Goal: Transaction & Acquisition: Purchase product/service

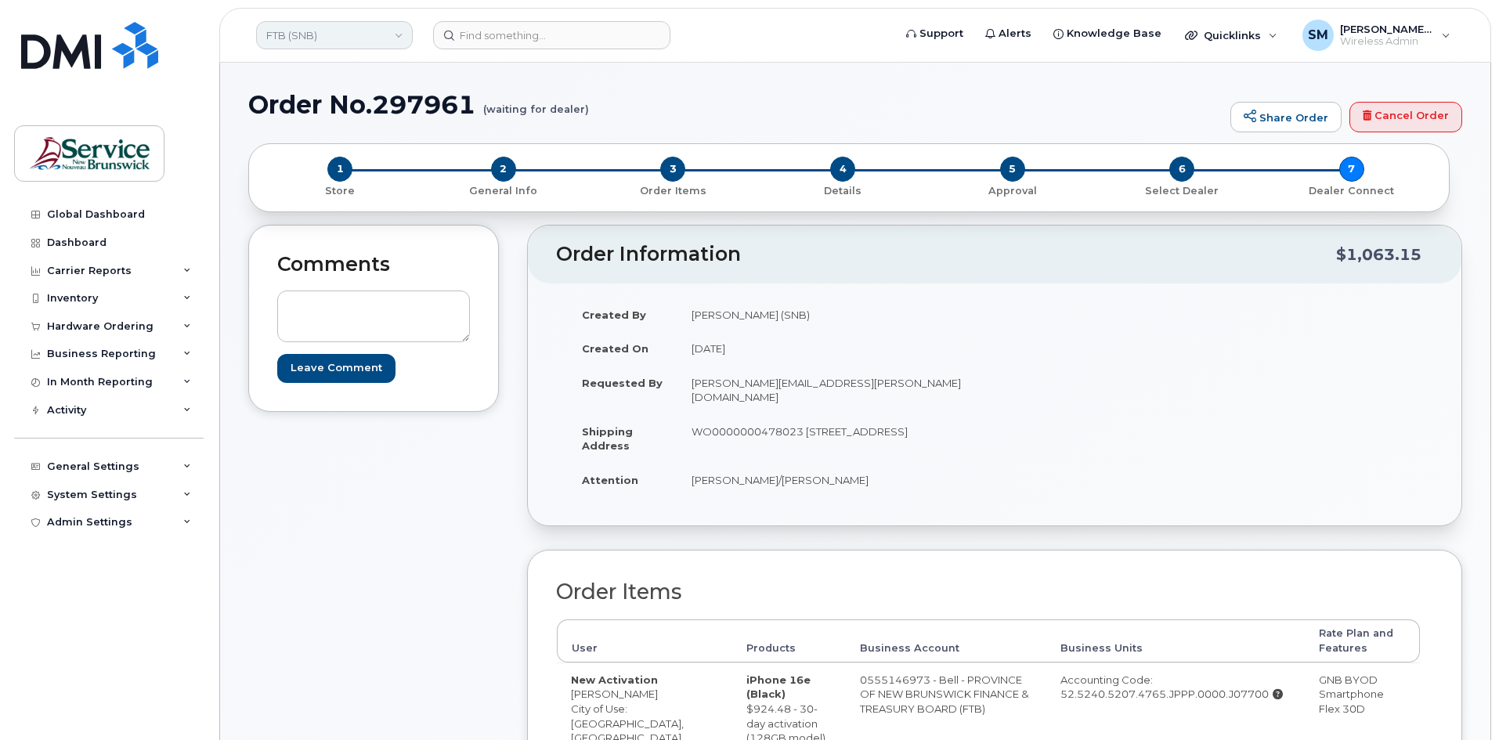
click at [350, 41] on link "FTB (SNB)" at bounding box center [334, 35] width 157 height 28
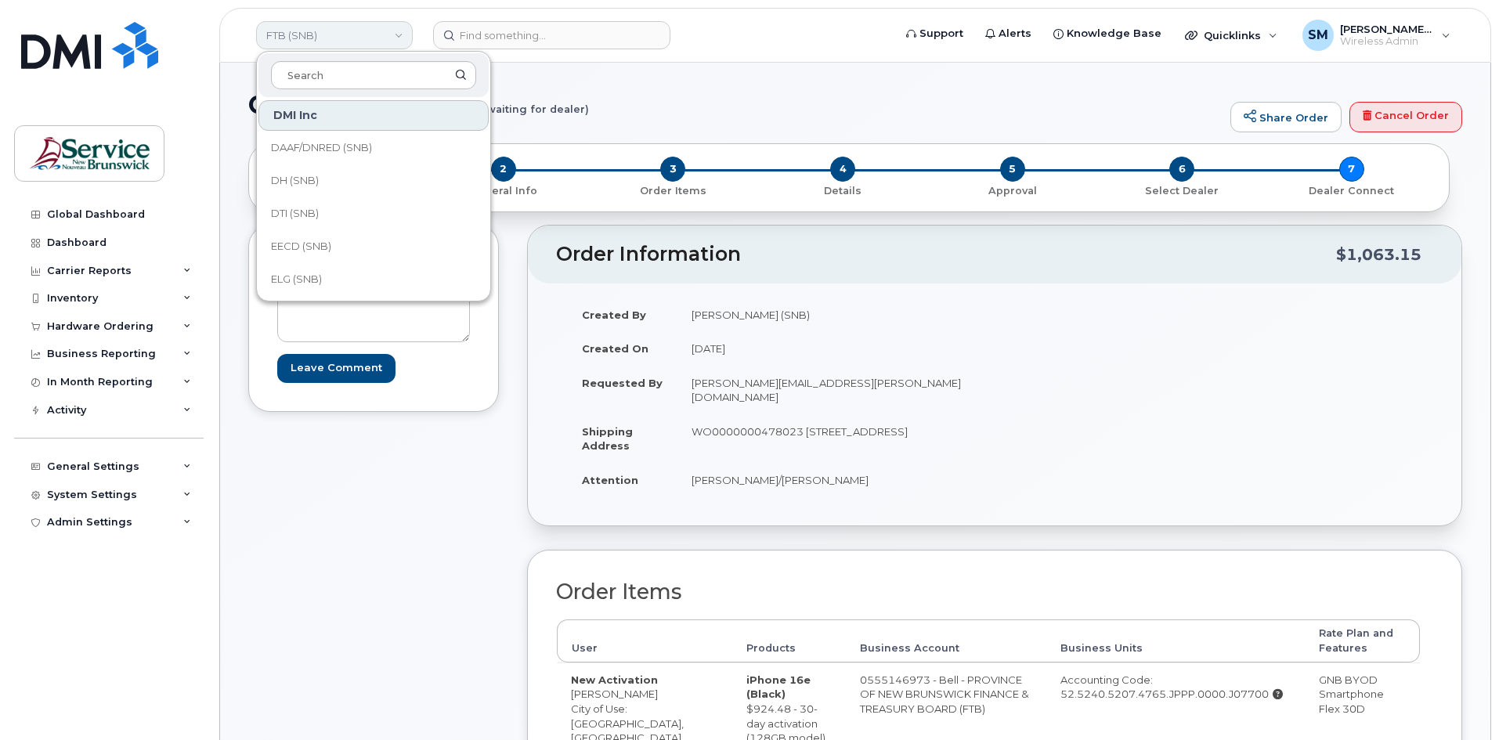
click at [350, 41] on link "FTB (SNB)" at bounding box center [334, 35] width 157 height 28
click at [82, 334] on div "Hardware Ordering" at bounding box center [109, 327] width 190 height 28
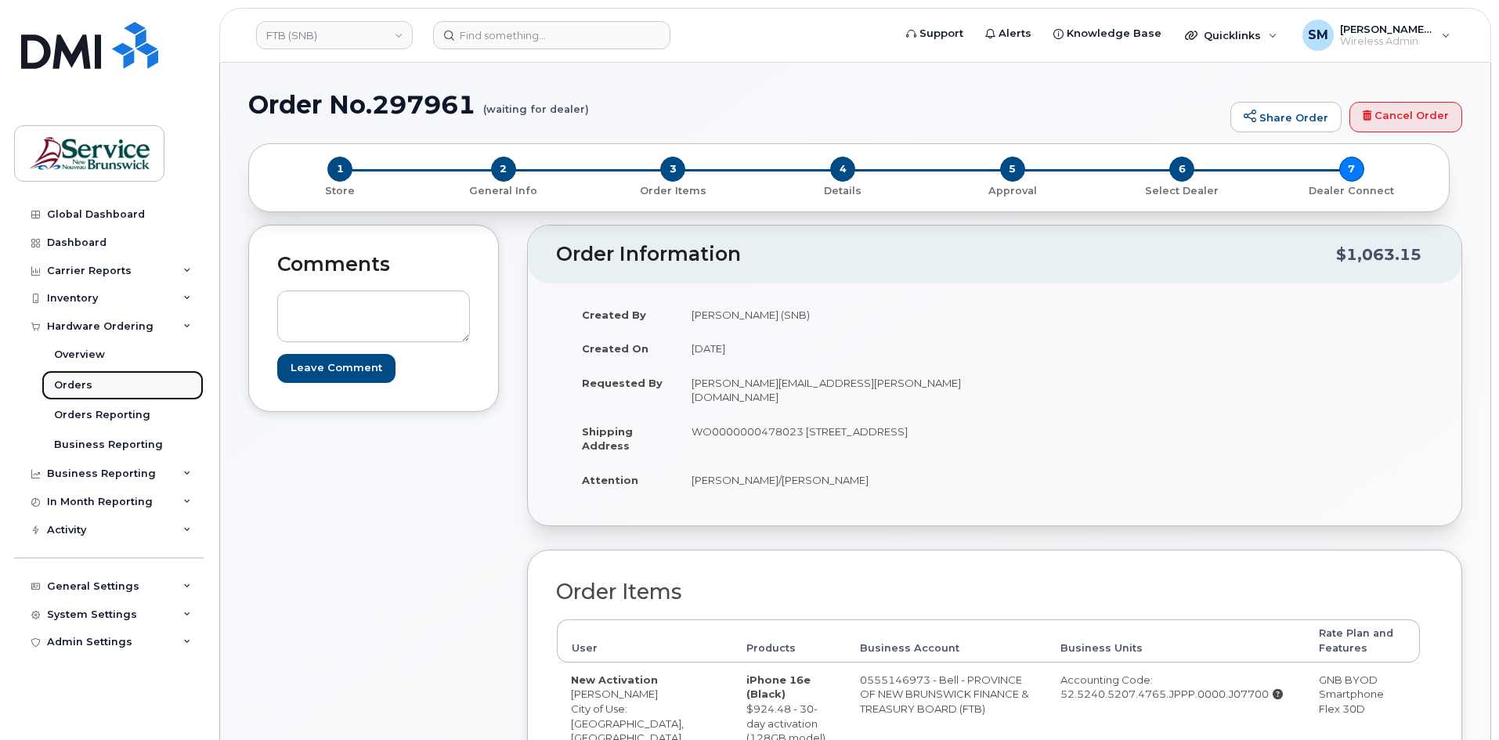
click at [76, 396] on link "Orders" at bounding box center [123, 385] width 162 height 30
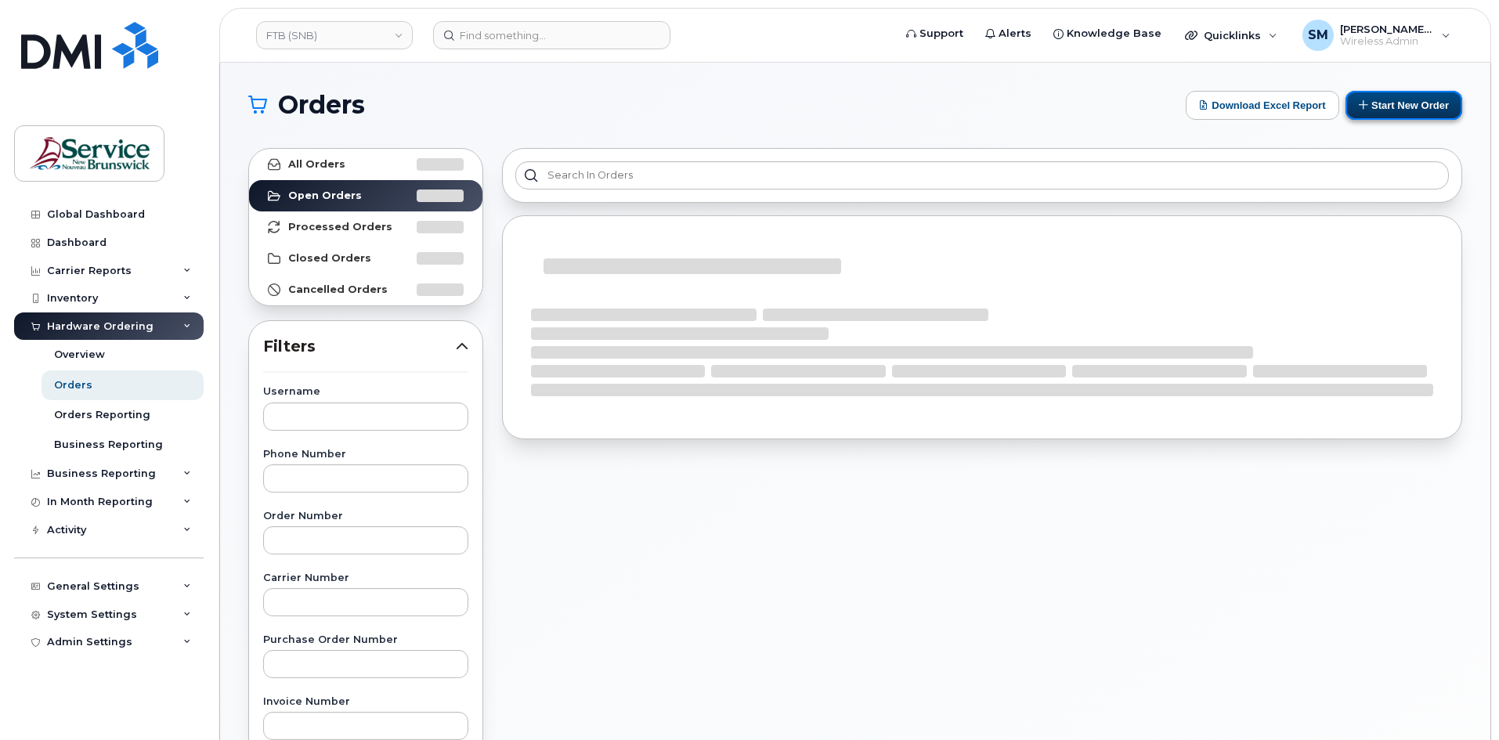
click at [1443, 118] on button "Start New Order" at bounding box center [1404, 105] width 117 height 29
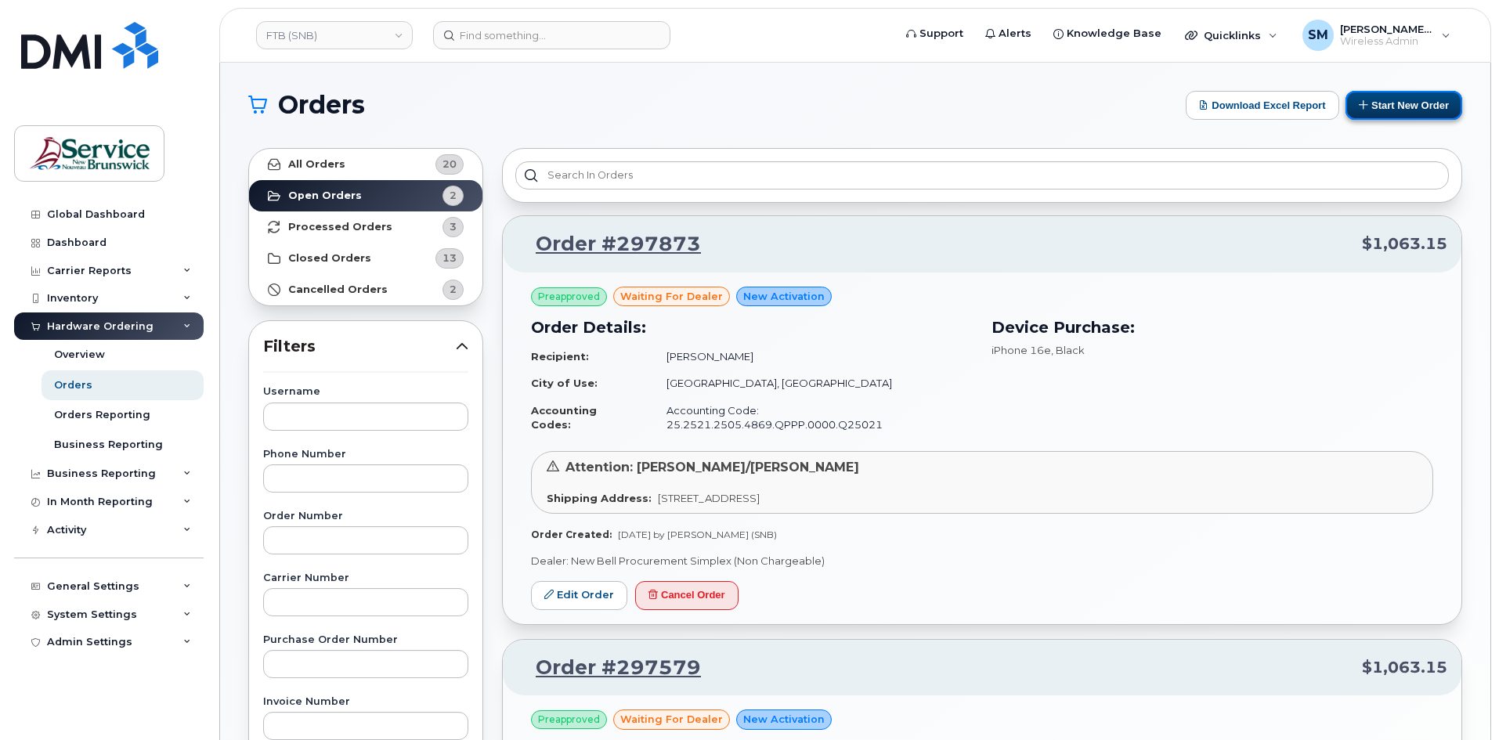
click at [1401, 107] on button "Start New Order" at bounding box center [1404, 105] width 117 height 29
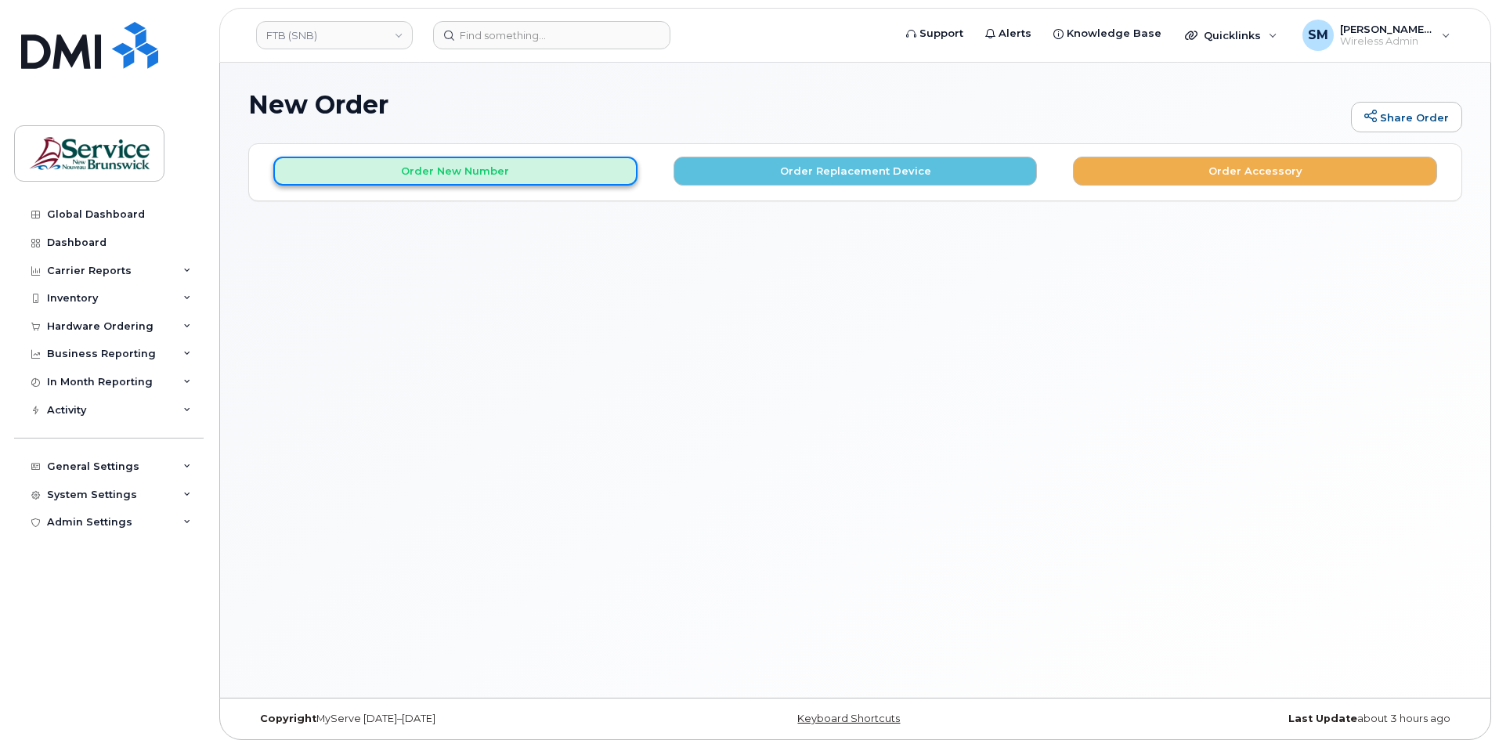
click at [550, 172] on button "Order New Number" at bounding box center [455, 171] width 364 height 29
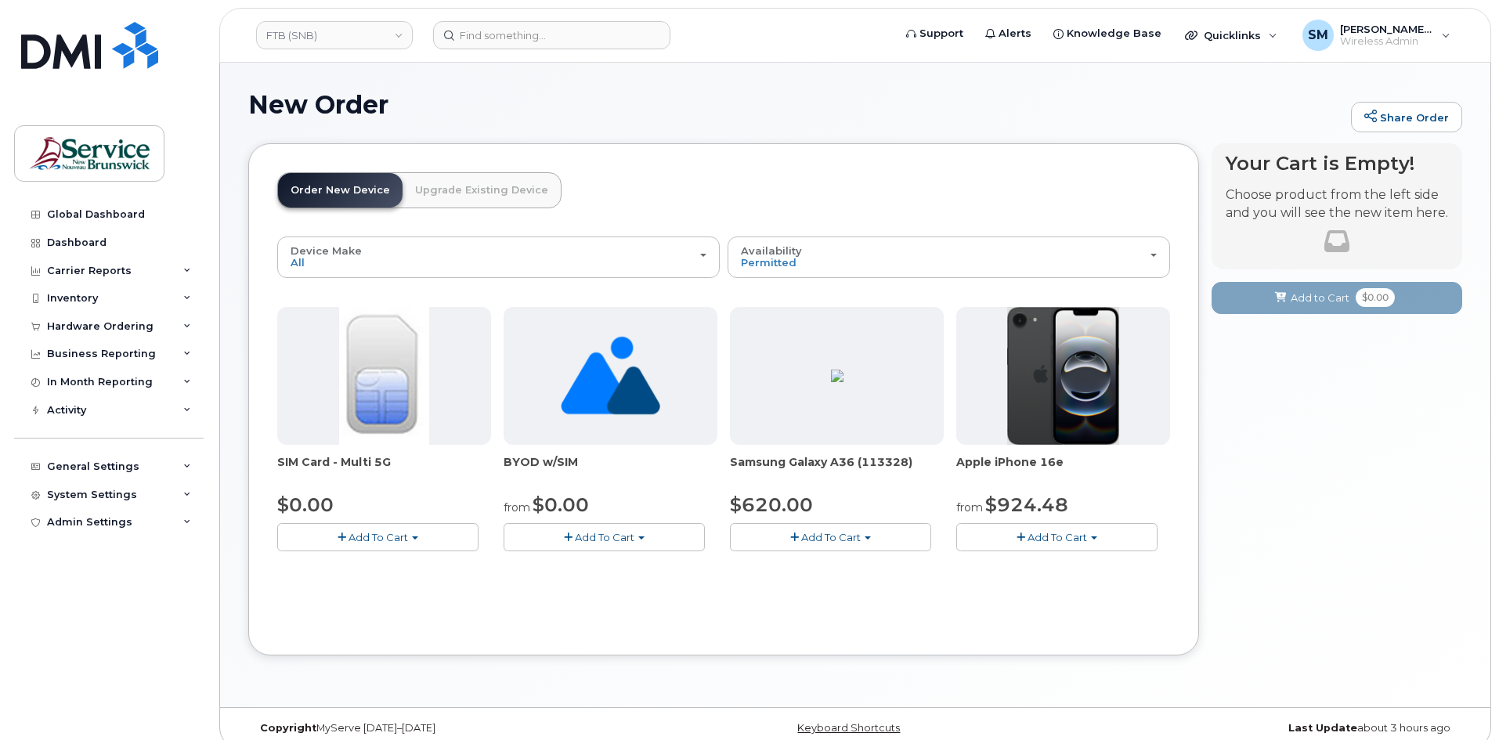
click at [1055, 535] on span "Add To Cart" at bounding box center [1058, 537] width 60 height 13
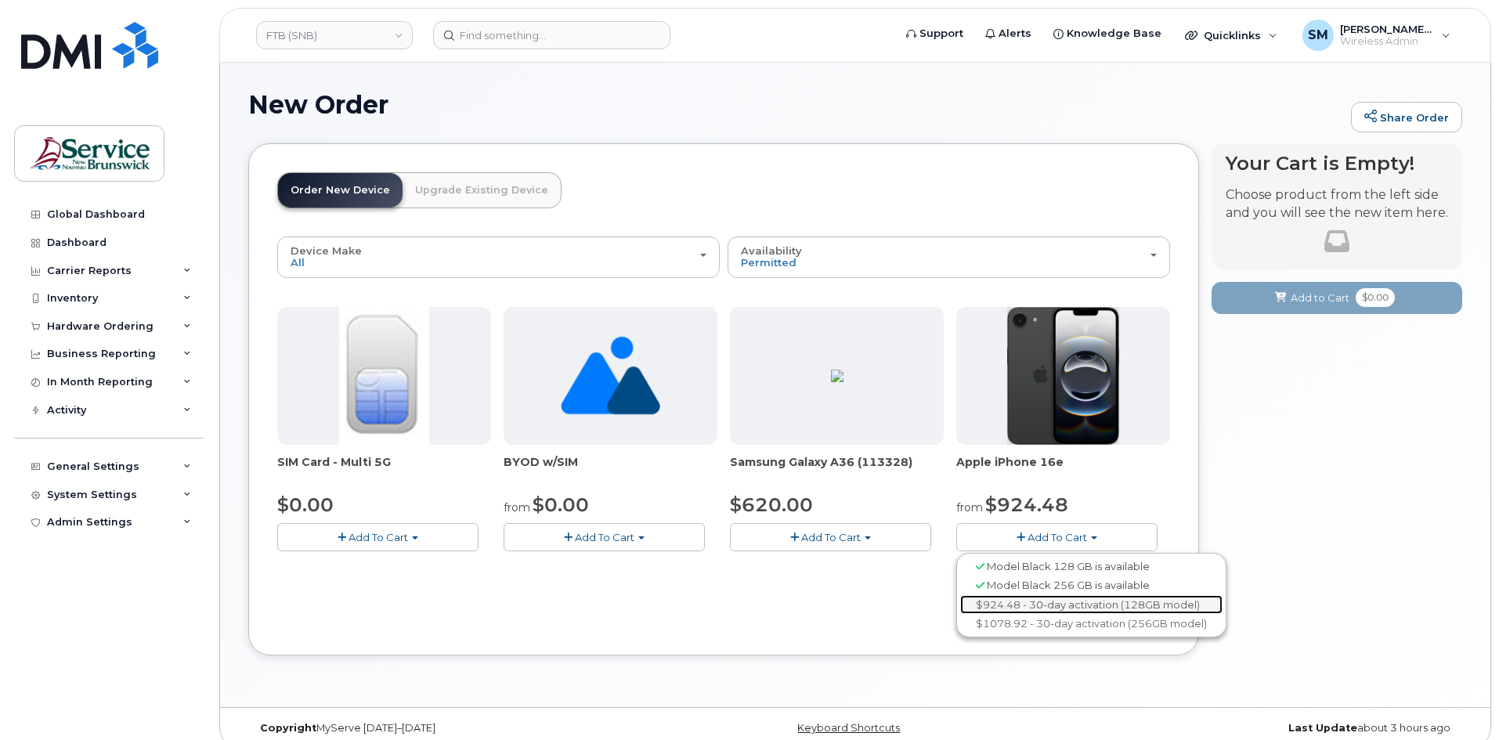
click at [1017, 602] on link "$924.48 - 30-day activation (128GB model)" at bounding box center [1091, 605] width 262 height 20
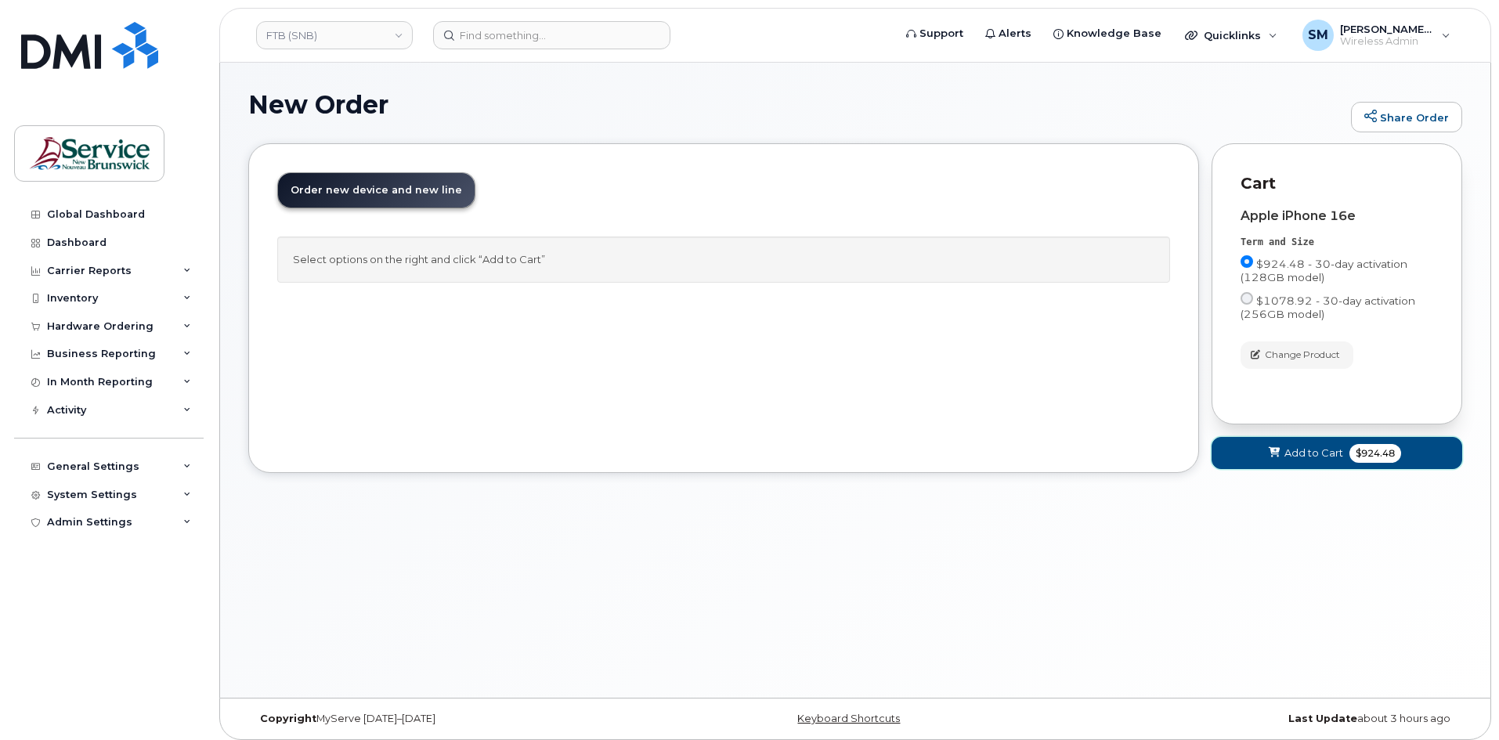
click at [1289, 465] on button "Add to Cart $924.48" at bounding box center [1337, 453] width 251 height 32
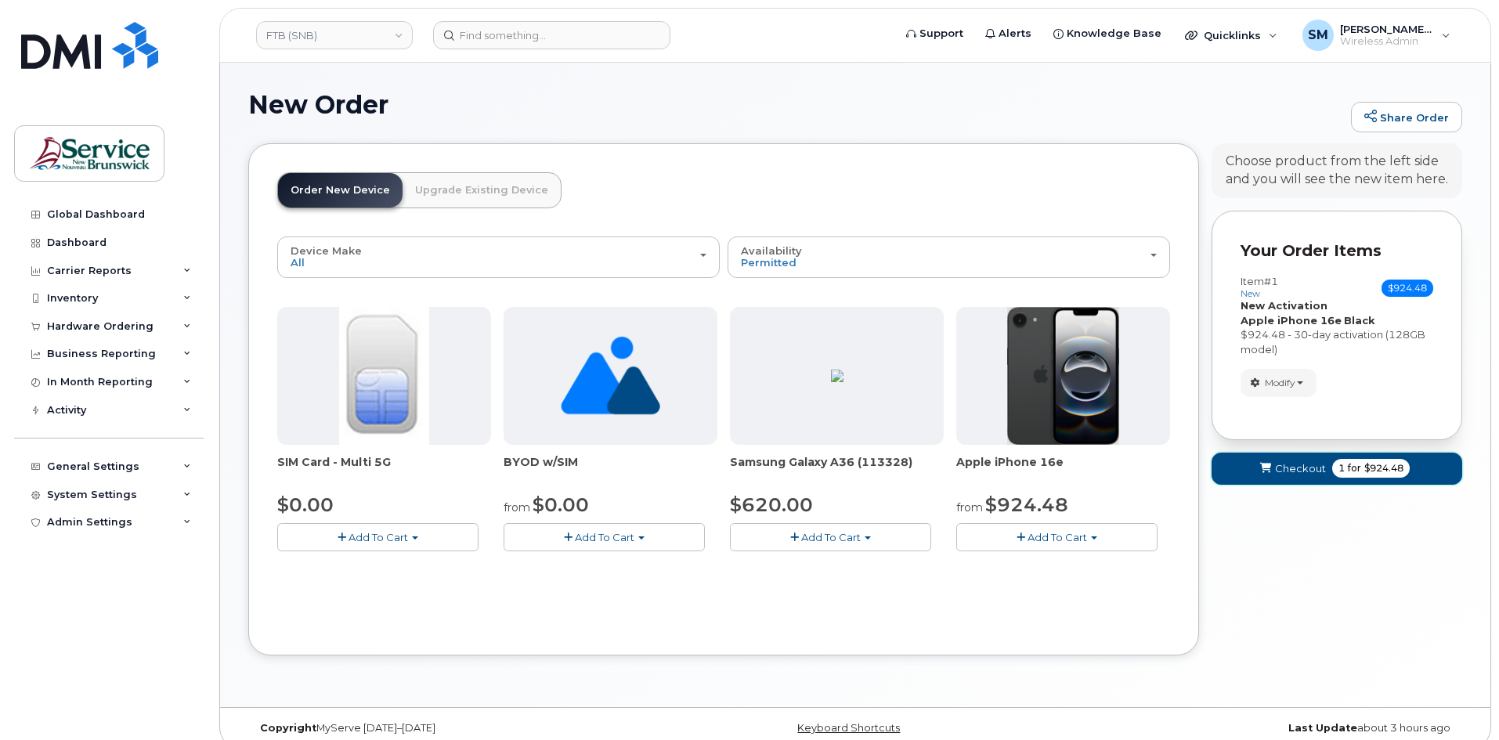
click at [1296, 475] on span "Checkout" at bounding box center [1300, 468] width 51 height 15
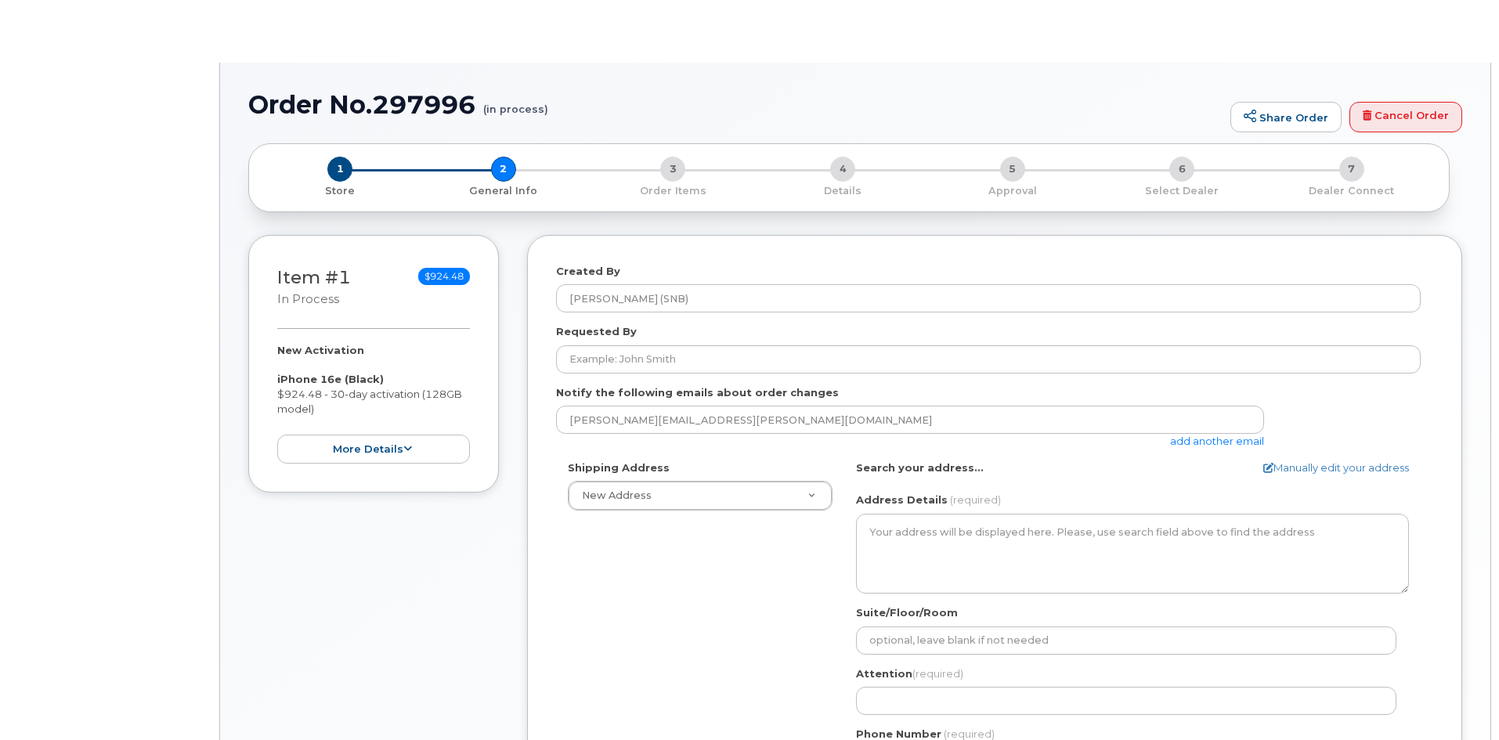
select select
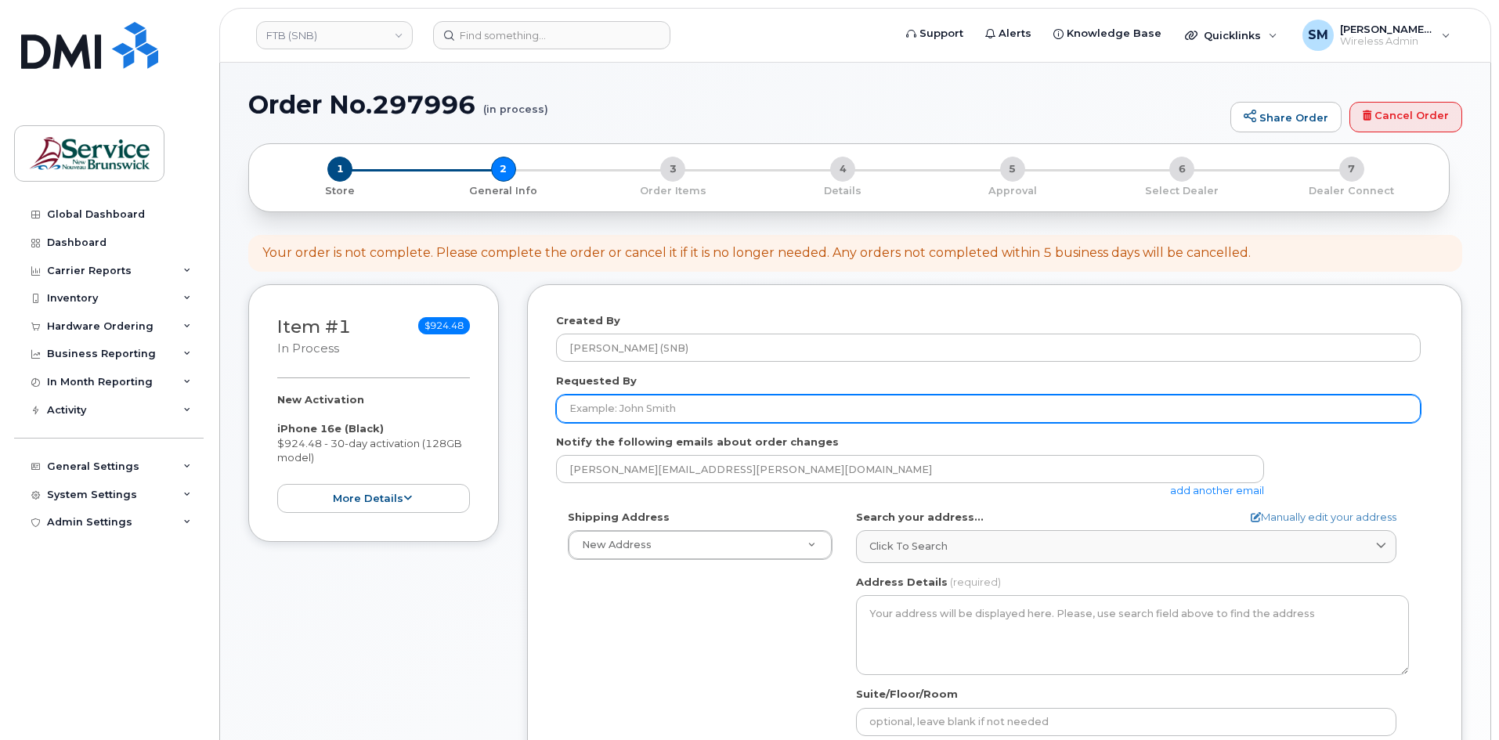
drag, startPoint x: 622, startPoint y: 400, endPoint x: 651, endPoint y: 380, distance: 35.4
click at [622, 400] on input "Requested By" at bounding box center [988, 409] width 865 height 28
paste input "Jean.Lyons@gnb.ca"
type input "Jean.Lyons@gnb.ca"
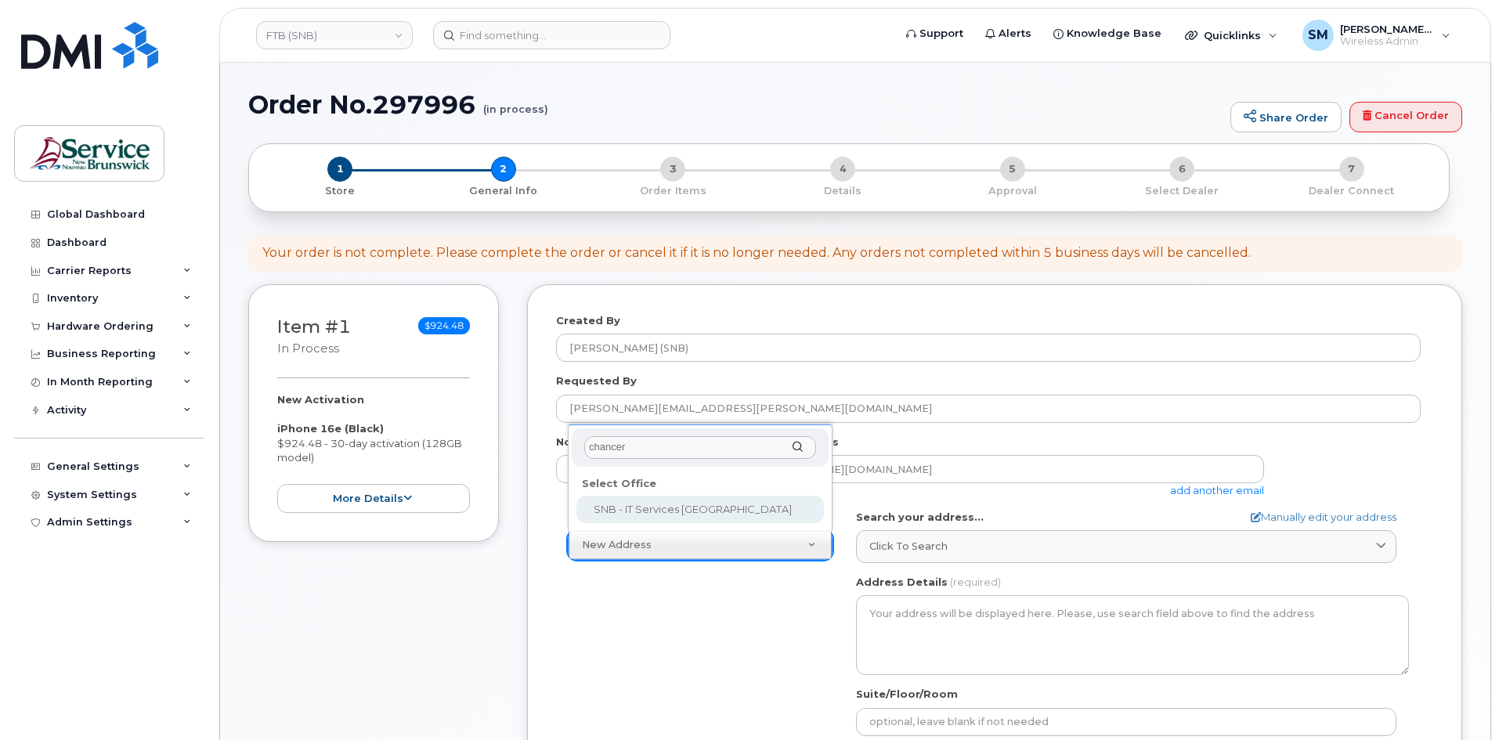
type input "chancer"
select select
type textarea "675 King Street, Rm 1072 Fredericton New Brunswick E3B 1E9"
type input "[PERSON_NAME]/[PERSON_NAME]"
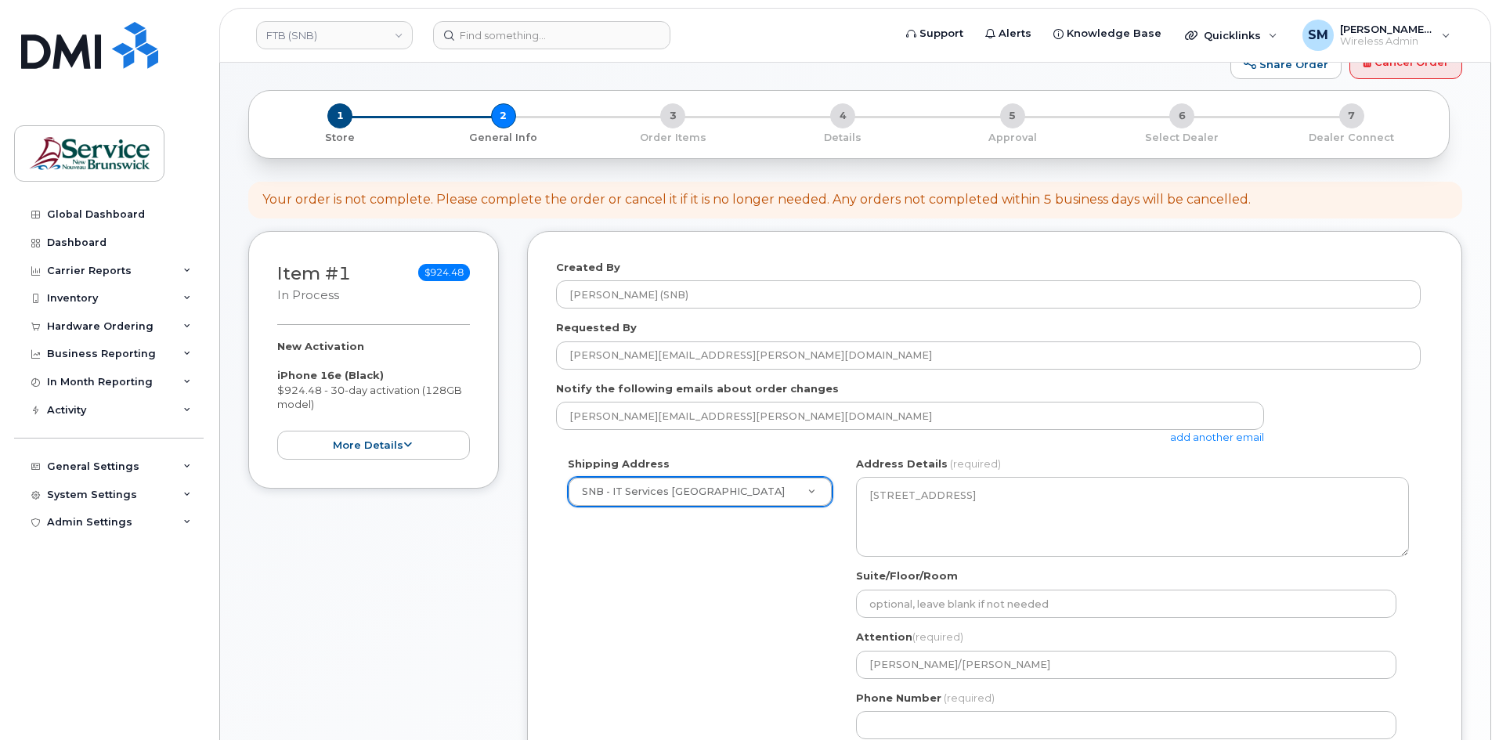
scroll to position [78, 0]
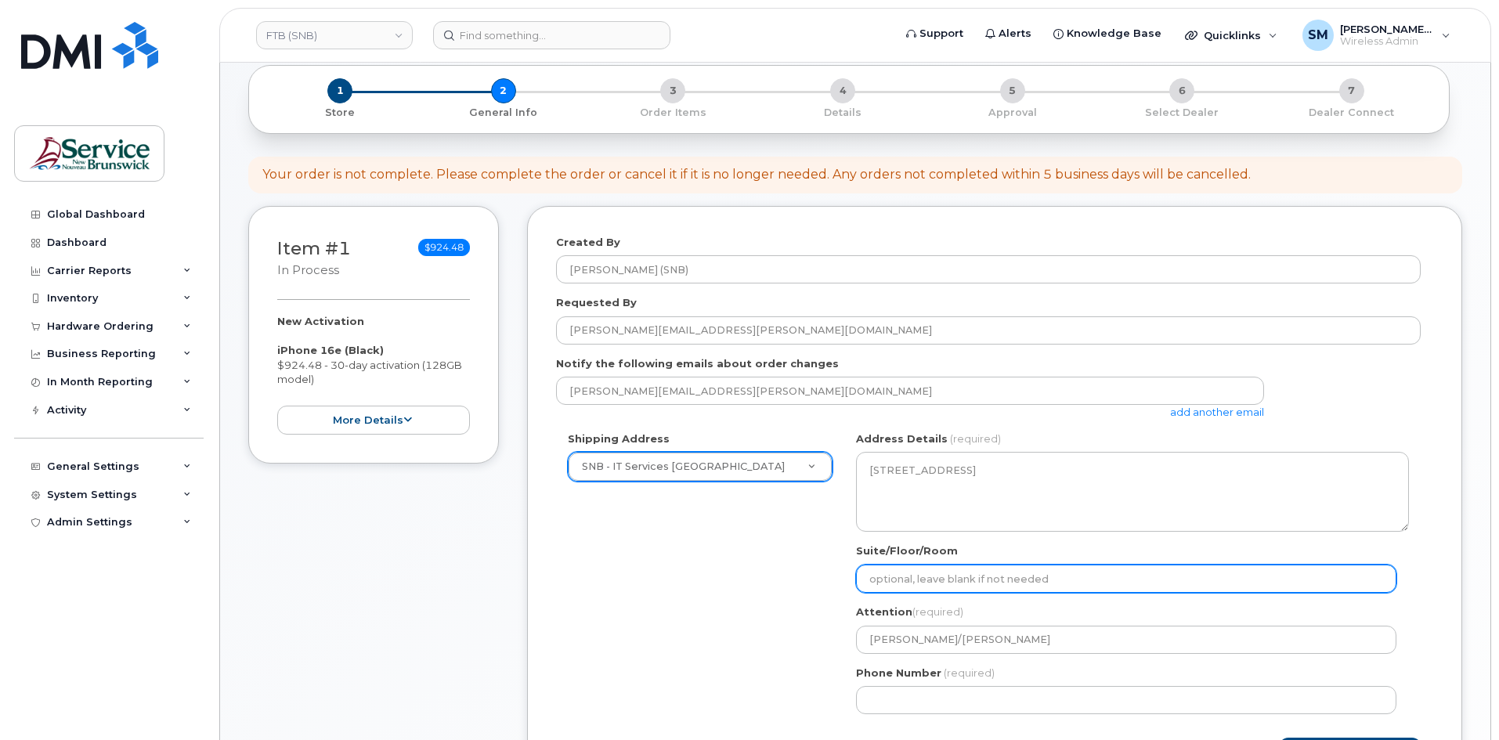
drag, startPoint x: 1030, startPoint y: 562, endPoint x: 1018, endPoint y: 576, distance: 17.8
click at [1029, 564] on div "Suite/Floor/Room" at bounding box center [1132, 568] width 553 height 49
click at [1017, 576] on input "Suite/Floor/Room" at bounding box center [1126, 579] width 540 height 28
paste input "WO0000000478253"
select select
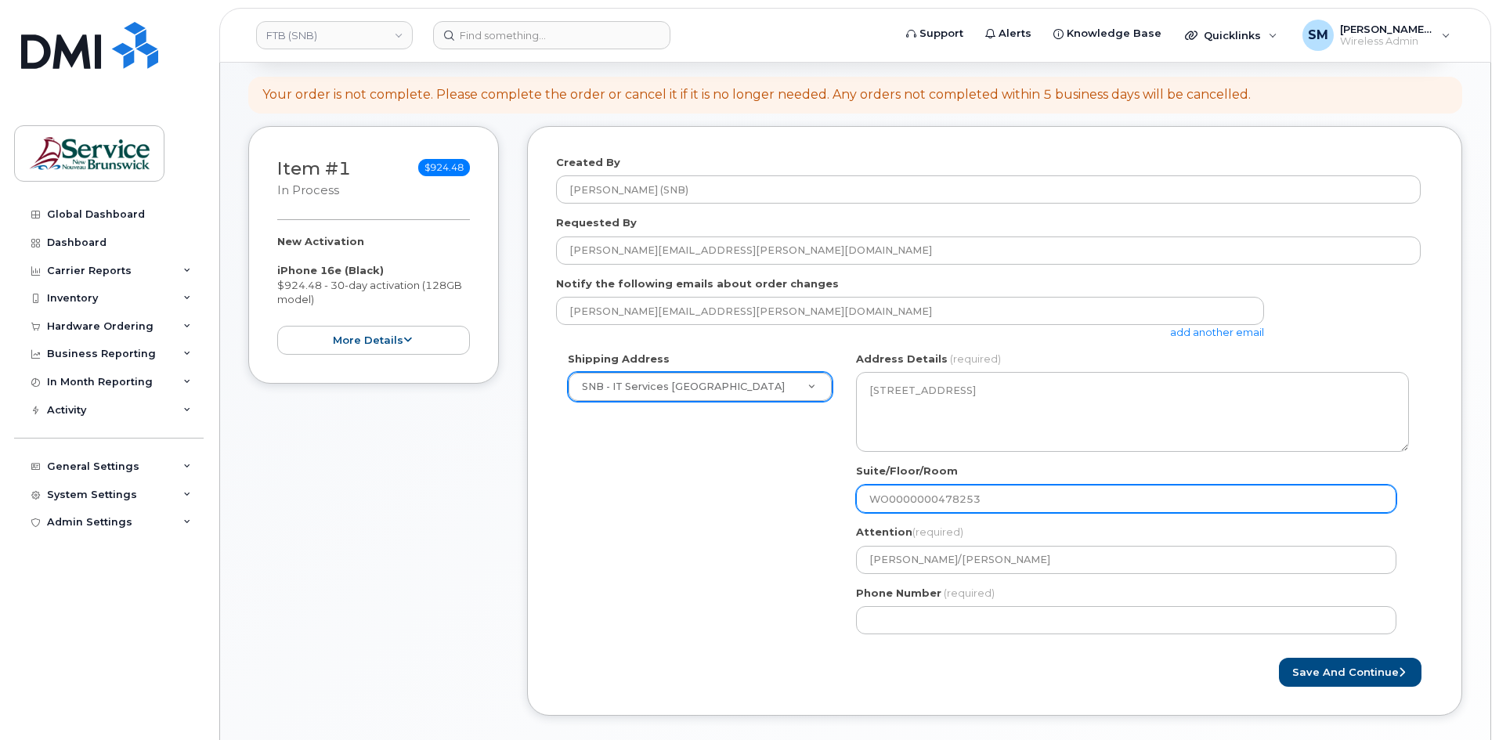
scroll to position [235, 0]
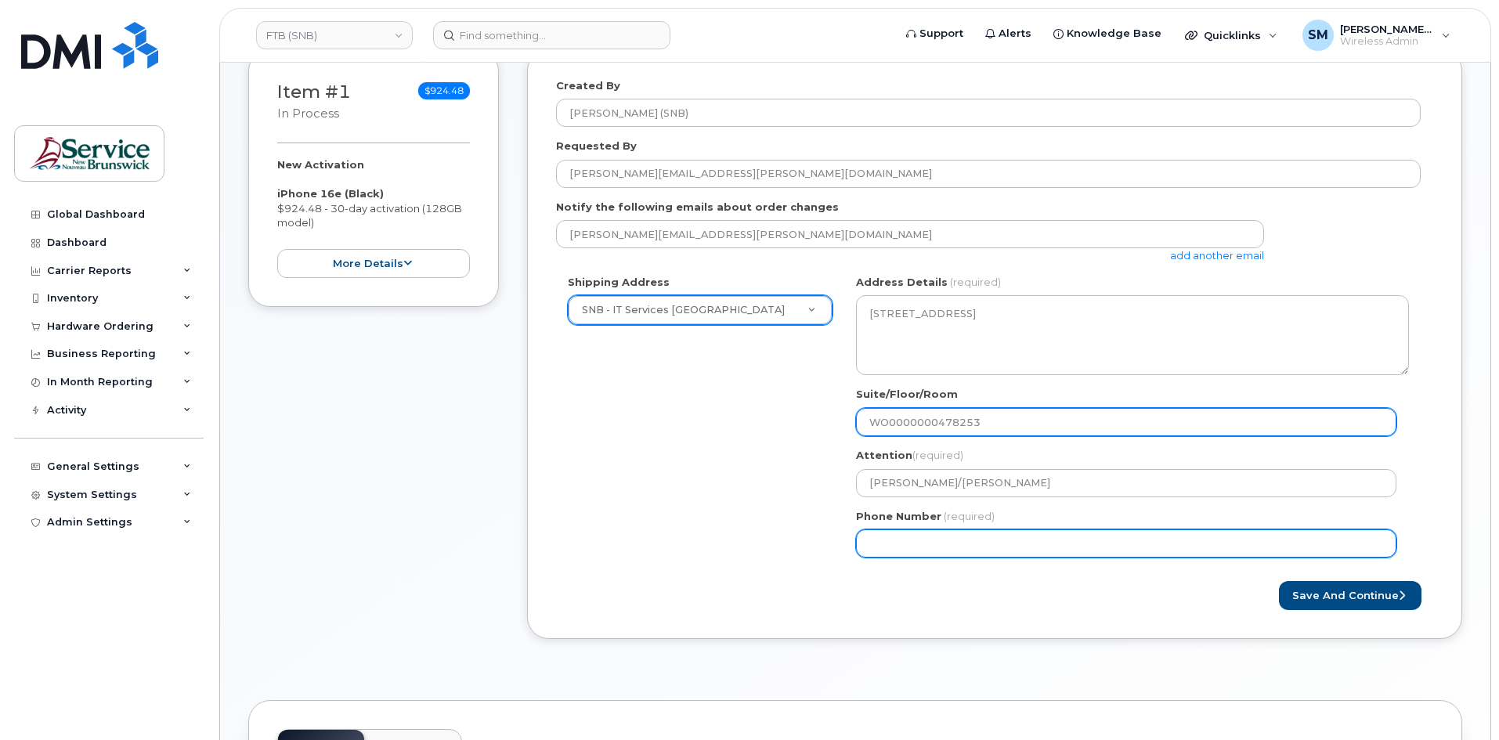
type input "WO0000000478253"
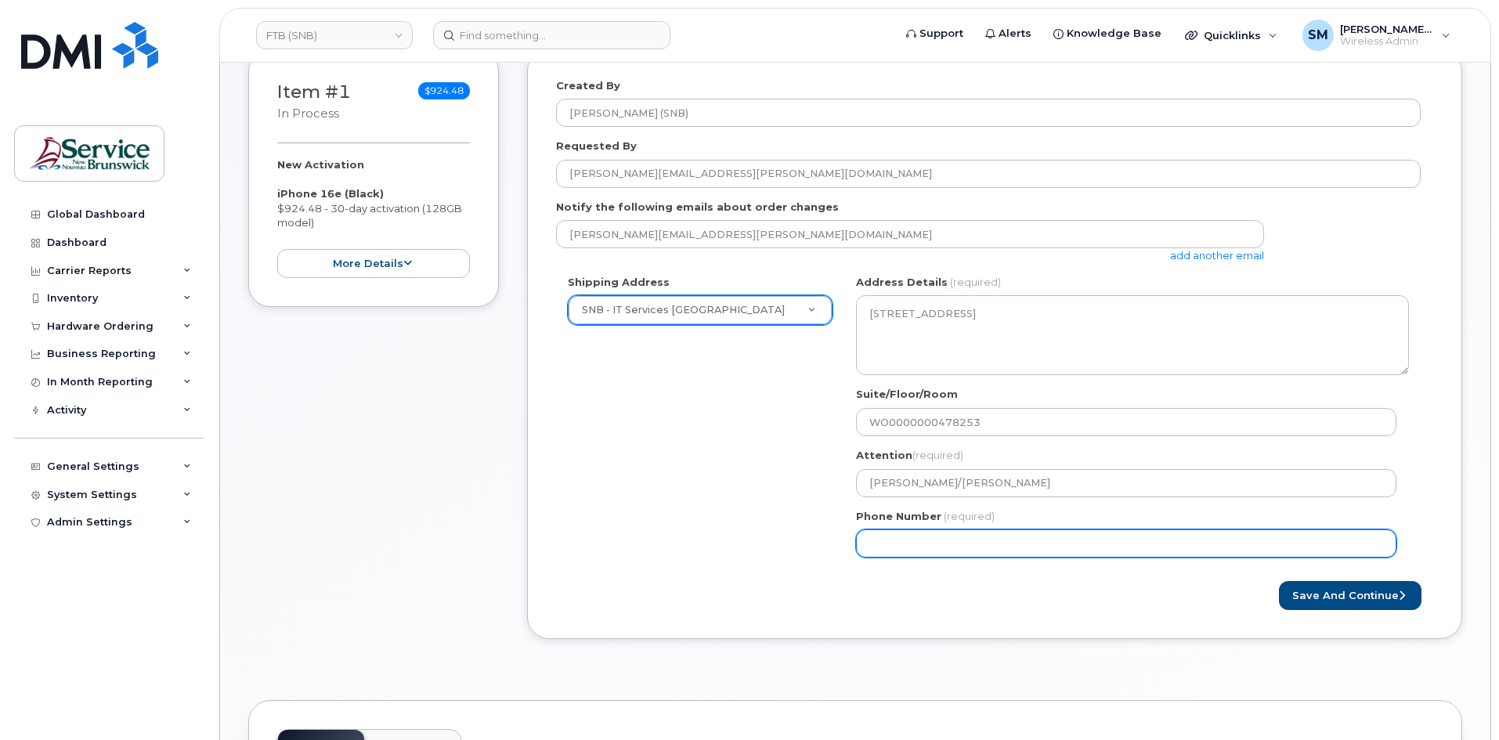
click at [900, 532] on input "Phone Number" at bounding box center [1126, 544] width 540 height 28
select select
type input "506639633"
select select
type input "5066396338"
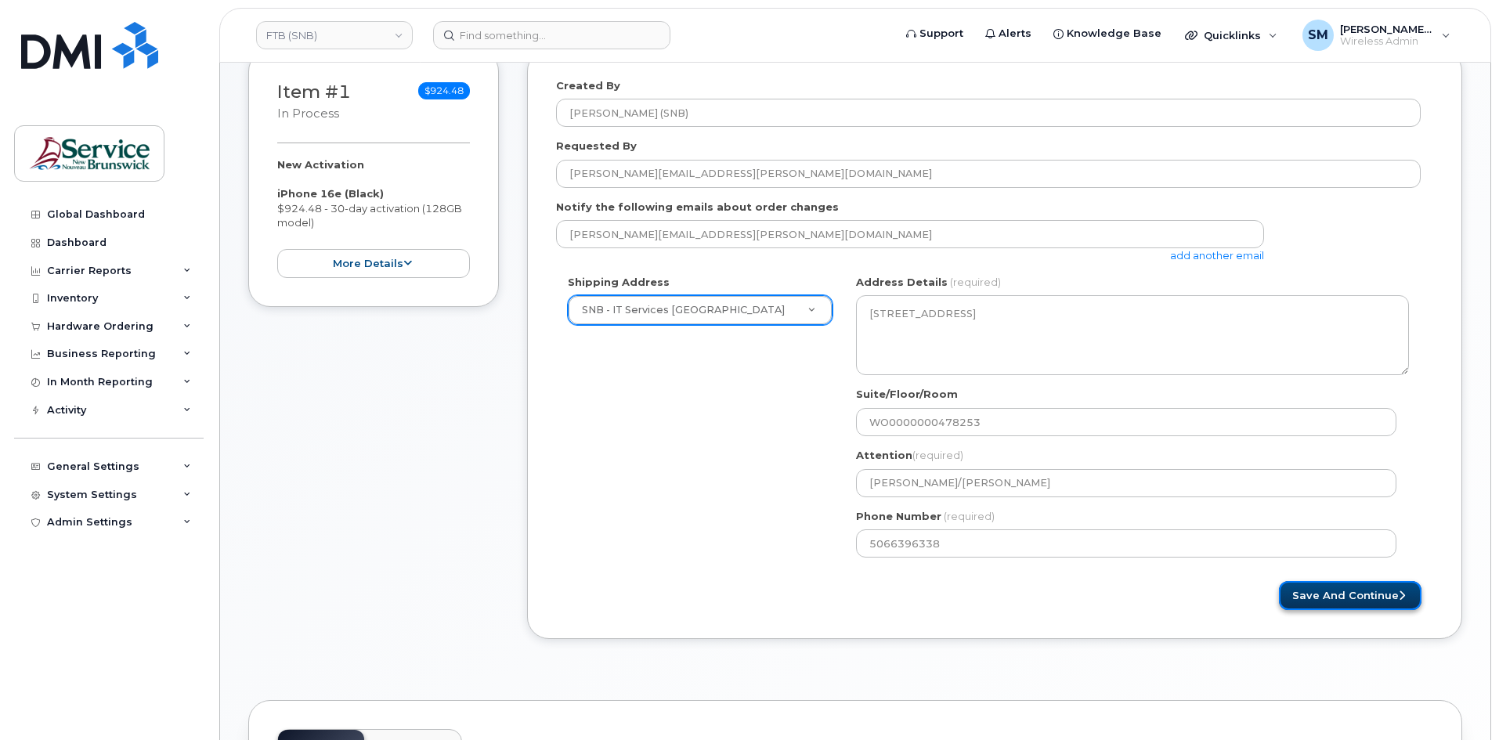
click at [1366, 597] on button "Save and Continue" at bounding box center [1350, 595] width 143 height 29
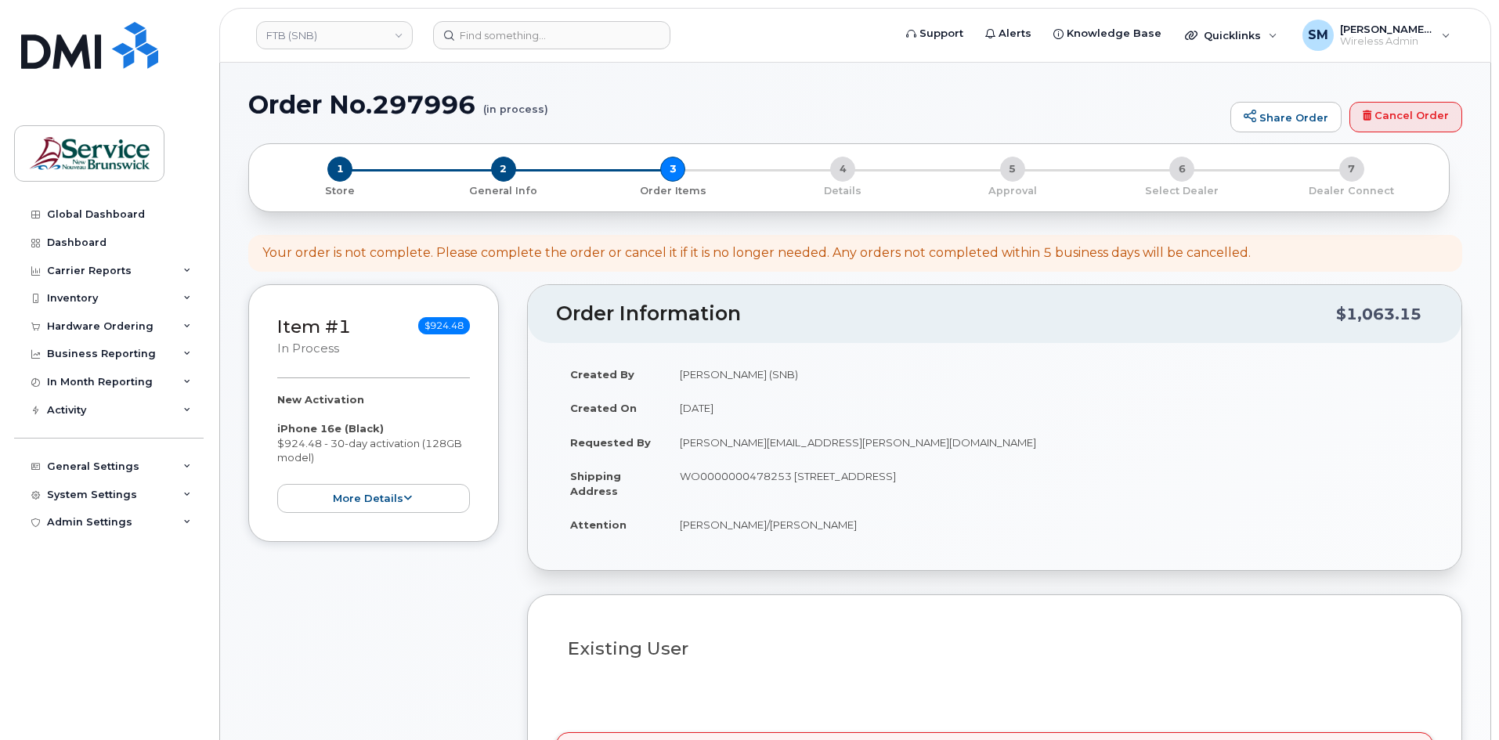
select select
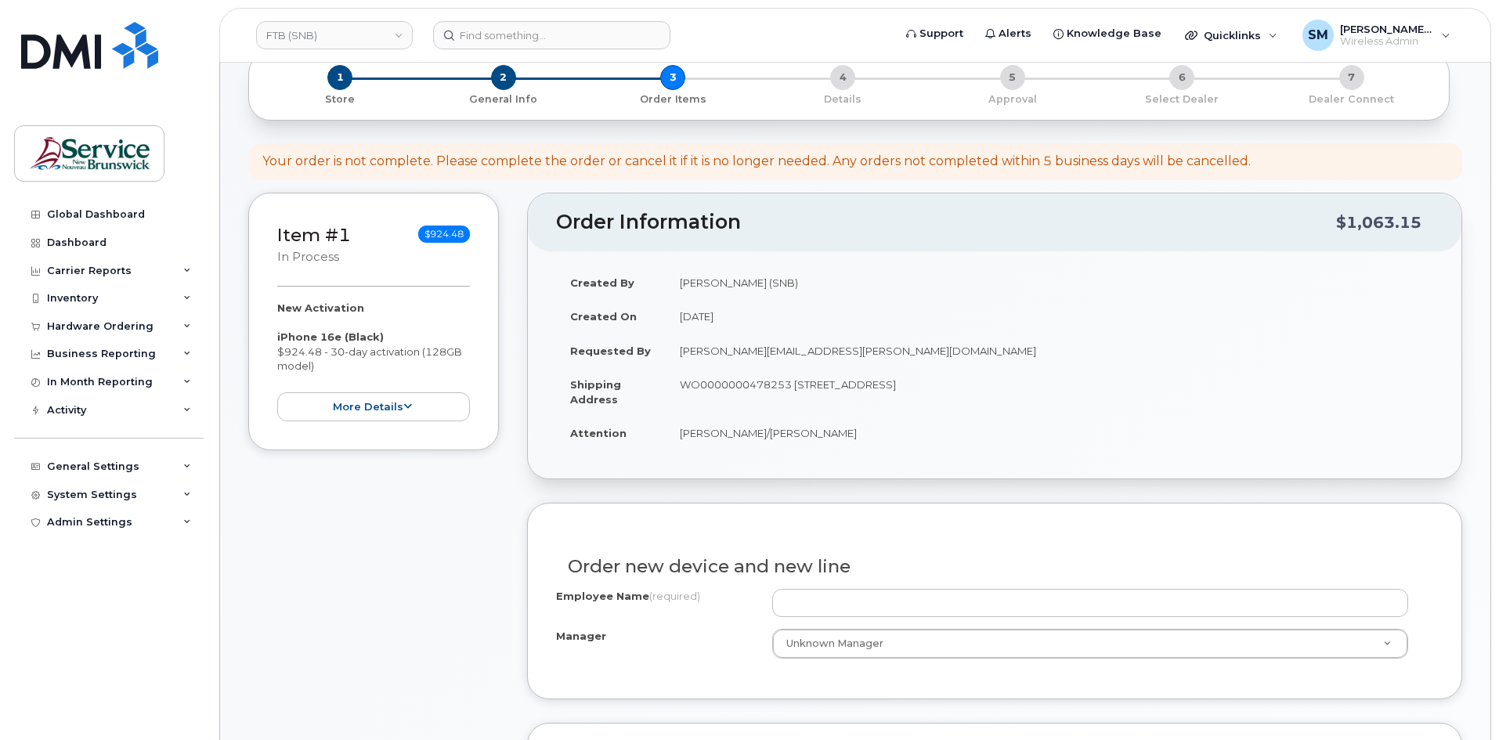
scroll to position [235, 0]
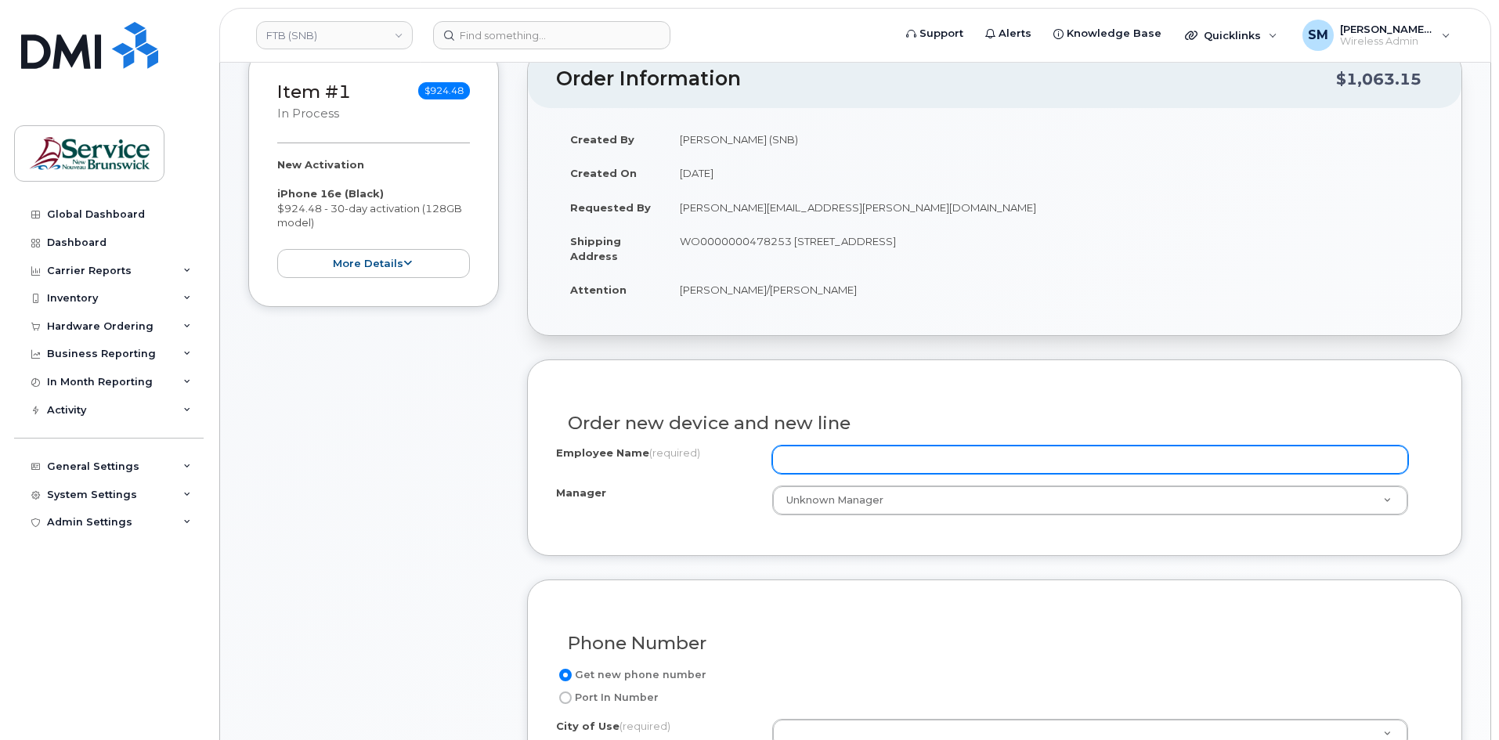
click at [797, 459] on input "Employee Name (required)" at bounding box center [1090, 460] width 636 height 28
paste input "[PERSON_NAME]"
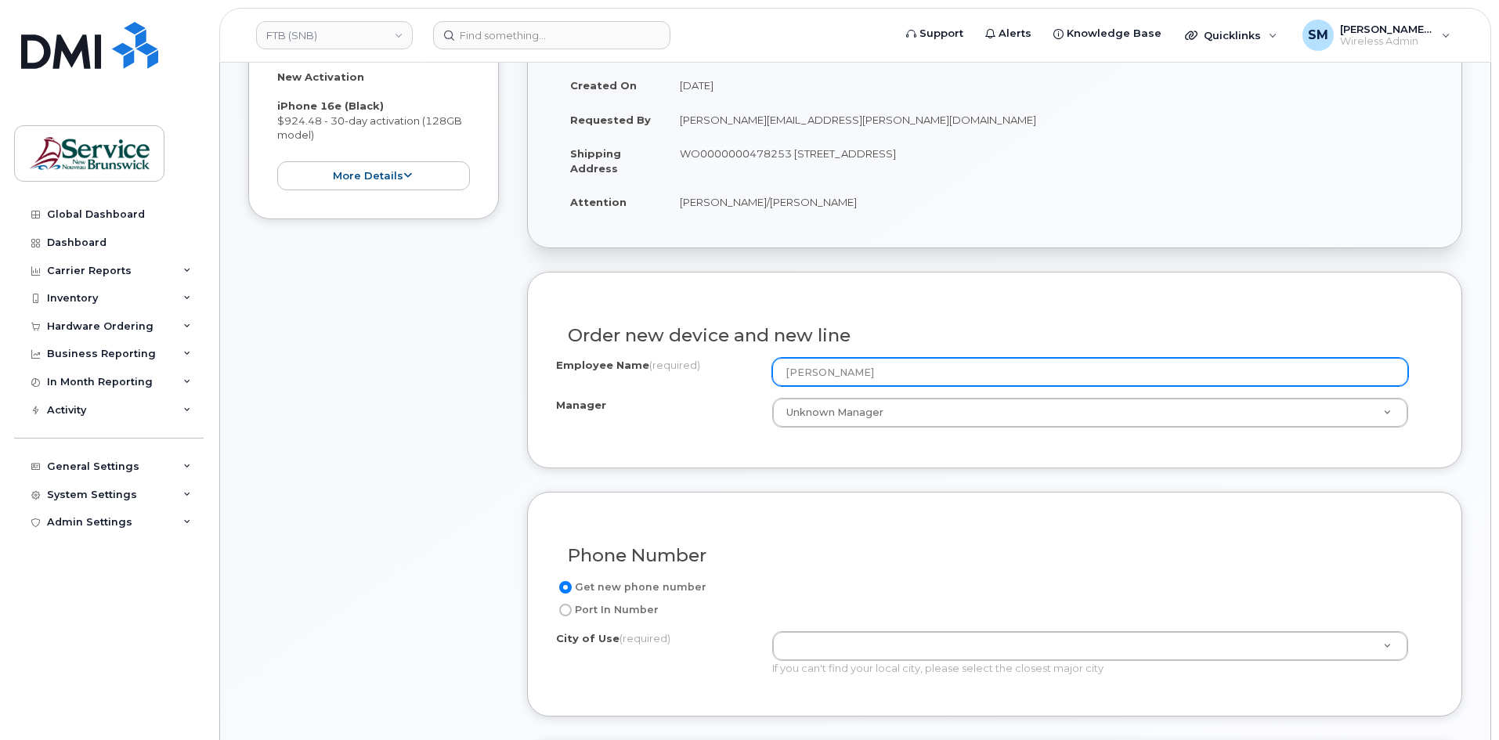
scroll to position [470, 0]
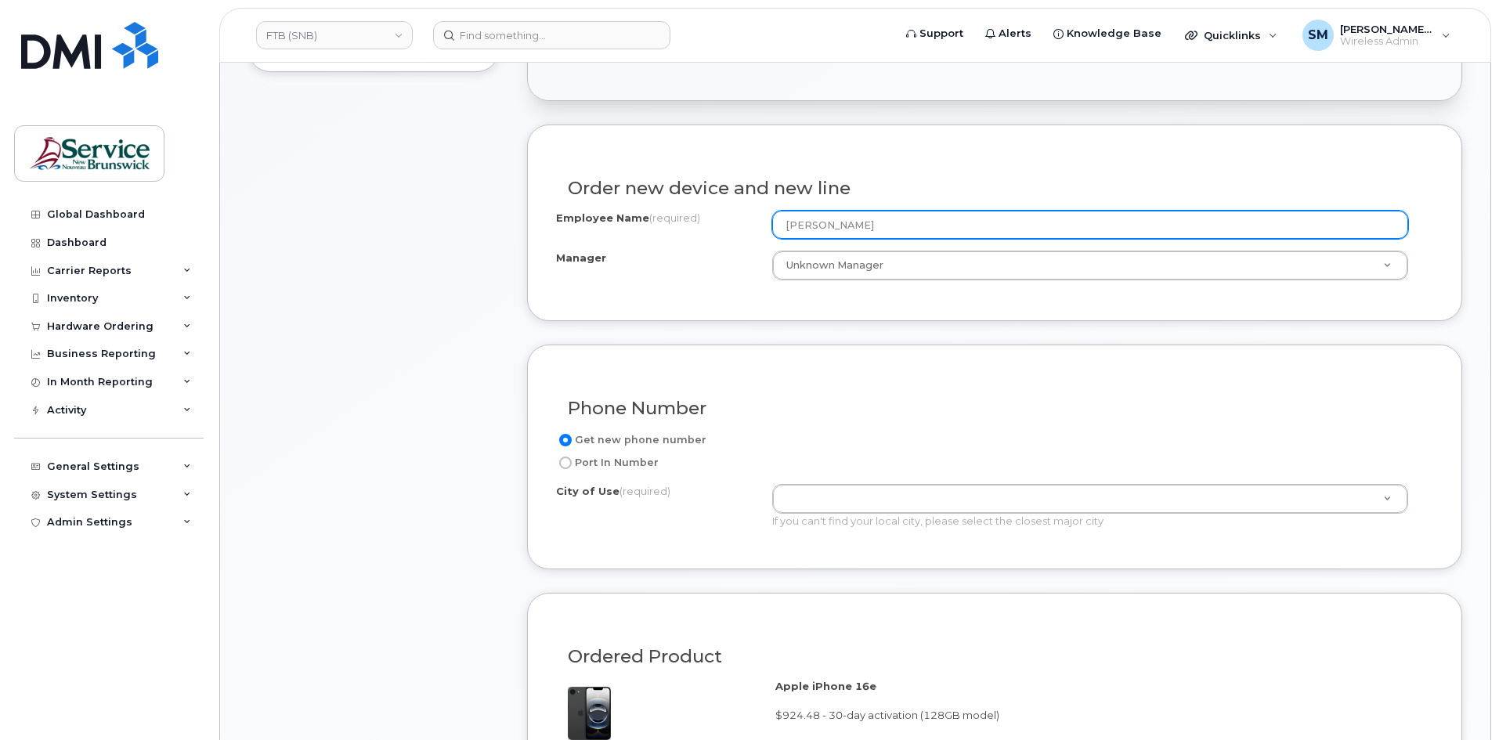
type input "[PERSON_NAME]"
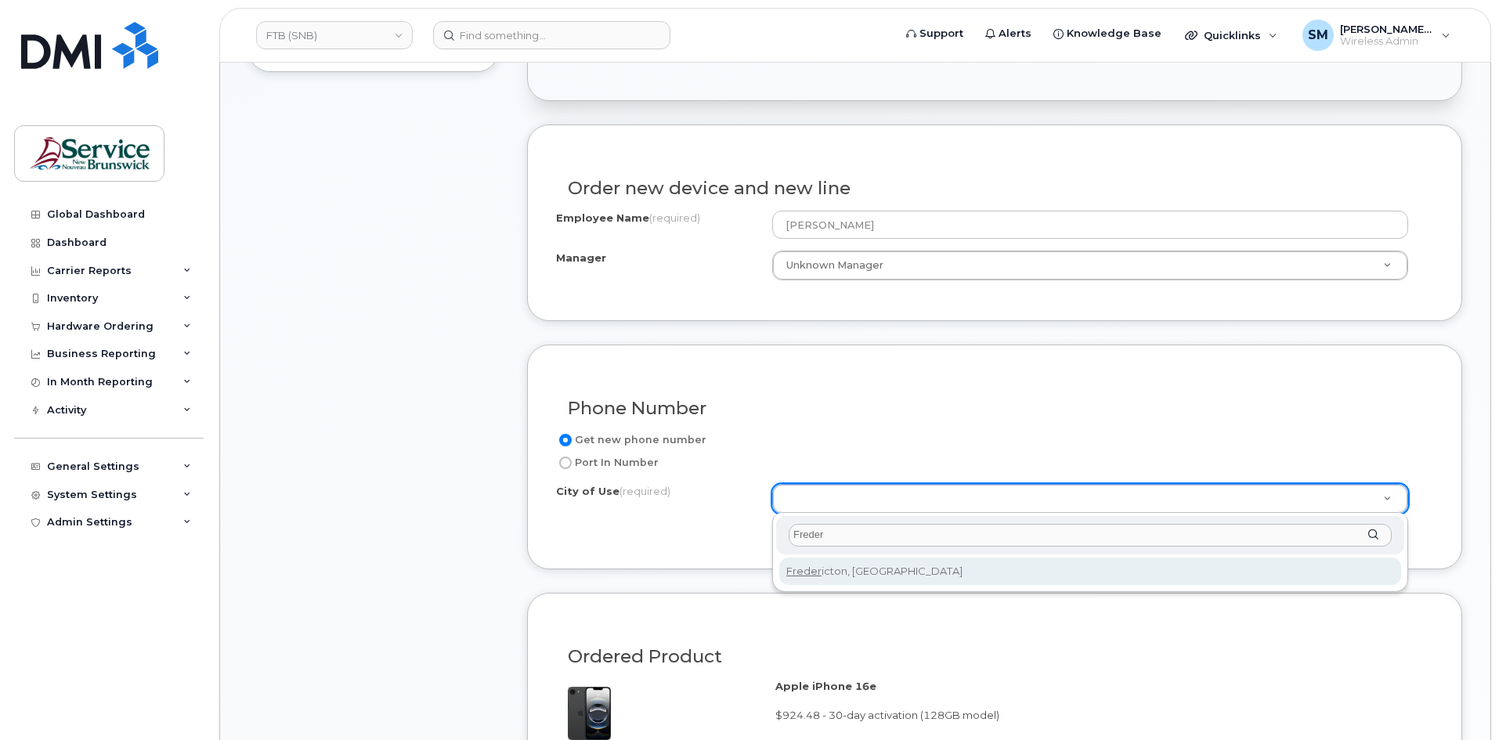
type input "Freder"
type input "1578"
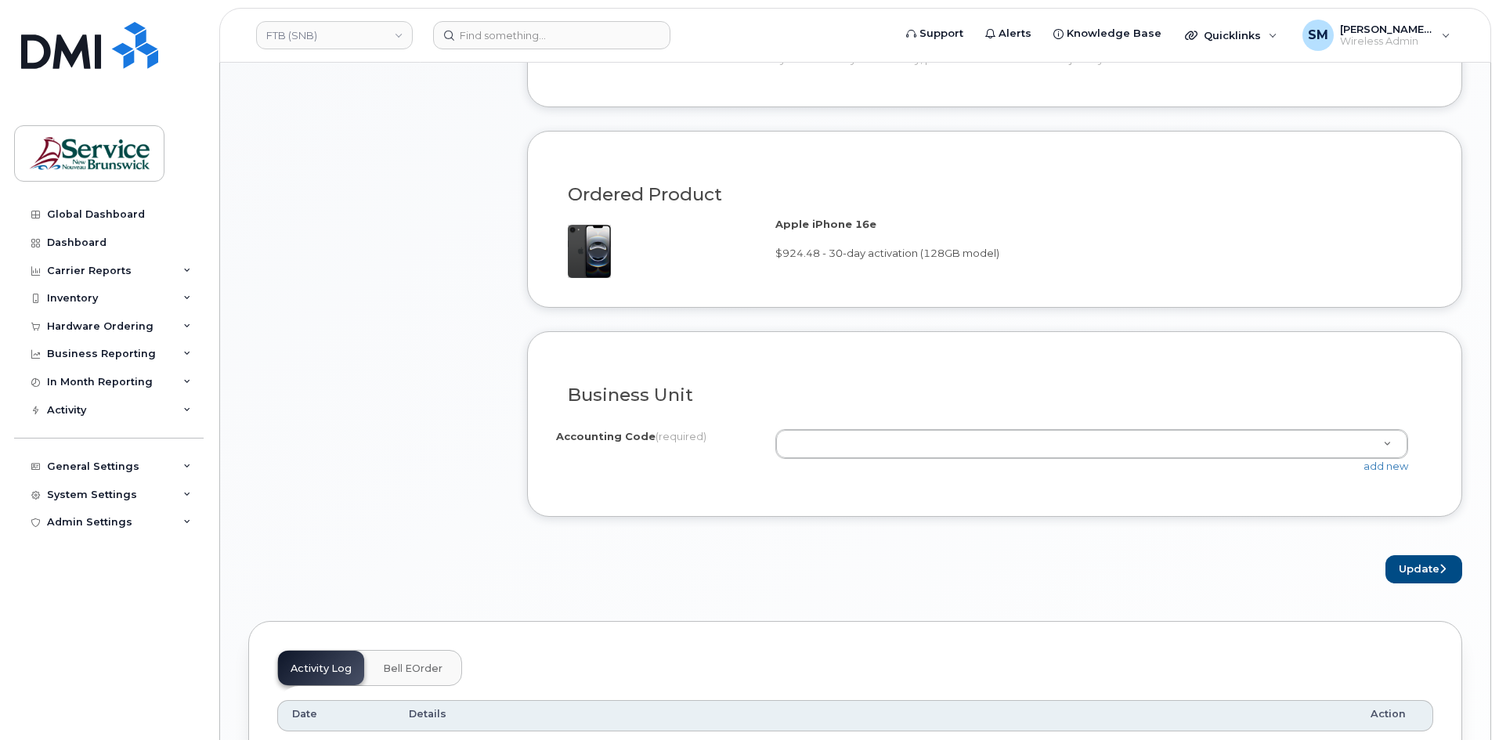
scroll to position [940, 0]
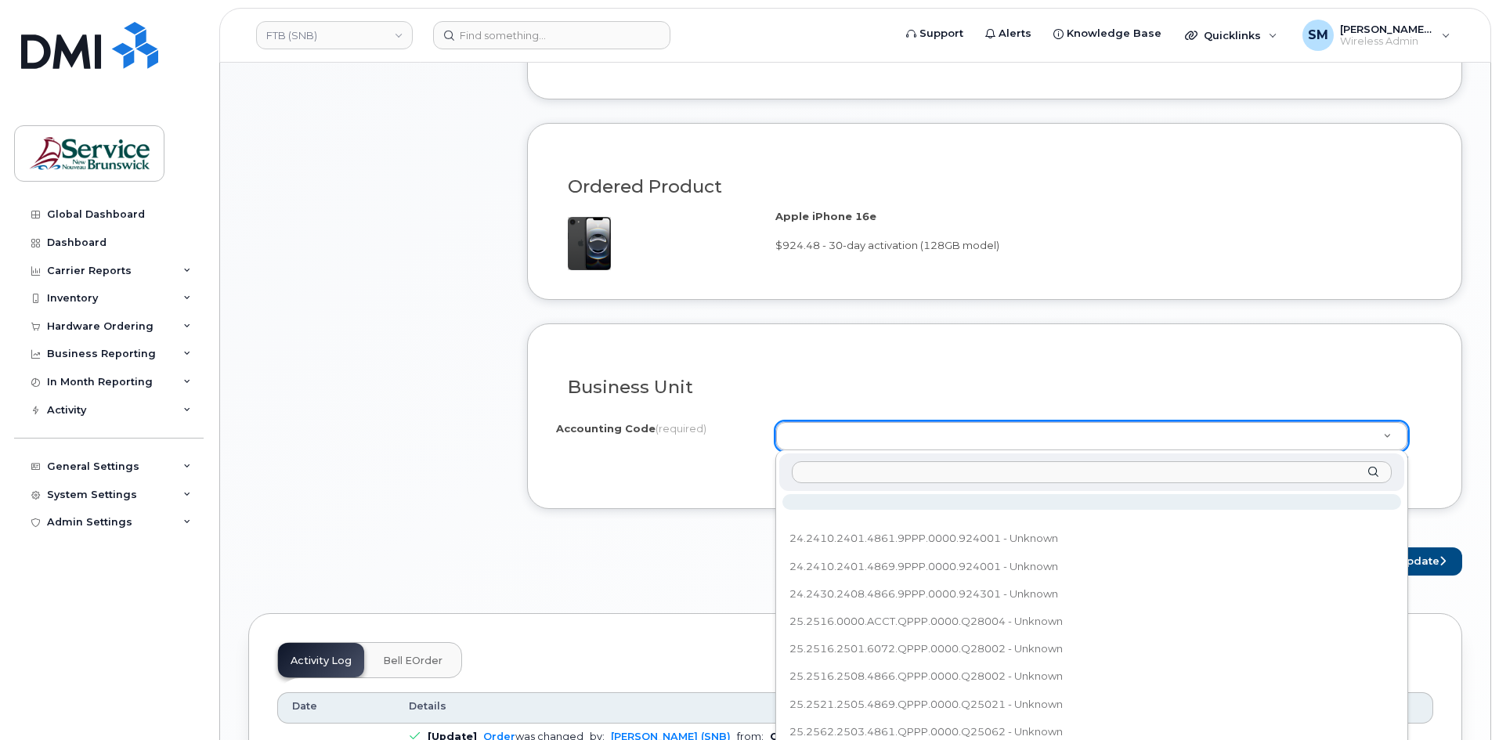
type input "24.2401.2410.6071.9PPP.0000.624001"
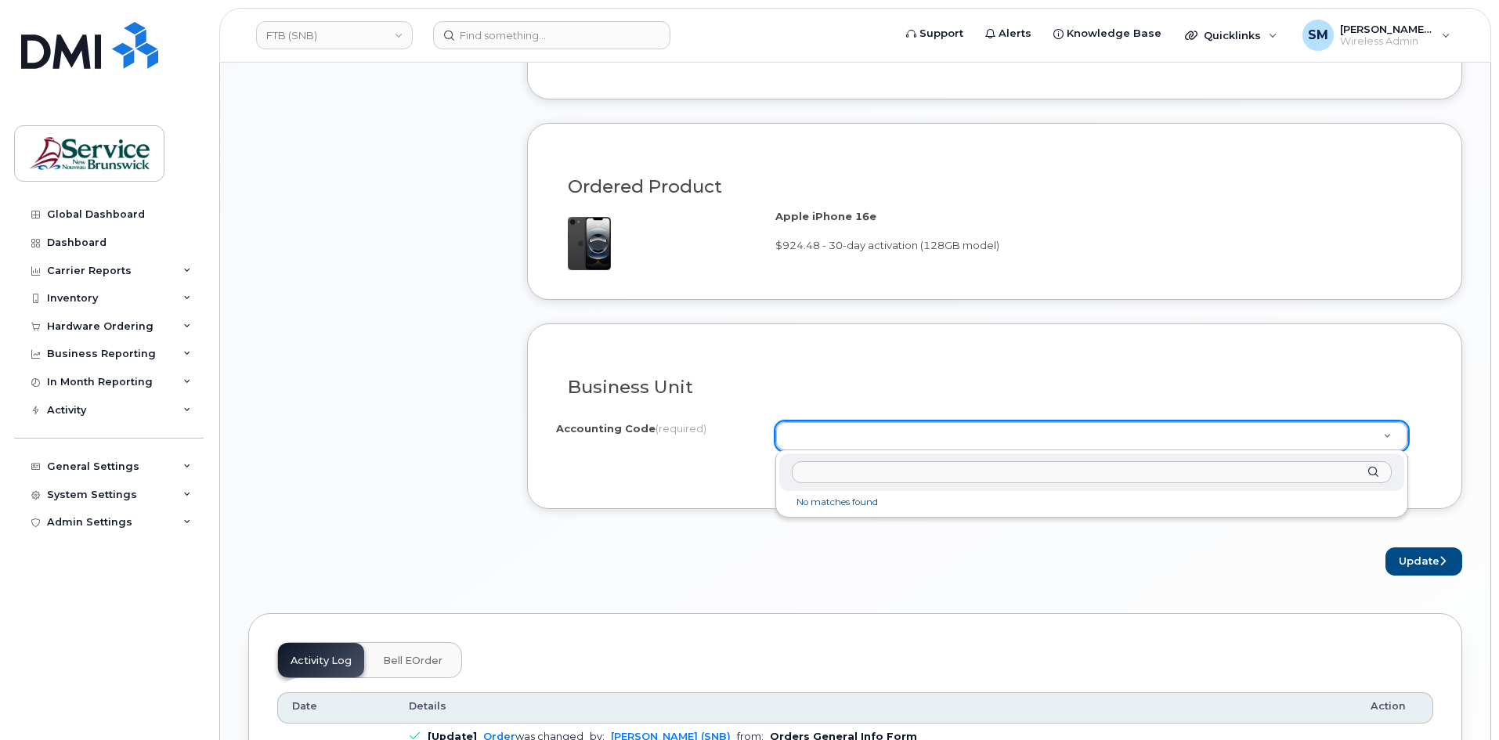
drag, startPoint x: 1207, startPoint y: 602, endPoint x: 1313, endPoint y: 566, distance: 111.7
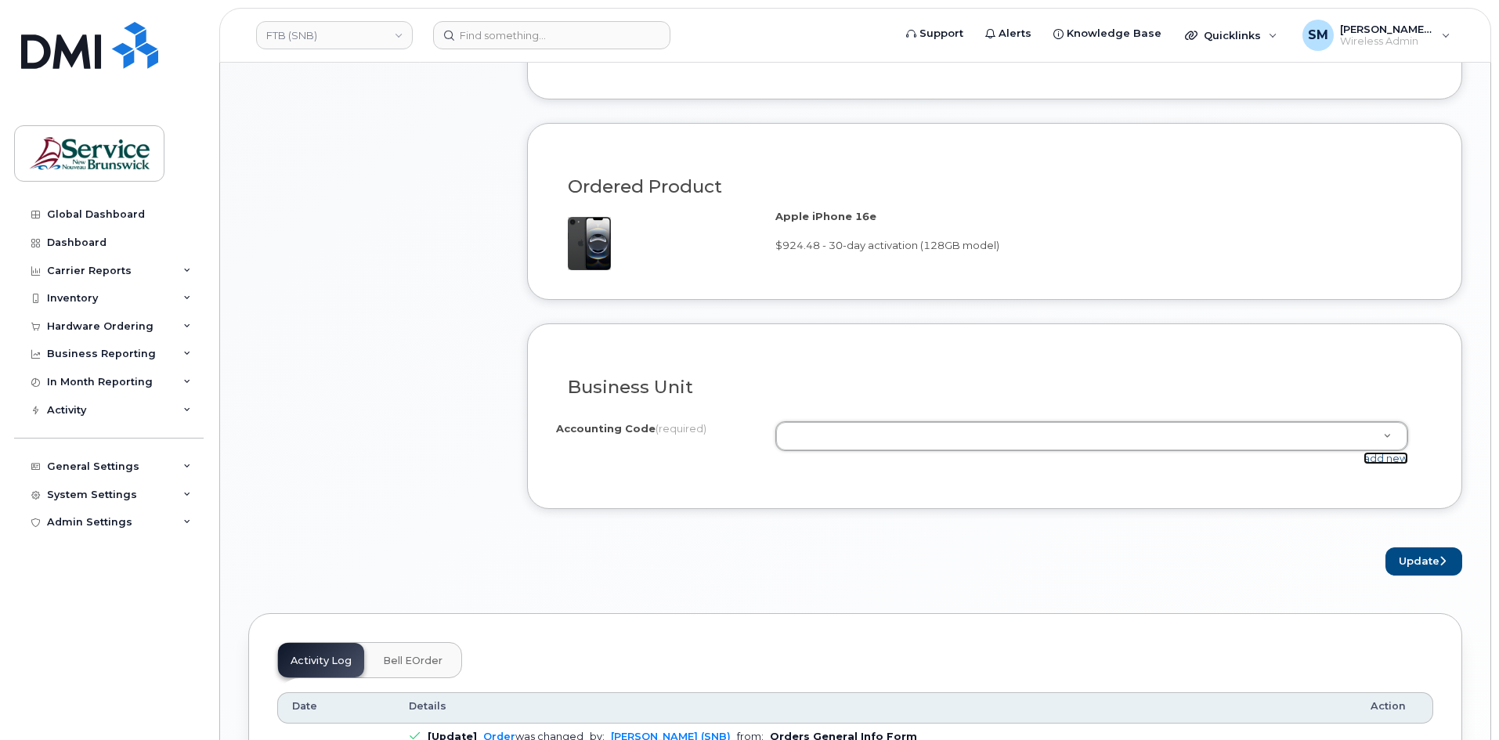
click at [1391, 462] on link "add new" at bounding box center [1386, 458] width 45 height 13
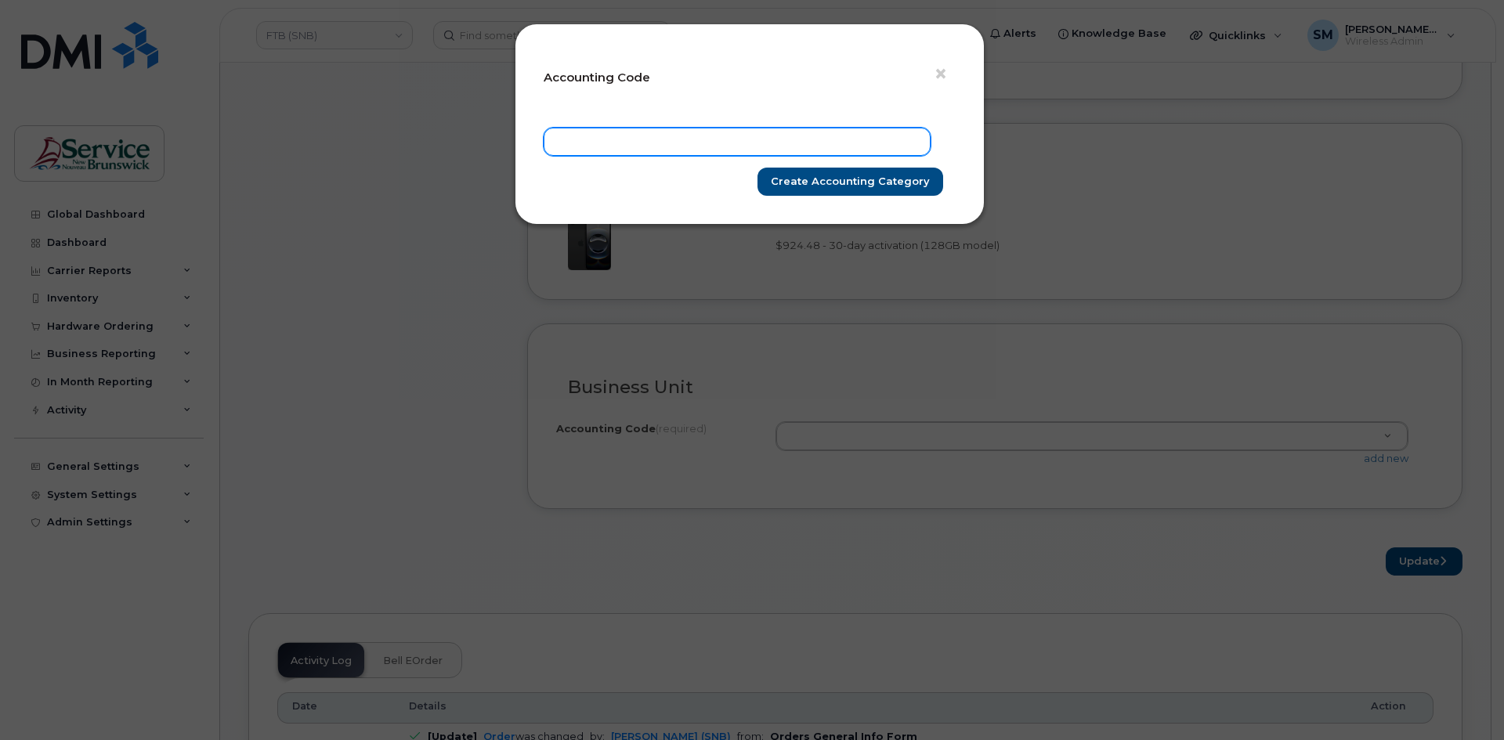
click at [753, 150] on input "text" at bounding box center [737, 142] width 387 height 28
paste input "24.2401.2410.6071.9PPP.0000.624001"
type input "24.2401.2410.6071.9PPP.0000.624001"
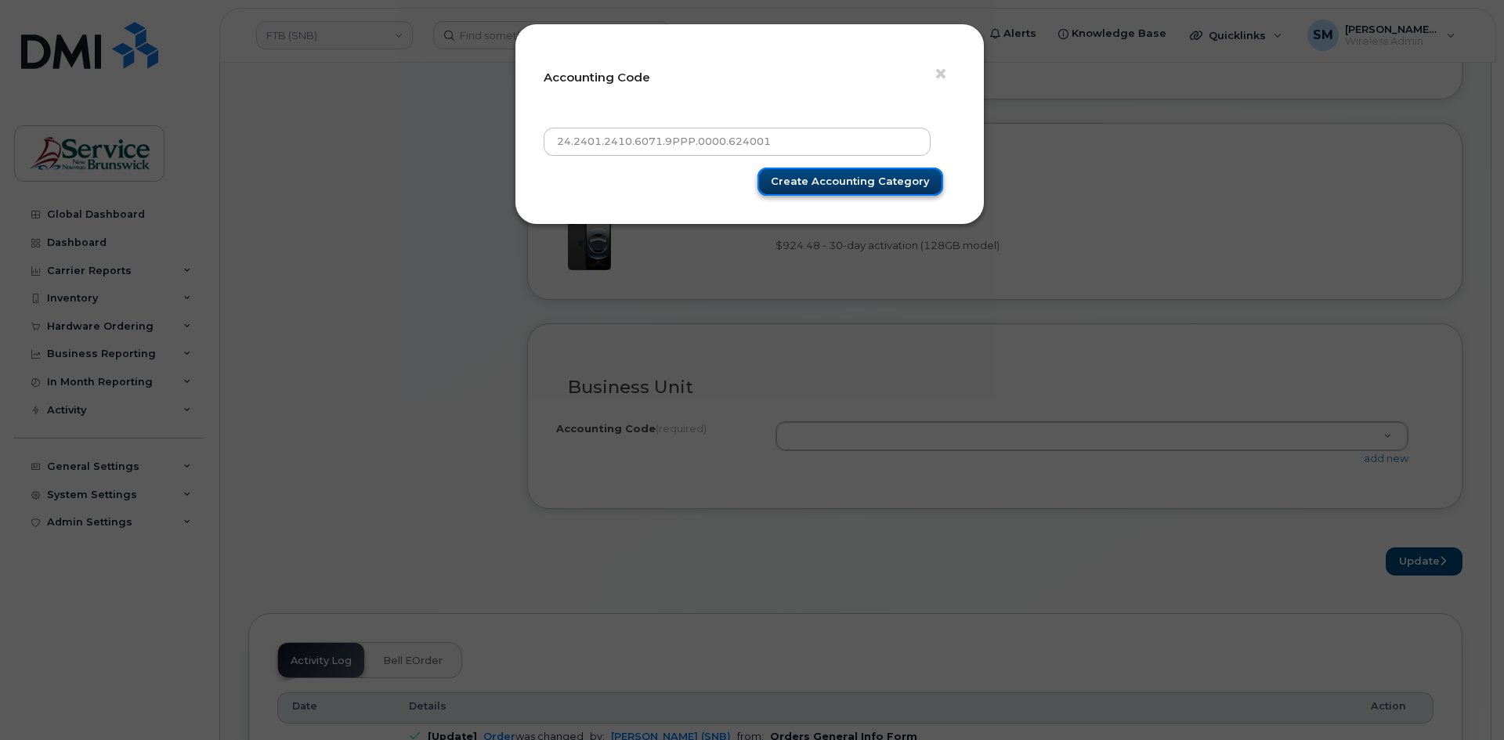
click at [809, 189] on input "Create Accounting category" at bounding box center [850, 182] width 186 height 29
type input "Create Accounting category"
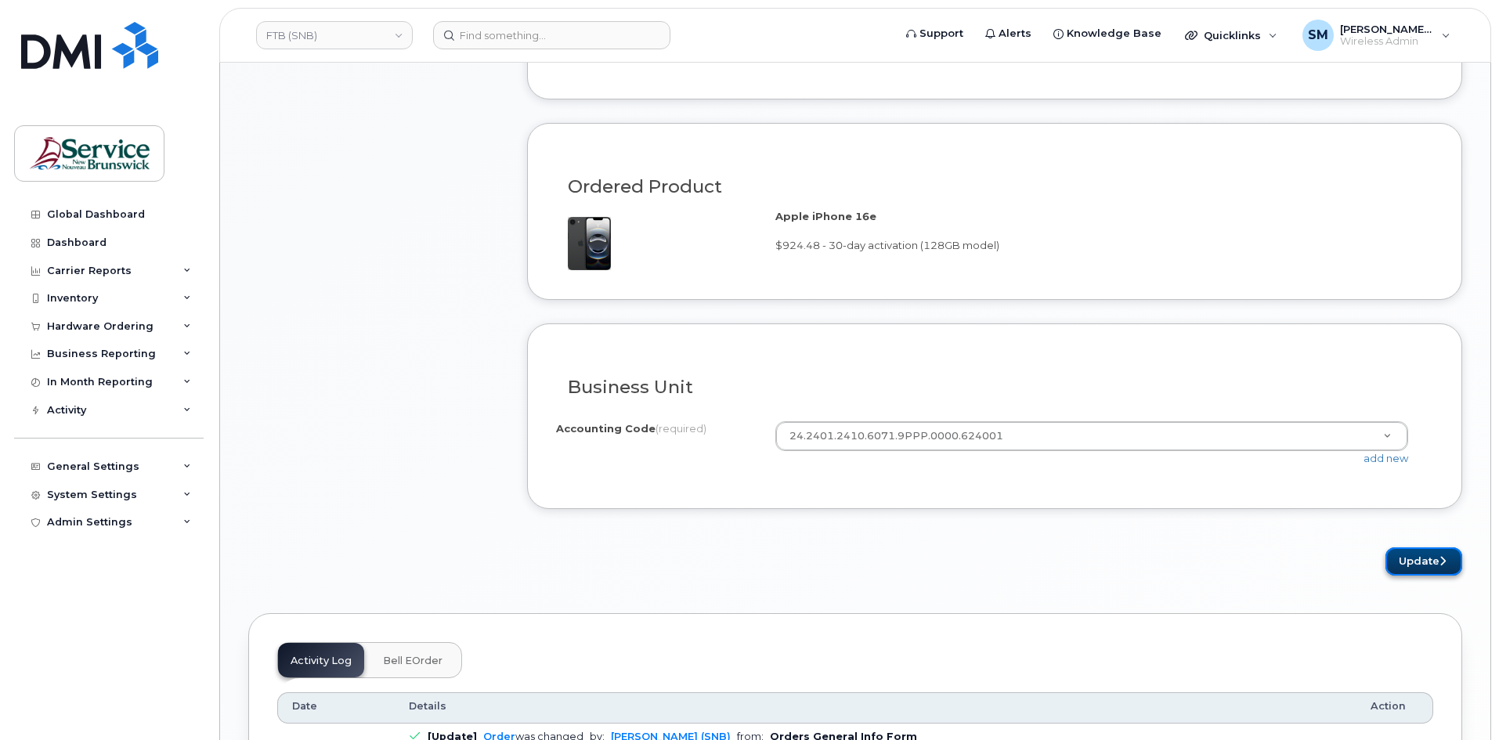
click at [1422, 567] on button "Update" at bounding box center [1424, 562] width 77 height 29
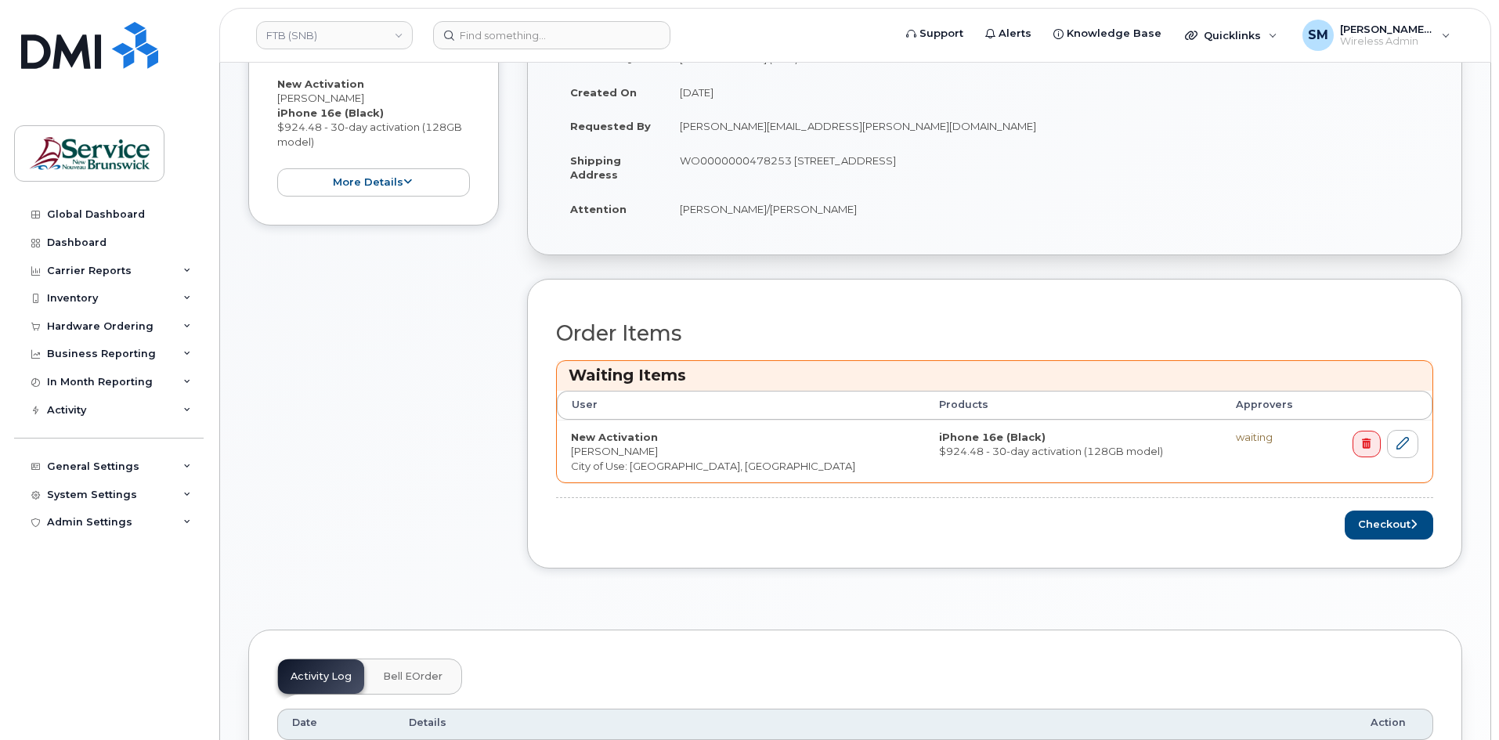
scroll to position [392, 0]
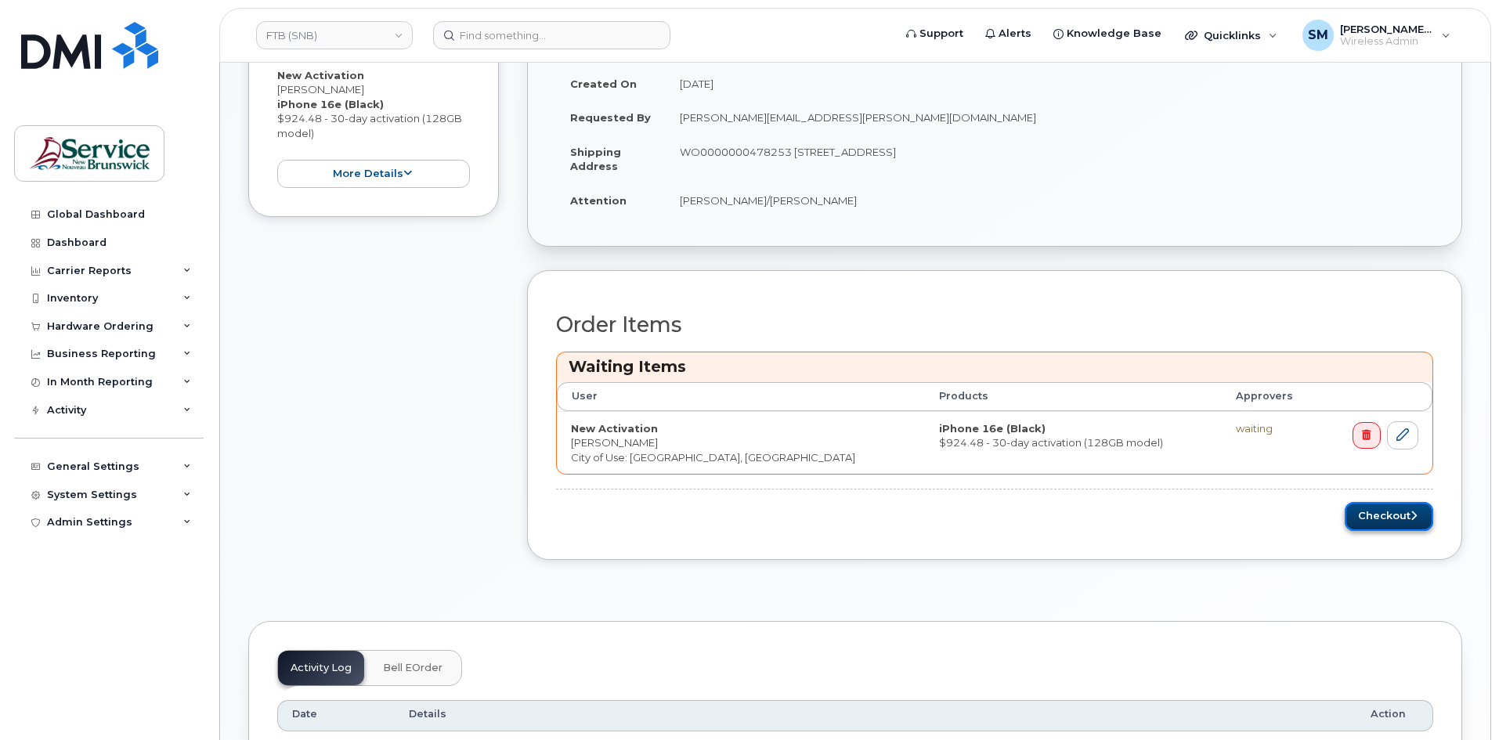
click at [1364, 509] on button "Checkout" at bounding box center [1389, 516] width 89 height 29
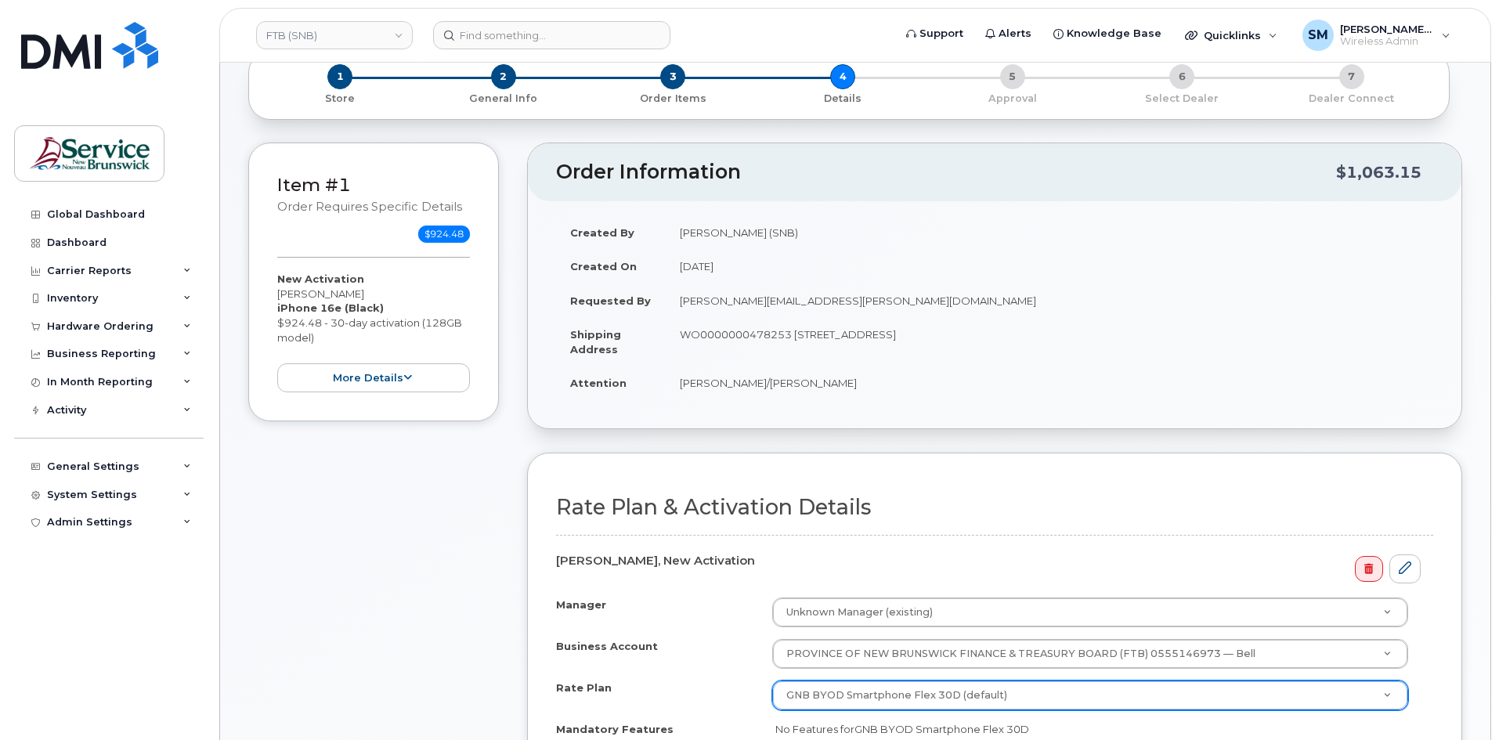
scroll to position [313, 0]
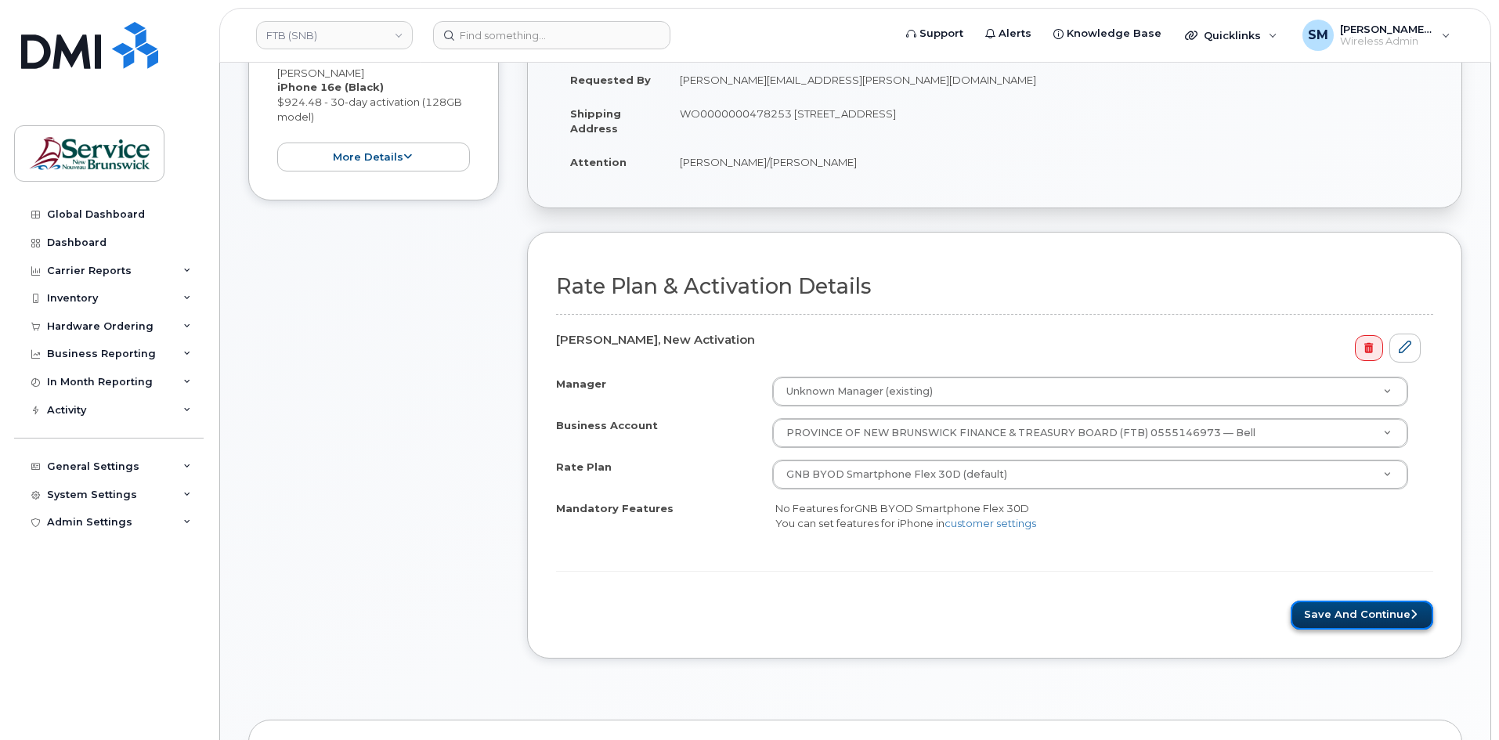
click at [1346, 619] on button "Save and Continue" at bounding box center [1362, 615] width 143 height 29
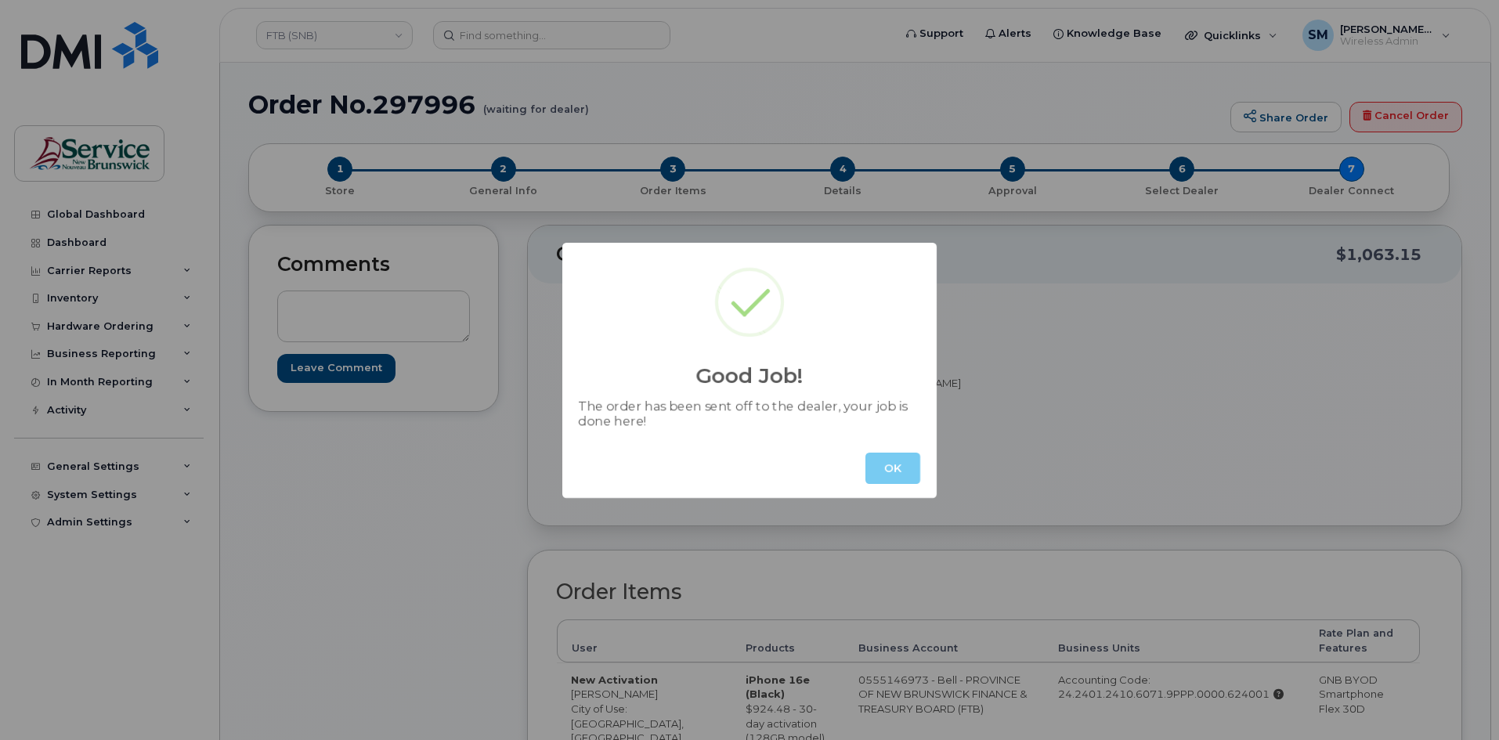
click at [867, 456] on button "OK" at bounding box center [893, 468] width 55 height 31
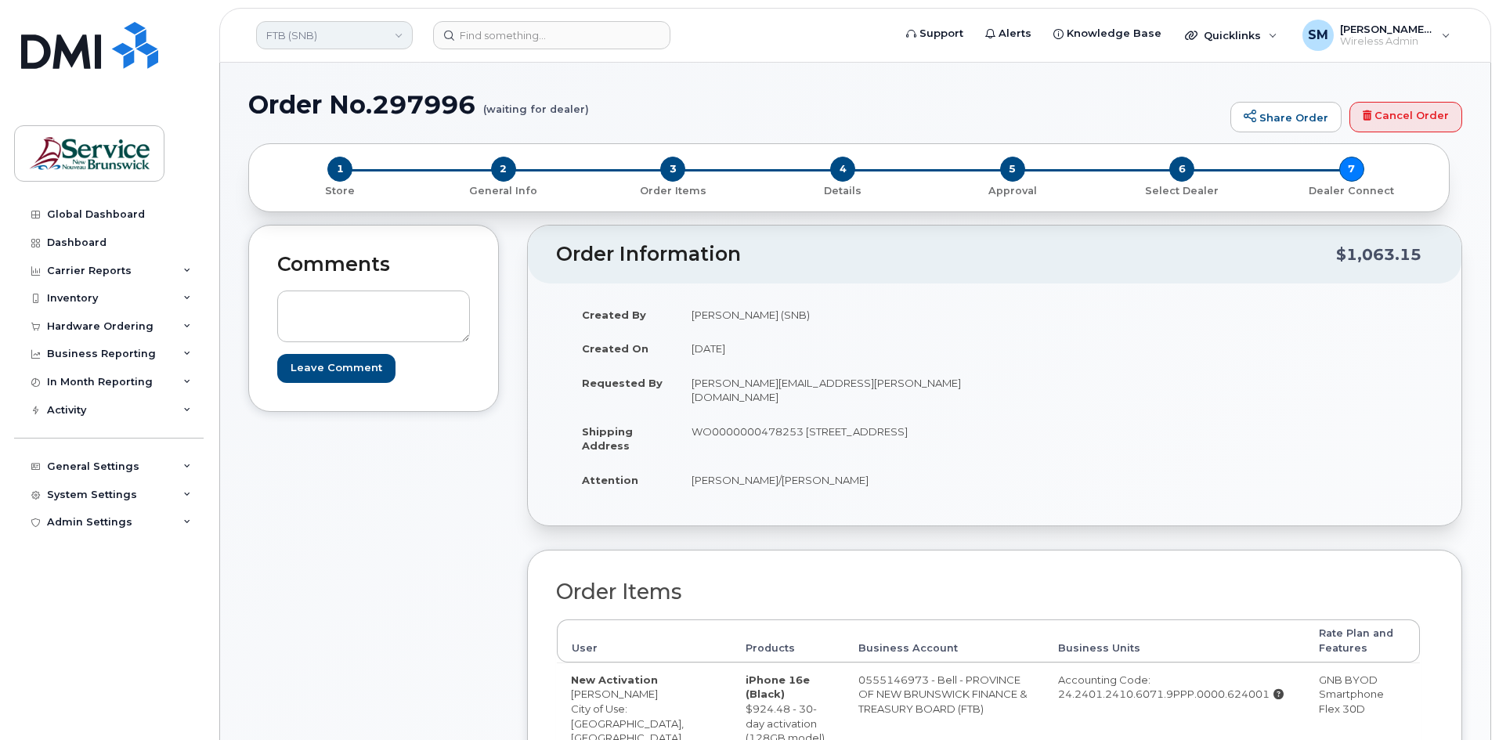
click at [364, 44] on link "FTB (SNB)" at bounding box center [334, 35] width 157 height 28
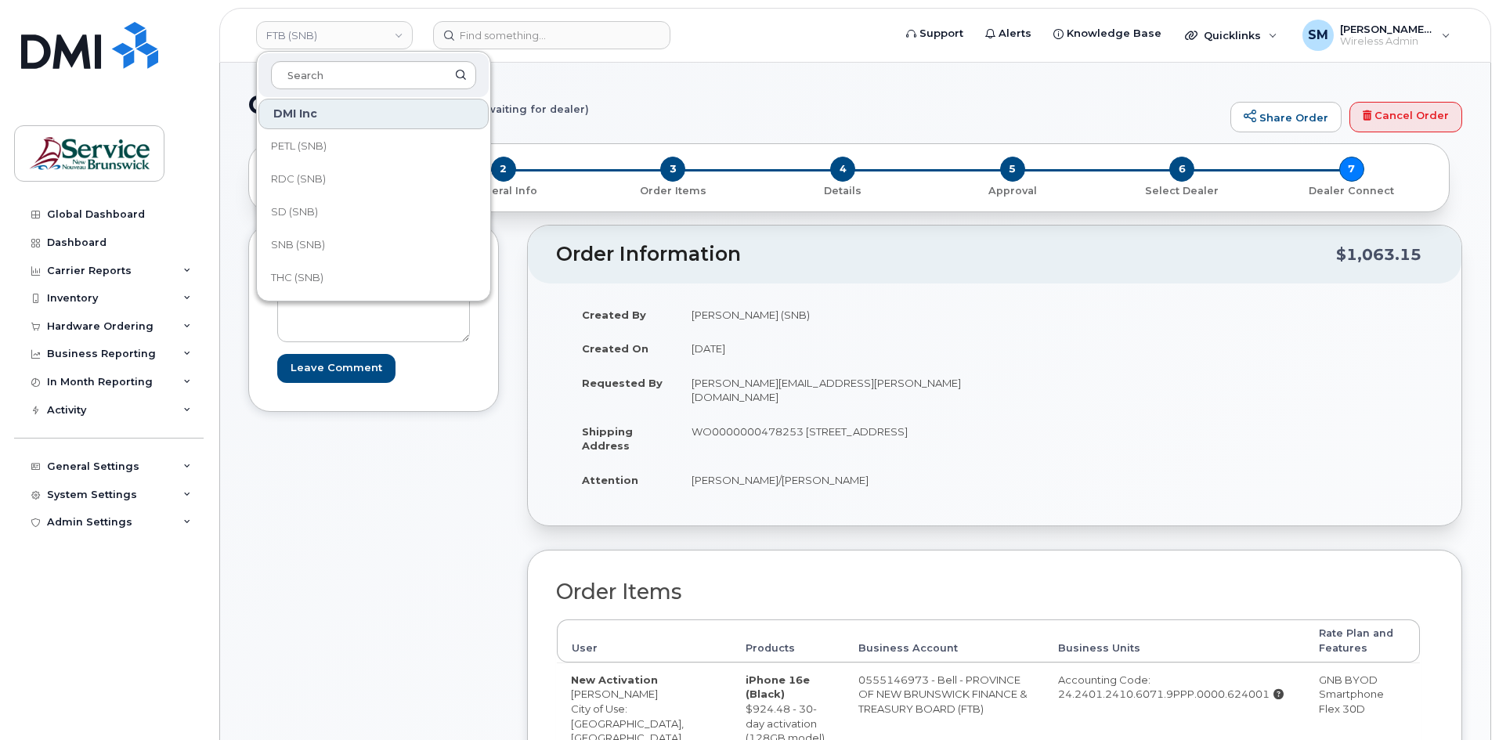
scroll to position [397, 0]
click at [324, 208] on link "SD (SNB)" at bounding box center [373, 211] width 230 height 31
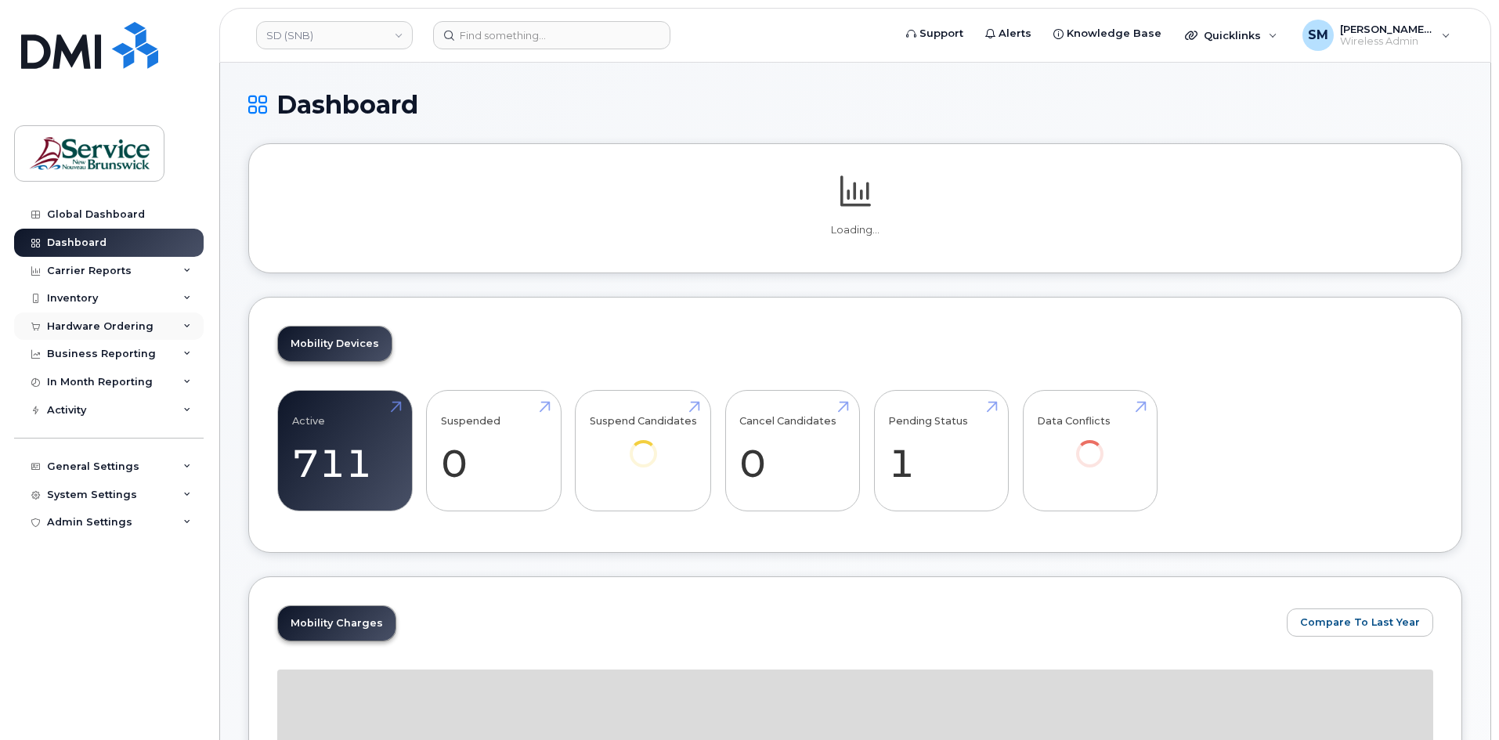
click at [104, 325] on div "Hardware Ordering" at bounding box center [100, 326] width 107 height 13
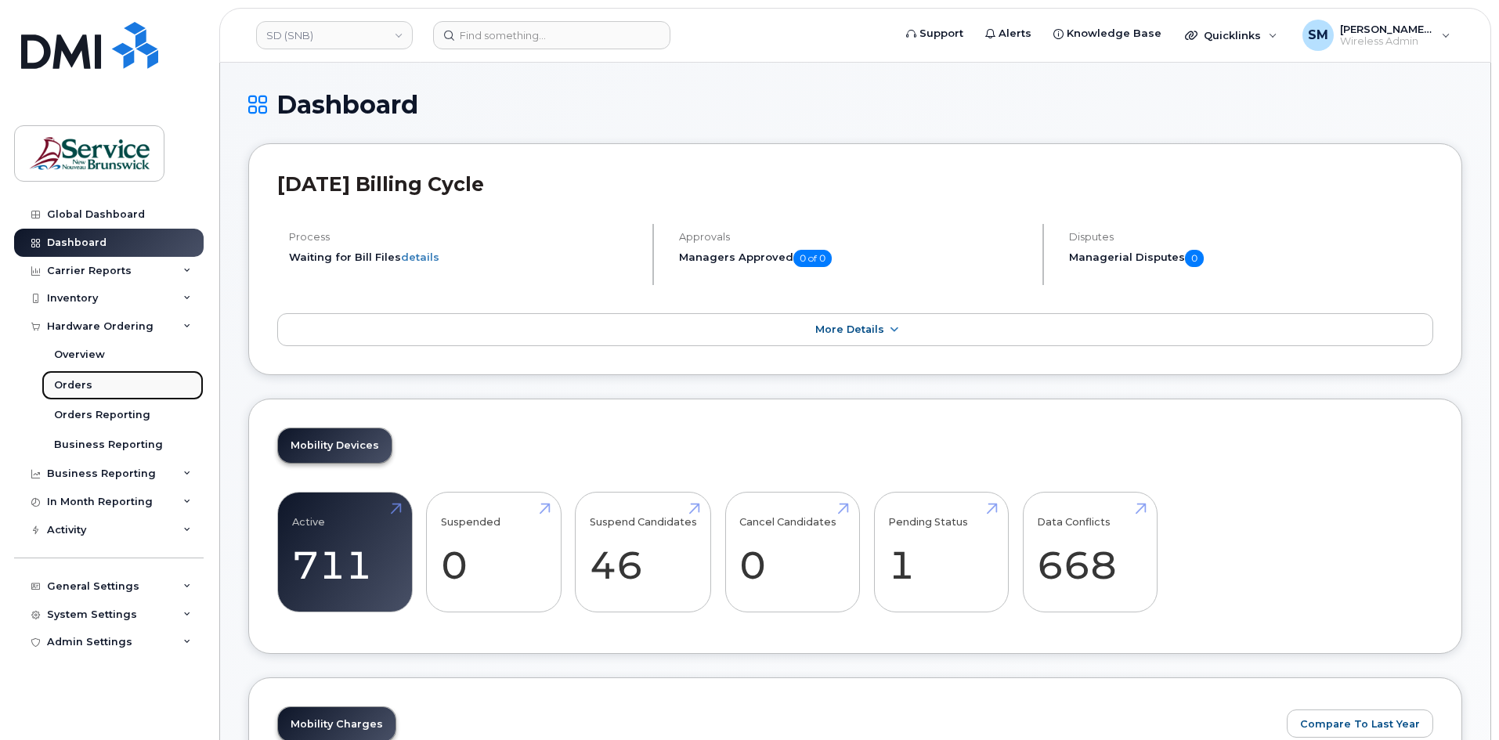
click at [137, 385] on link "Orders" at bounding box center [123, 385] width 162 height 30
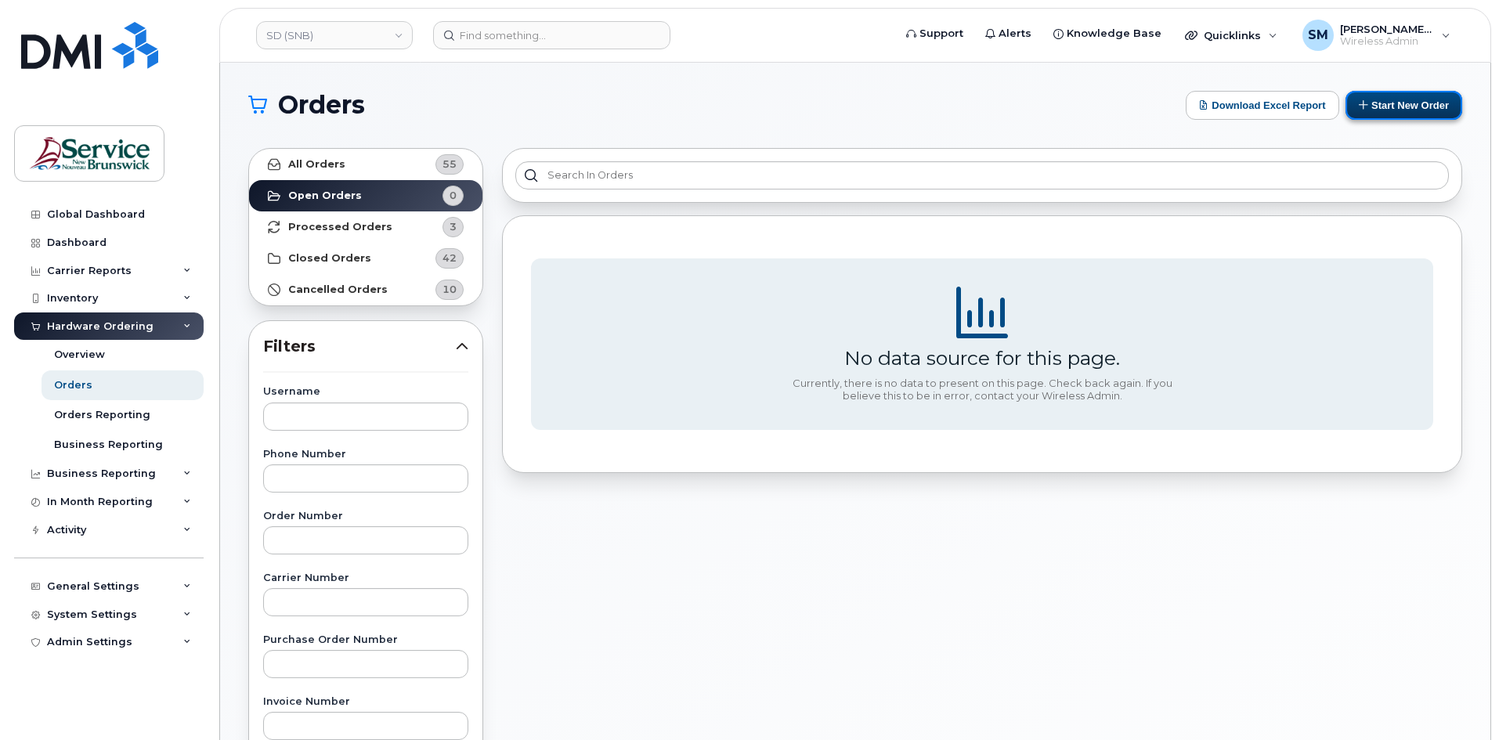
click at [1397, 107] on button "Start New Order" at bounding box center [1404, 105] width 117 height 29
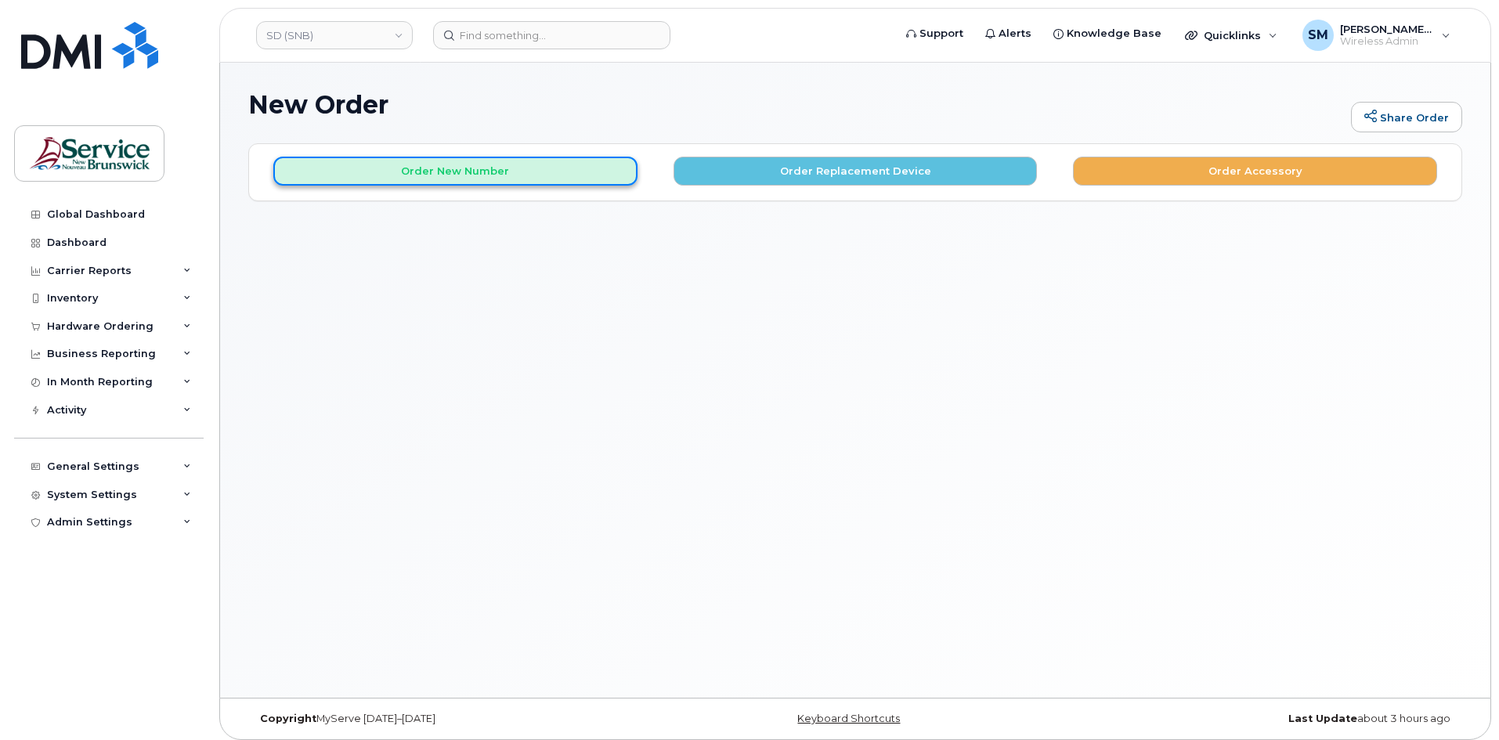
click at [420, 161] on button "Order New Number" at bounding box center [455, 171] width 364 height 29
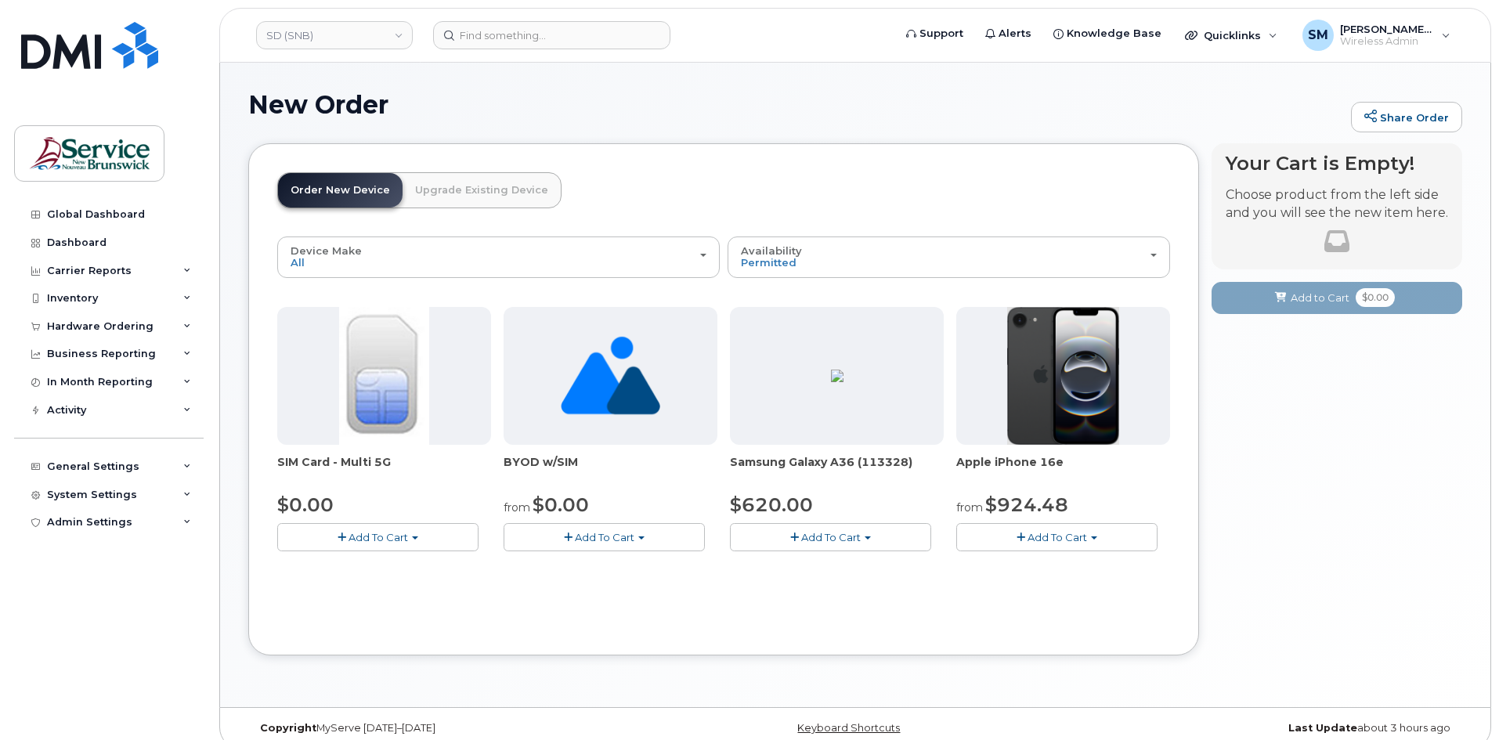
click at [1070, 527] on button "Add To Cart" at bounding box center [1056, 536] width 201 height 27
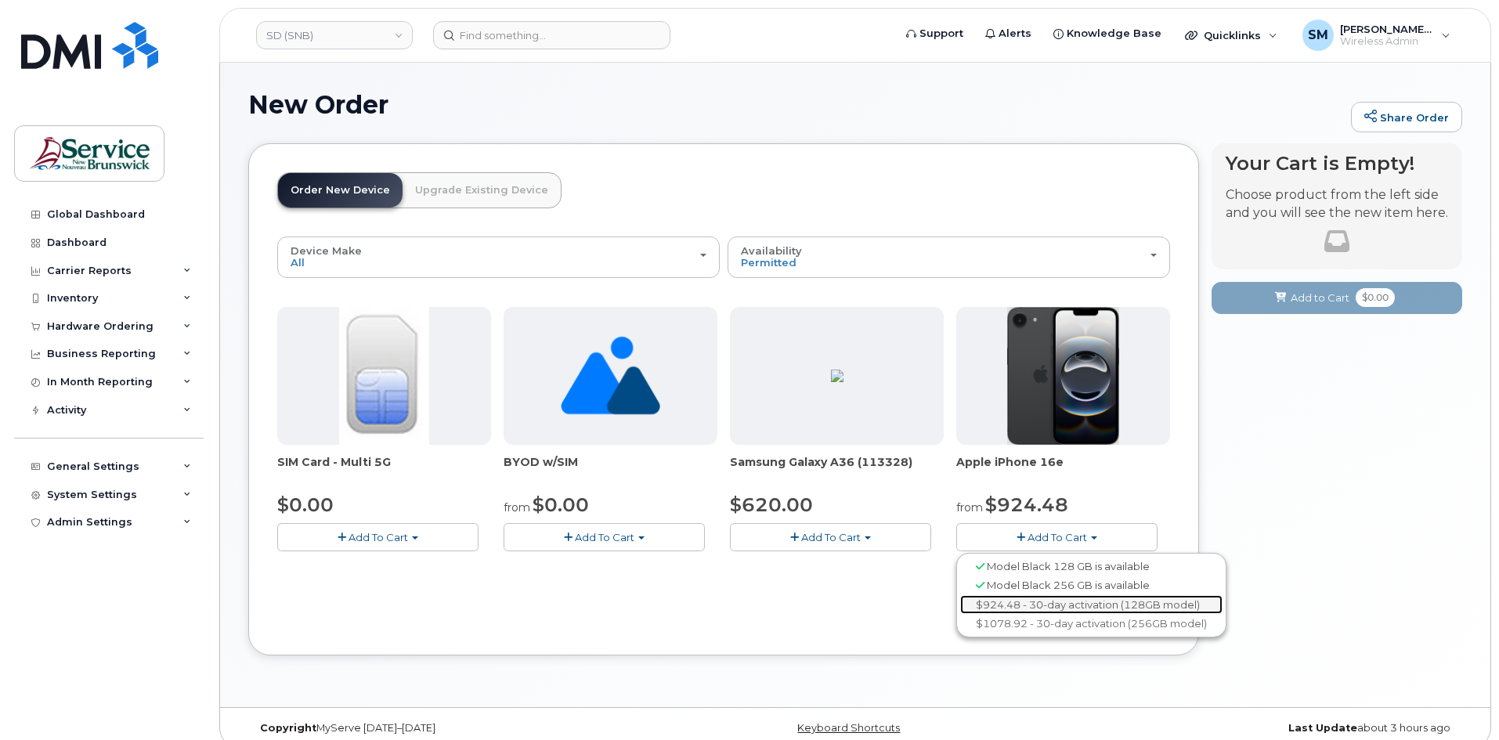
click at [1055, 598] on link "$924.48 - 30-day activation (128GB model)" at bounding box center [1091, 605] width 262 height 20
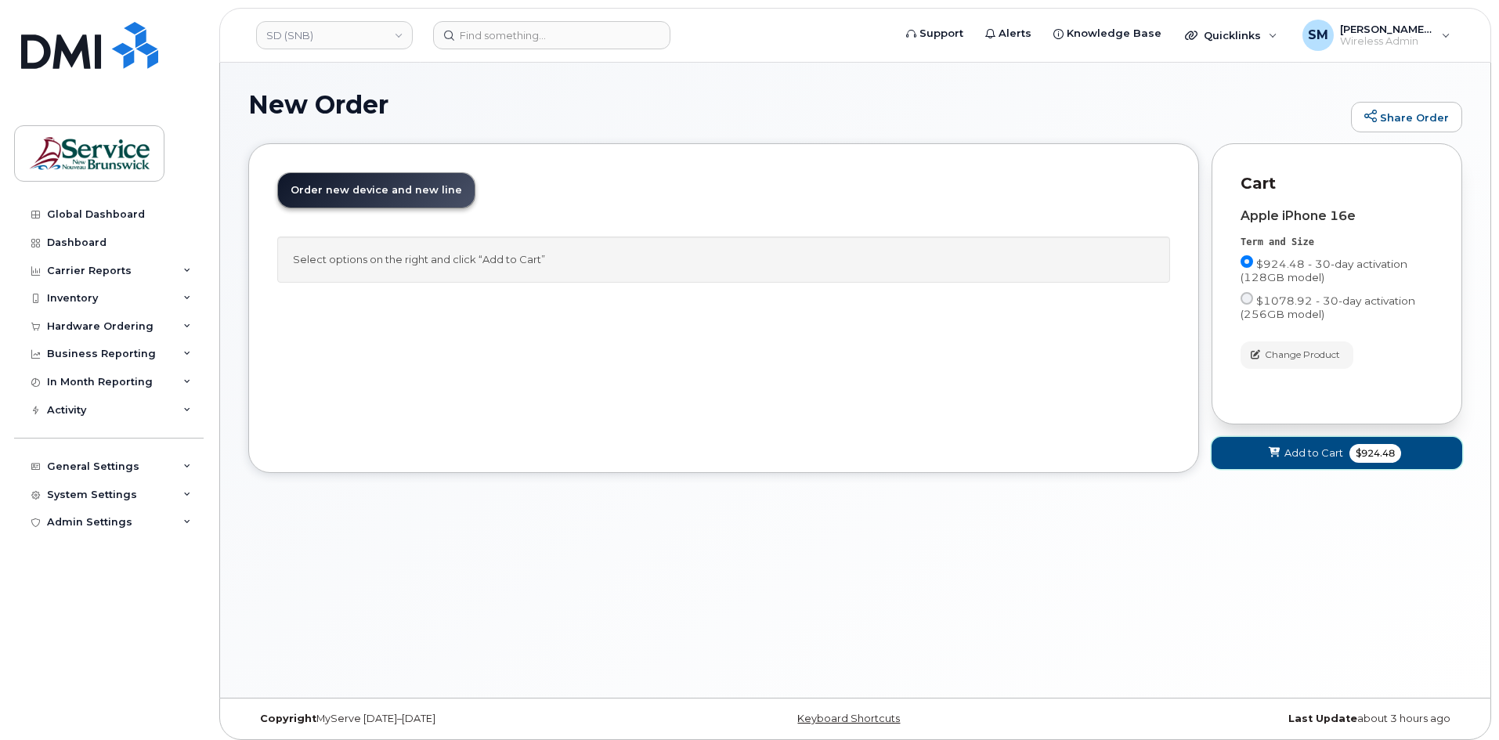
click at [1316, 454] on span "Add to Cart" at bounding box center [1314, 453] width 59 height 15
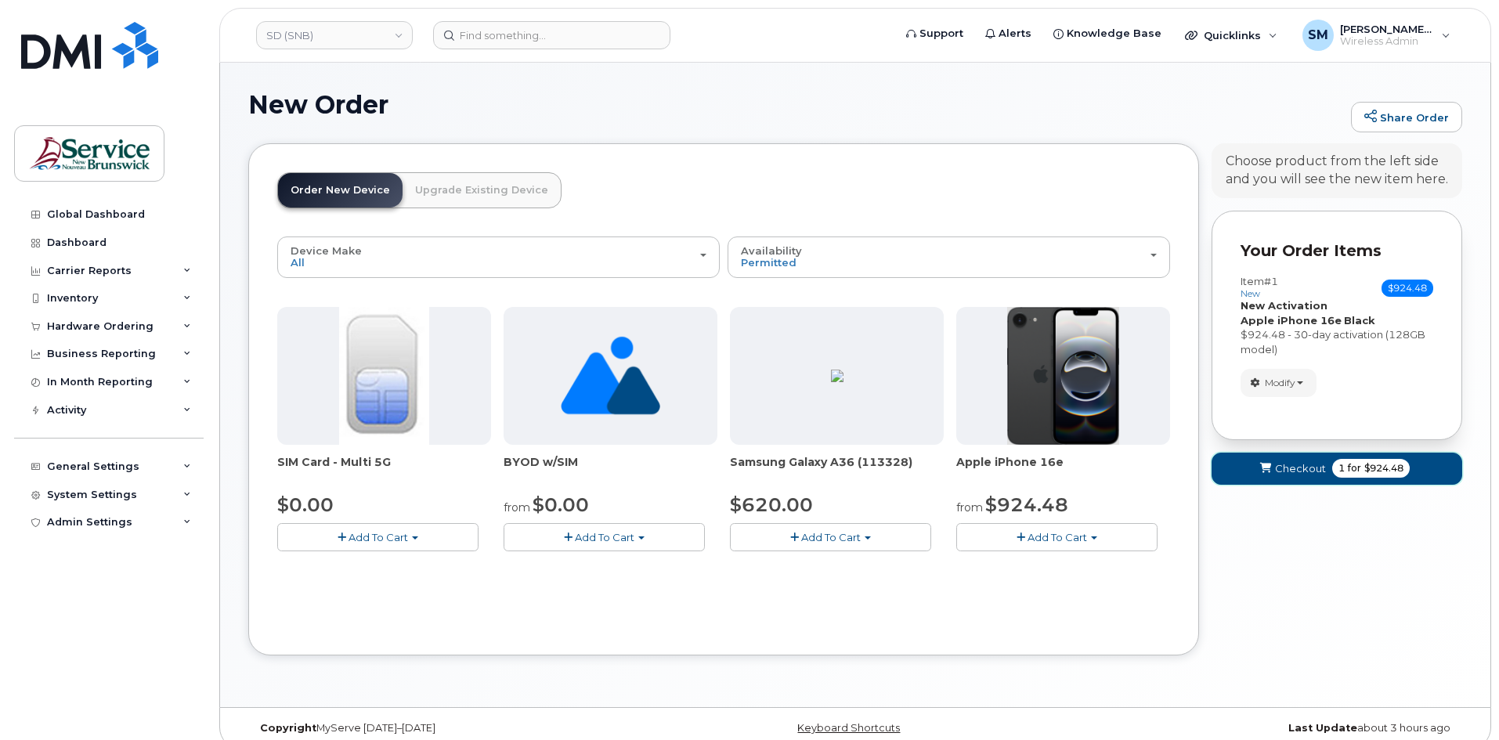
click at [1307, 476] on button "Checkout 1 for $924.48" at bounding box center [1337, 469] width 251 height 32
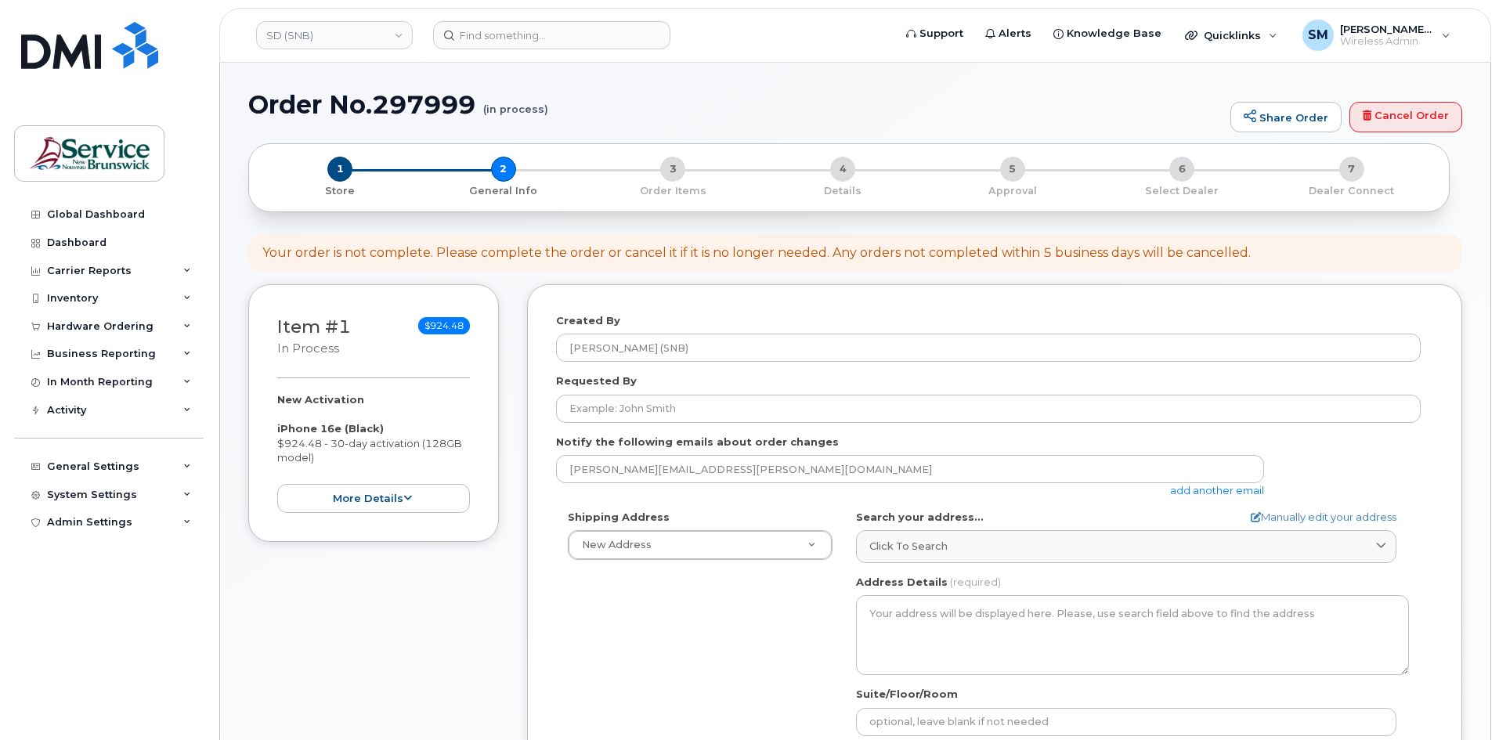
select select
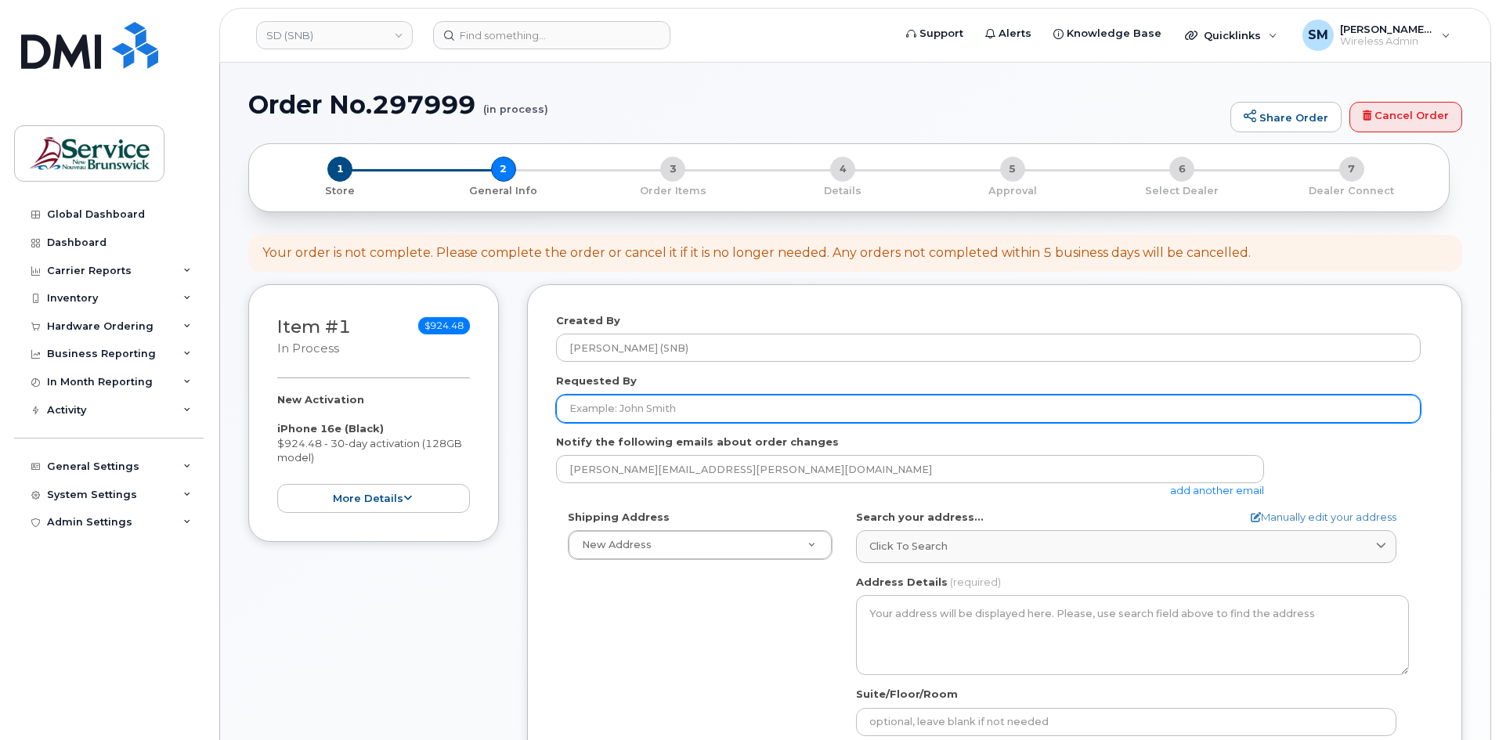
click at [812, 403] on input "Requested By" at bounding box center [988, 409] width 865 height 28
paste input "Erin.Lofstrom@gnb.ca"
type input "Erin.Lofstrom@gnb.ca"
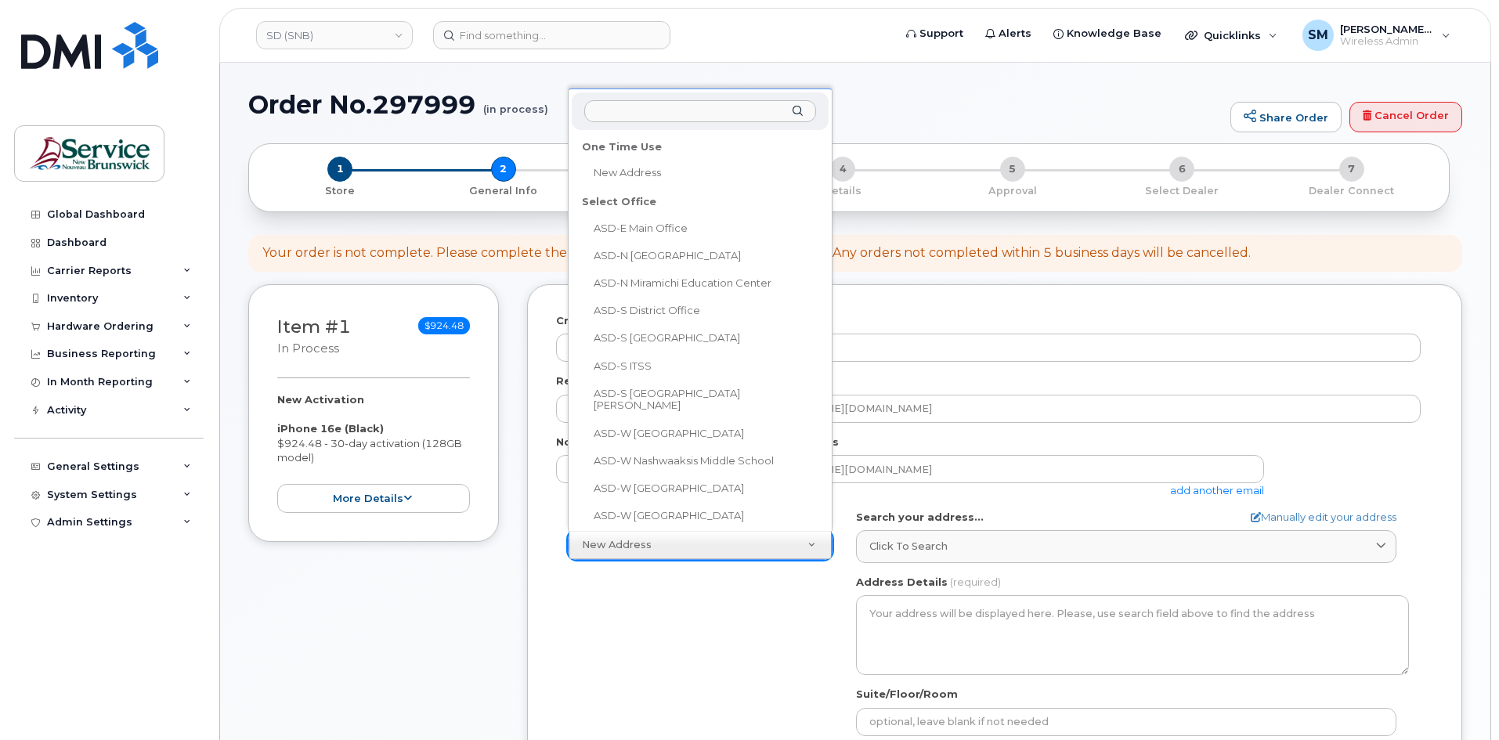
click at [675, 110] on input "text" at bounding box center [700, 111] width 232 height 23
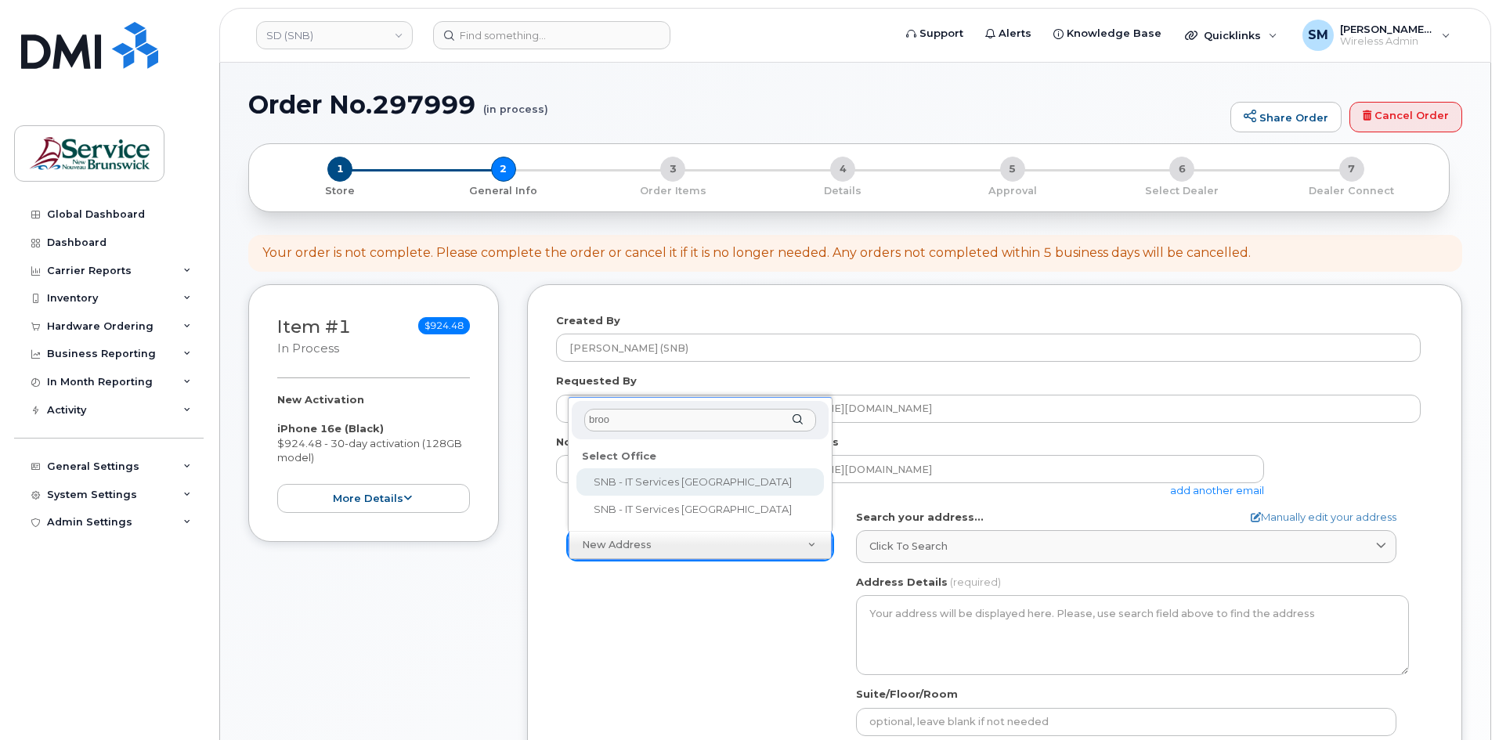
type input "brook"
select select
type textarea "30-435 Brookside Dr Fredericton New Brunswick E3A 8V4"
type input "Devan Renwick"
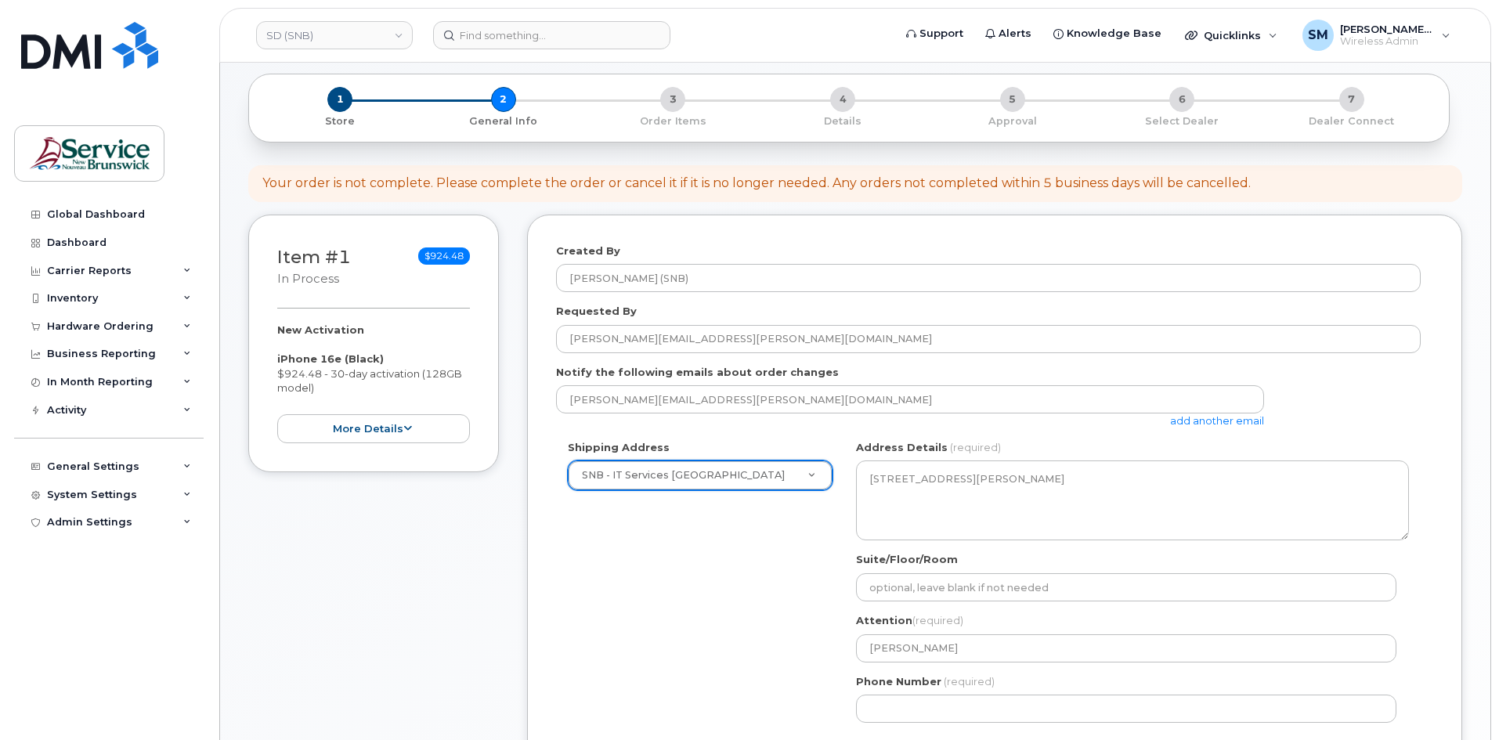
scroll to position [157, 0]
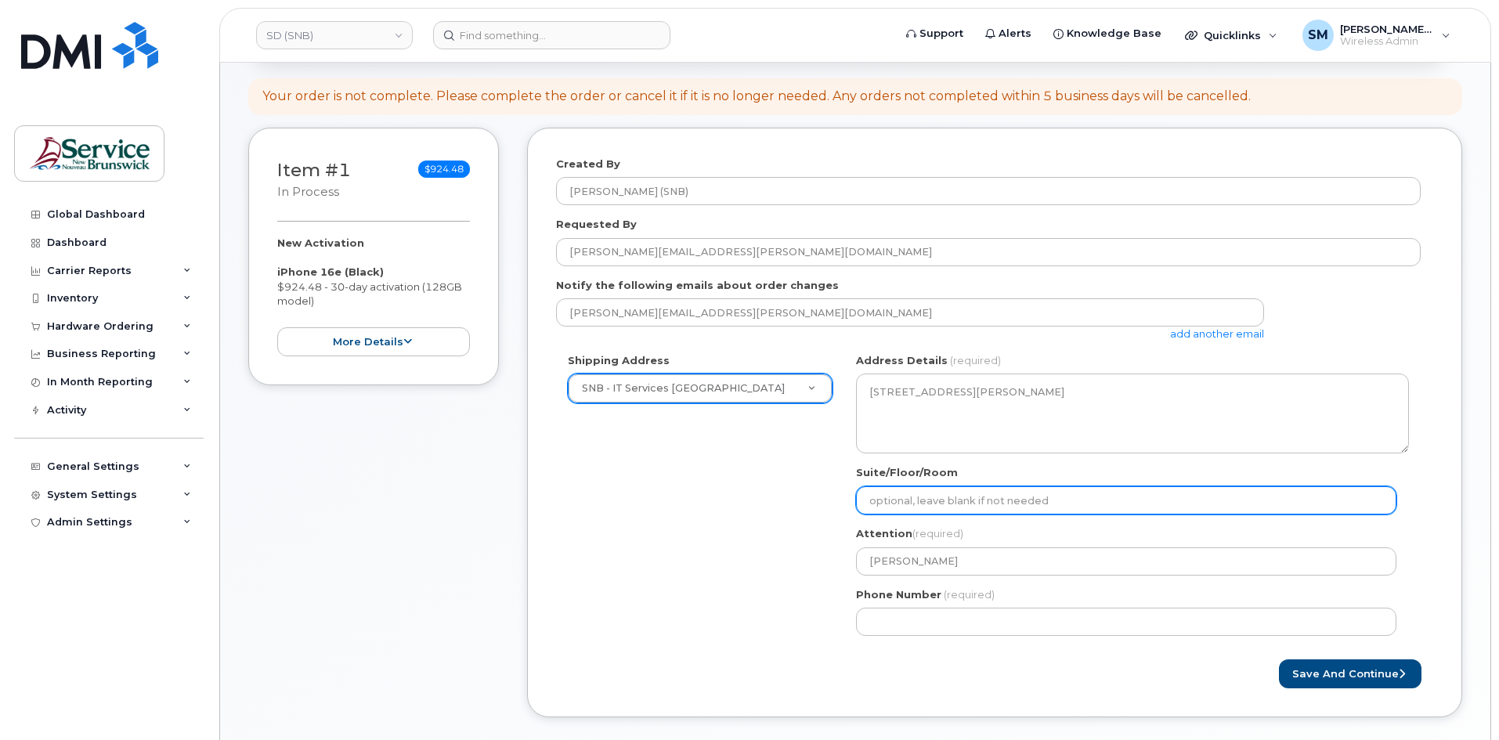
click at [987, 499] on input "Suite/Floor/Room" at bounding box center [1126, 500] width 540 height 28
click at [986, 505] on input "Suite/Floor/Room" at bounding box center [1126, 500] width 540 height 28
paste input "WO0000000477995"
select select
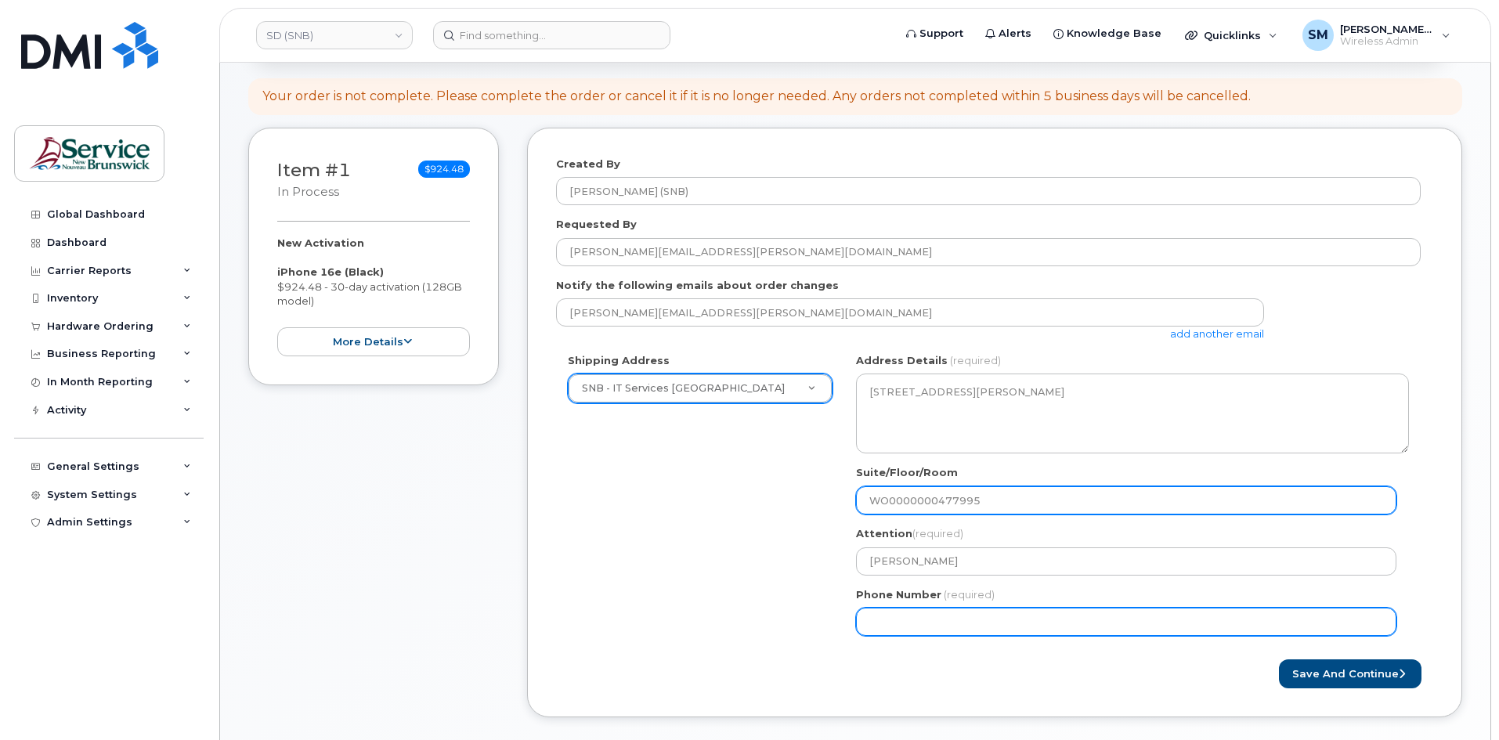
type input "WO0000000477995"
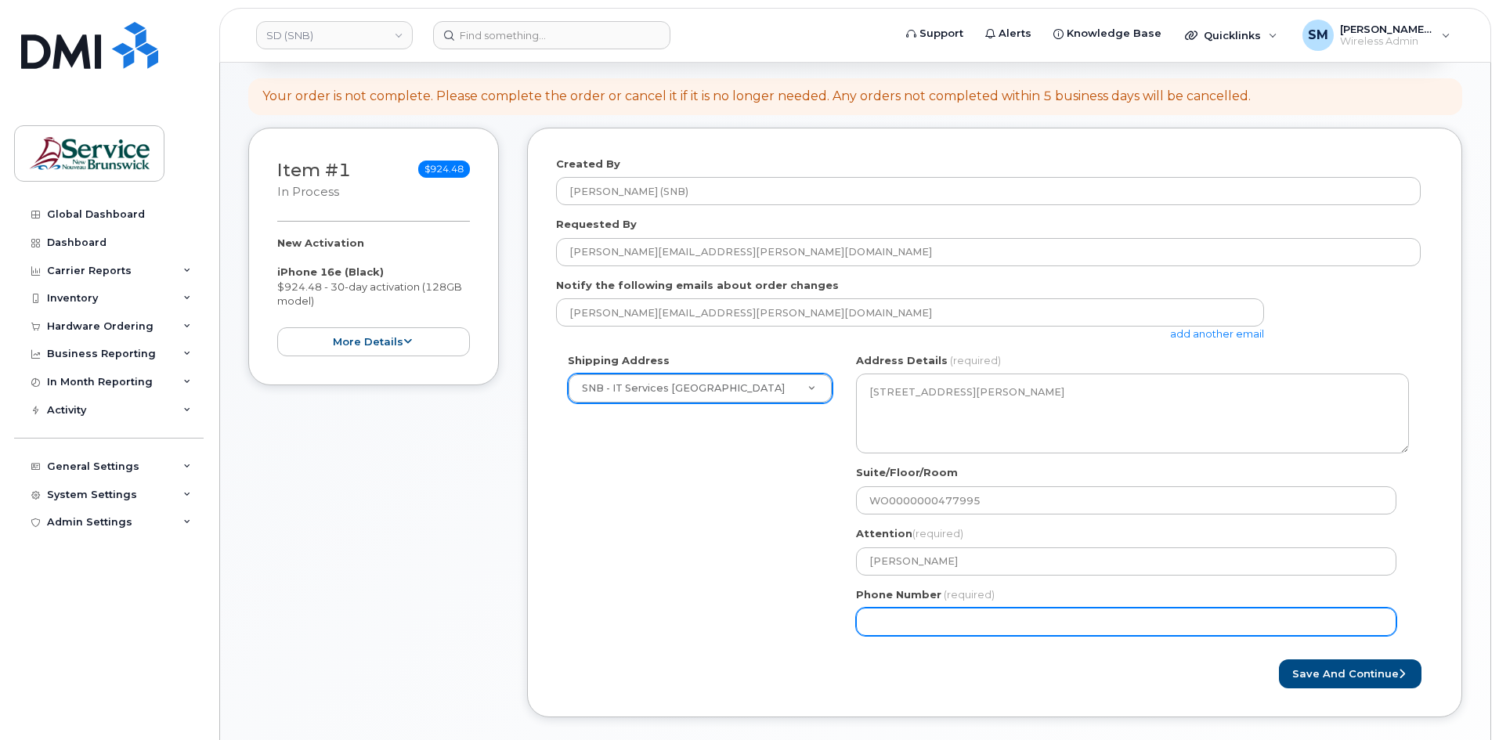
click at [891, 630] on input "Phone Number" at bounding box center [1126, 622] width 540 height 28
select select
type input "506639633"
select select
type input "5066396338"
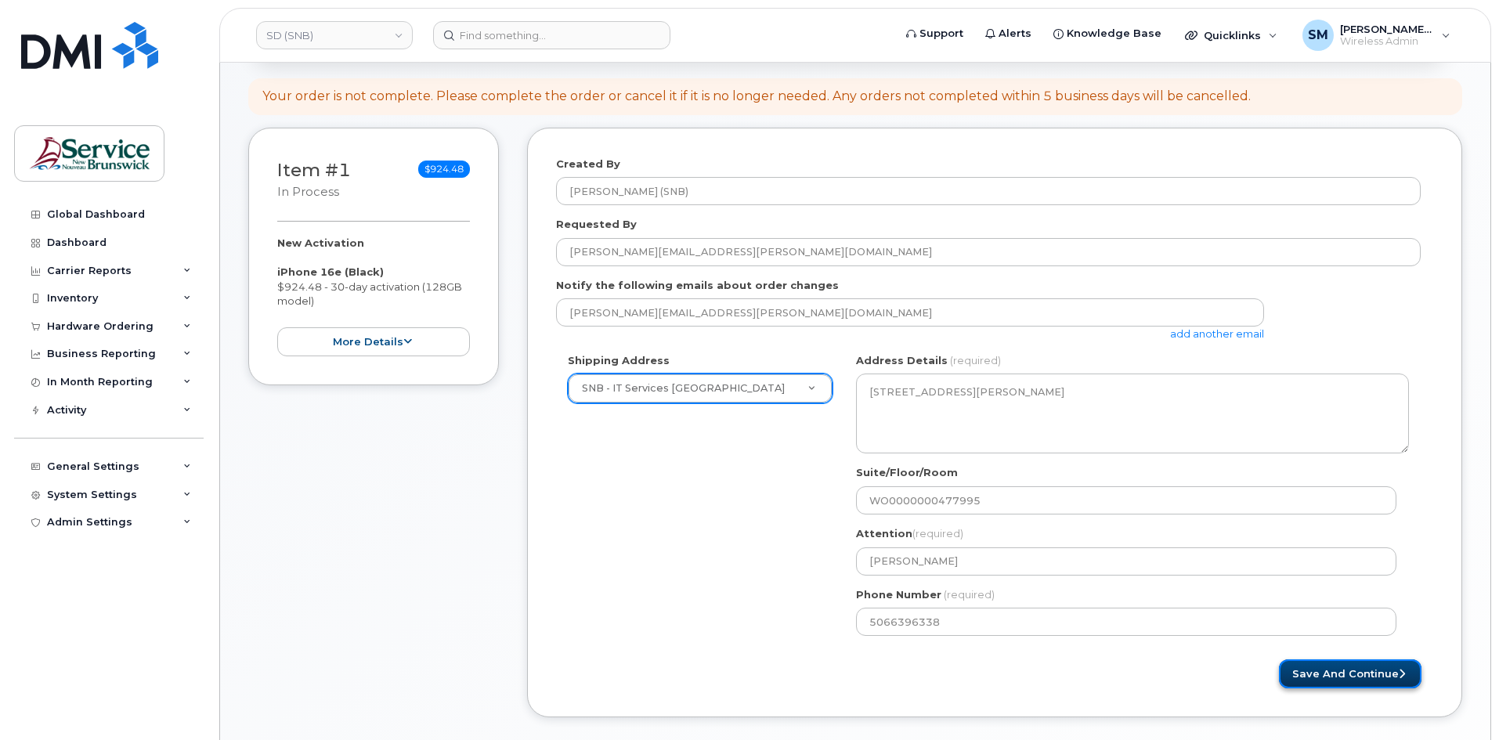
click at [1376, 674] on button "Save and Continue" at bounding box center [1350, 674] width 143 height 29
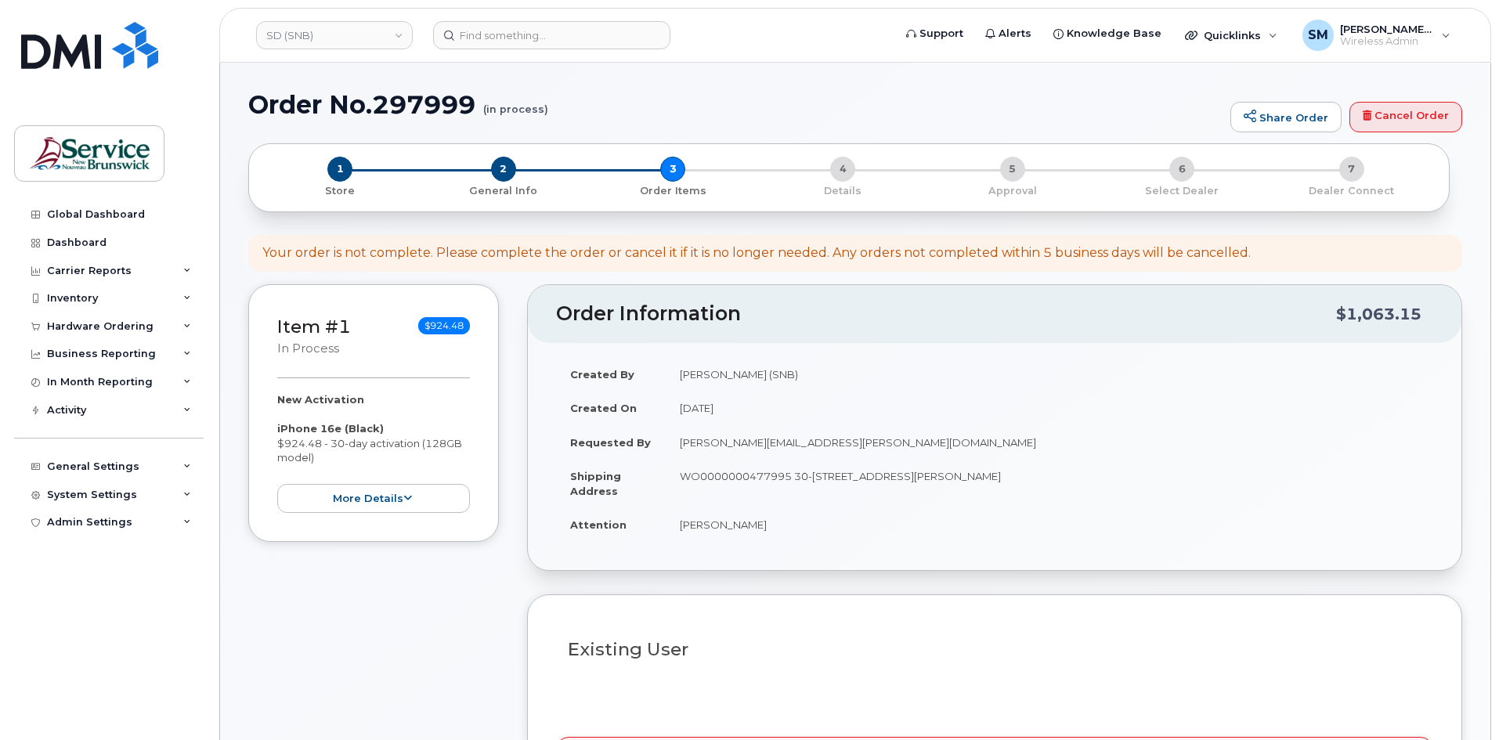
select select
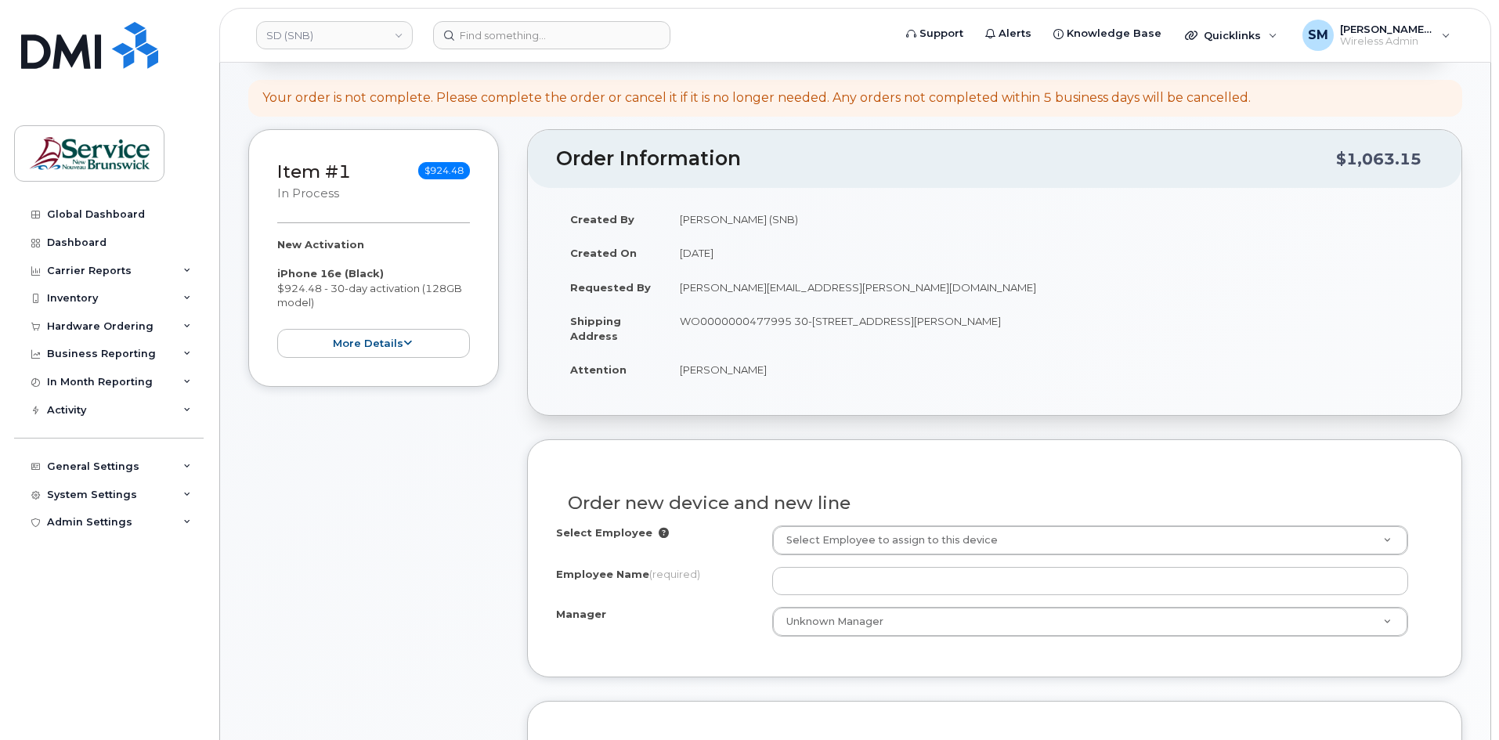
scroll to position [157, 0]
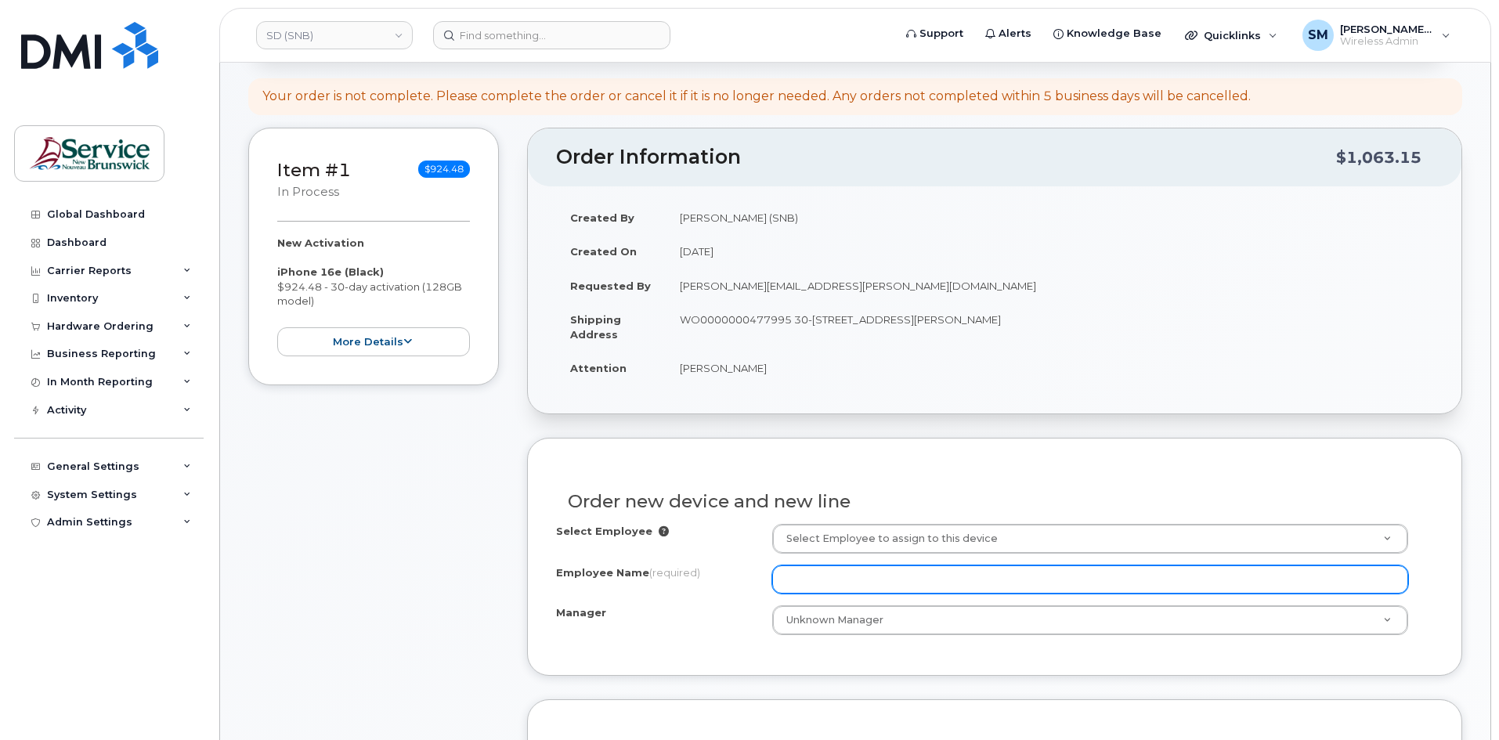
click at [889, 575] on input "Employee Name (required)" at bounding box center [1090, 580] width 636 height 28
click at [804, 590] on input "Employee Name (required)" at bounding box center [1090, 580] width 636 height 28
paste input "[PERSON_NAME]"
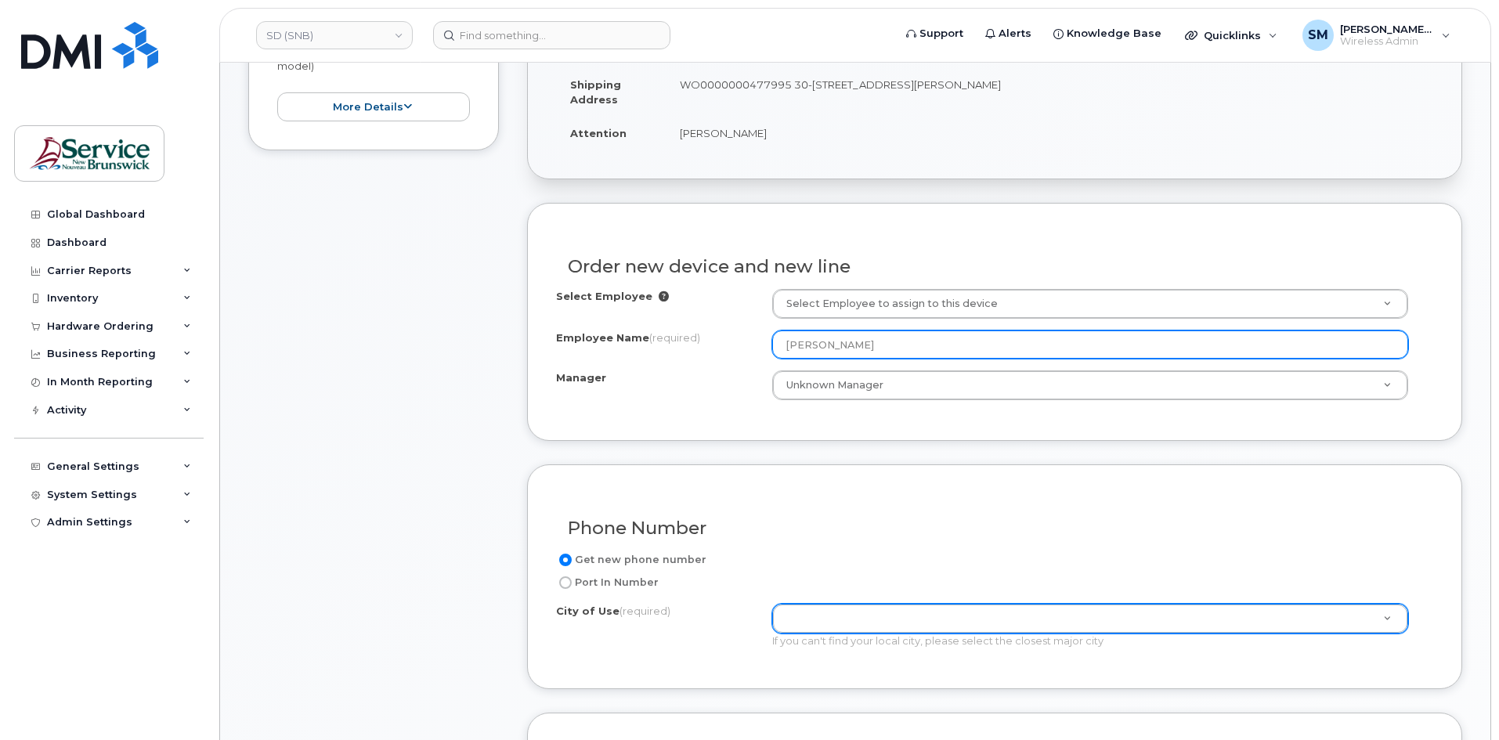
type input "[PERSON_NAME]"
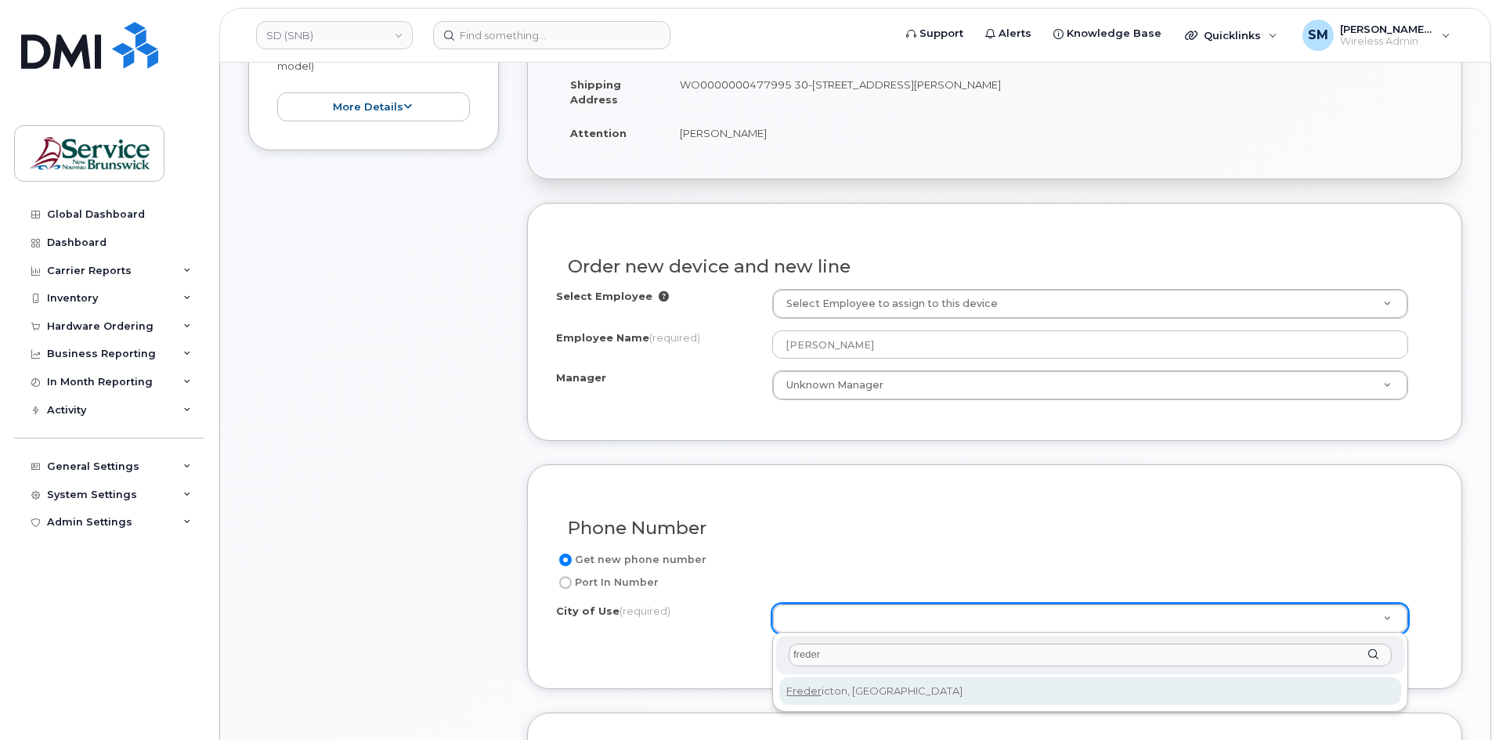
type input "freder"
drag, startPoint x: 877, startPoint y: 696, endPoint x: 876, endPoint y: 685, distance: 11.0
type input "1578"
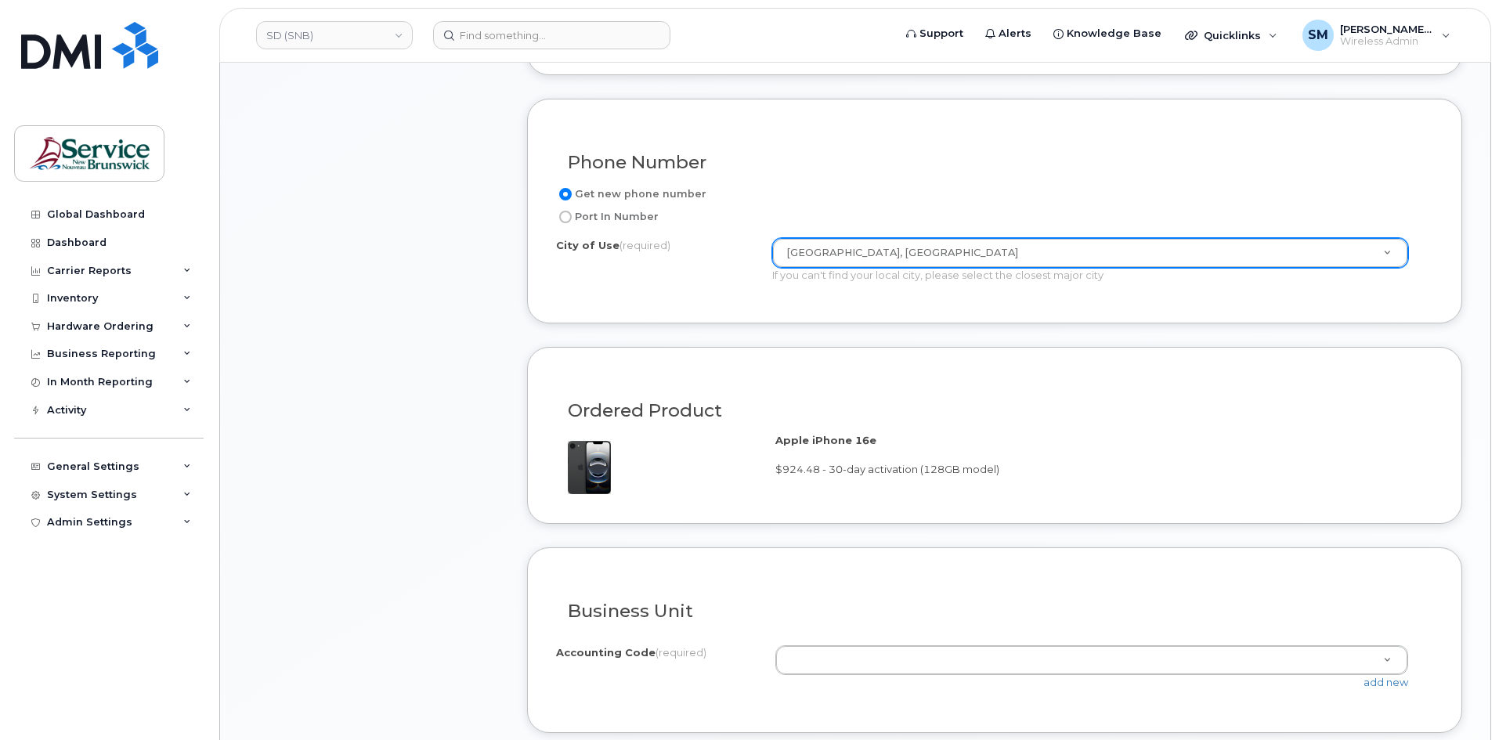
scroll to position [783, 0]
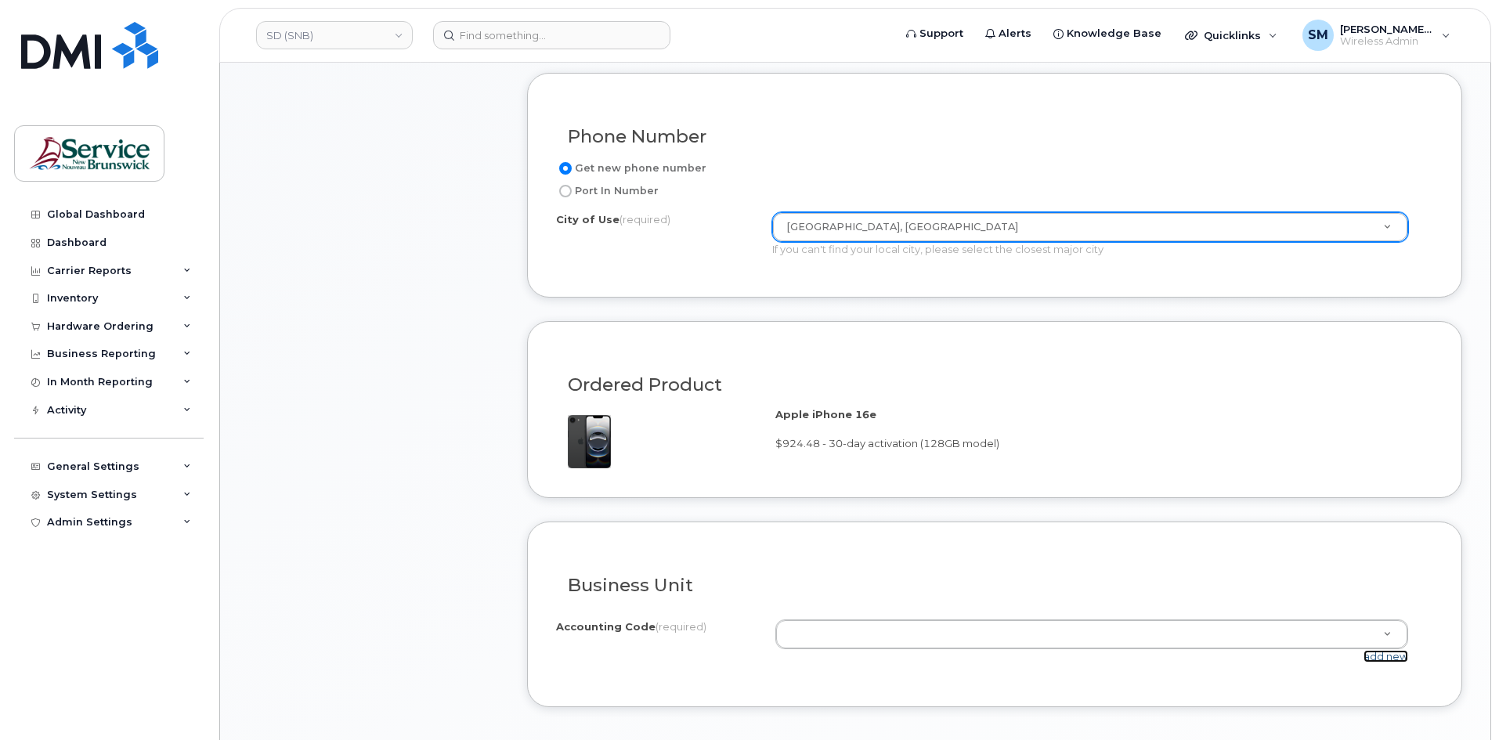
click at [1369, 660] on link "add new" at bounding box center [1386, 656] width 45 height 13
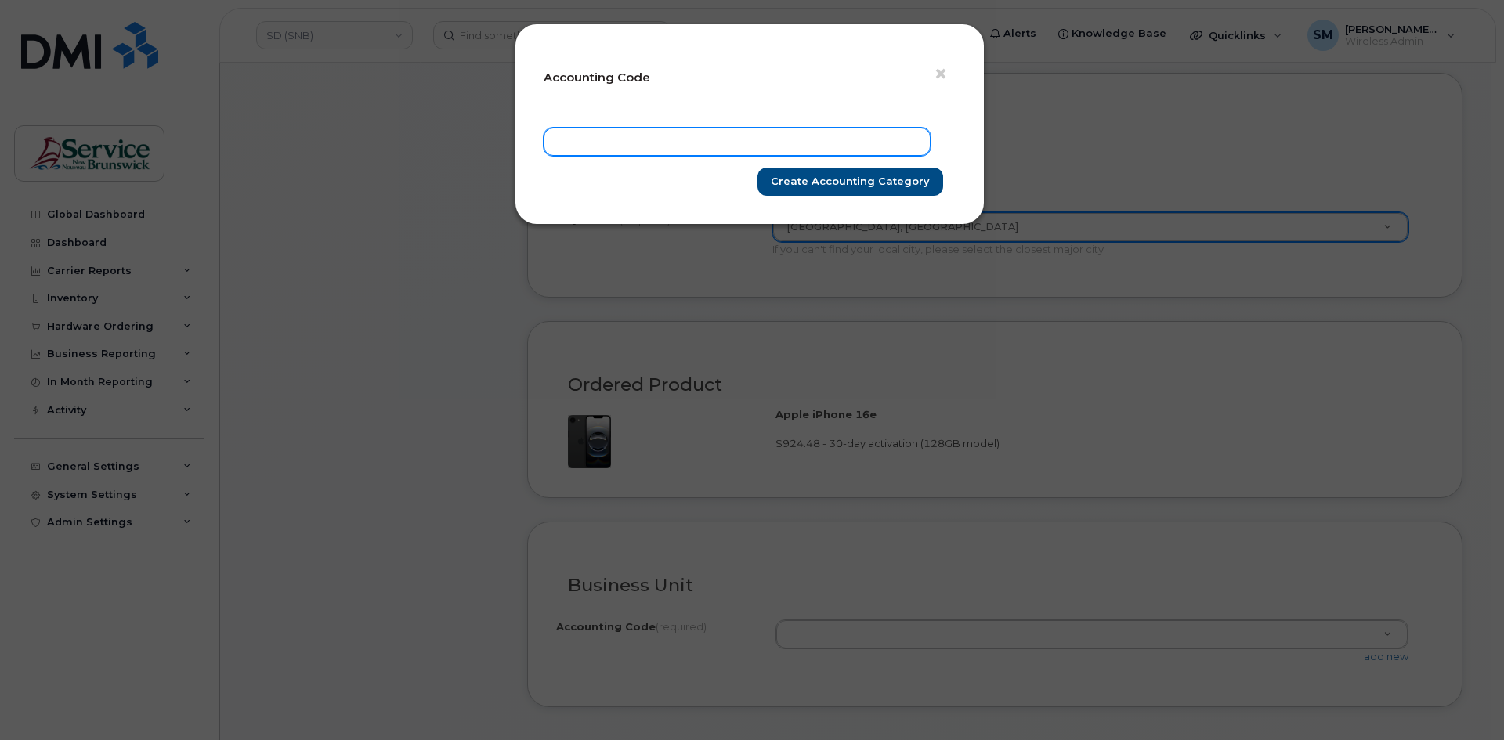
click at [631, 128] on input "text" at bounding box center [737, 142] width 387 height 28
paste input "76.7659.7606.6071.ESDF.0000.ES0680"
type input "76.7659.7606.6071.ESDF.0000.ES0680"
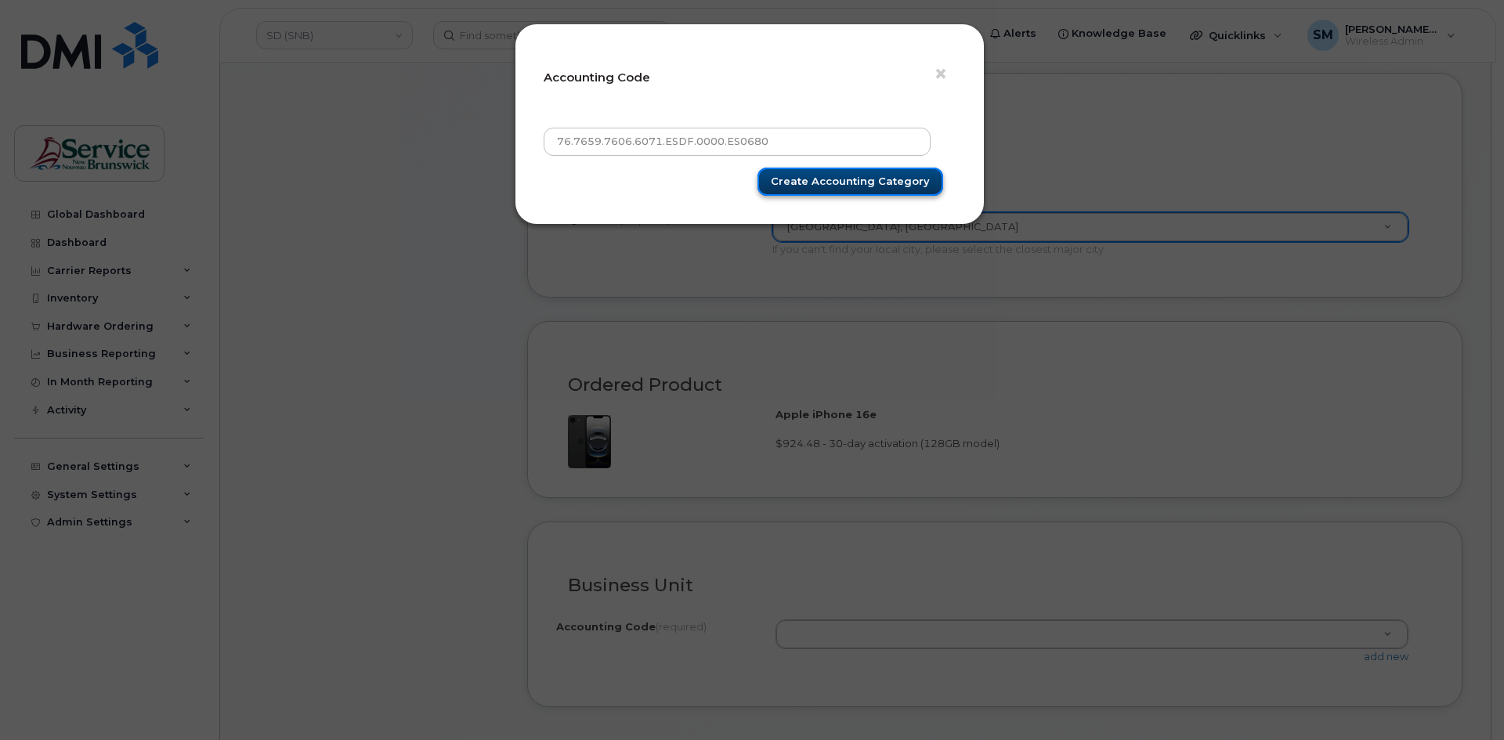
click at [898, 185] on input "Create Accounting category" at bounding box center [850, 182] width 186 height 29
type input "Create Accounting category"
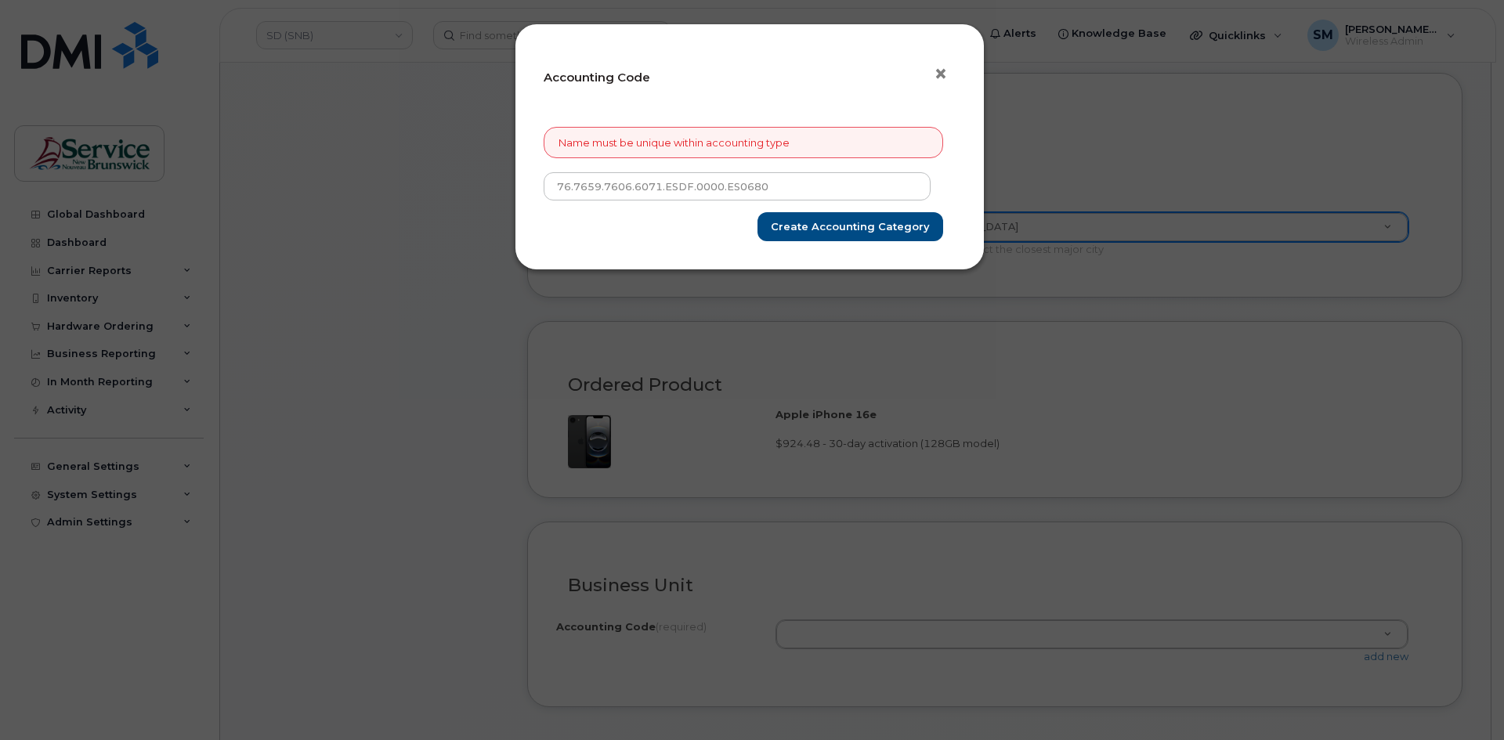
click at [955, 77] on button "×" at bounding box center [945, 74] width 22 height 23
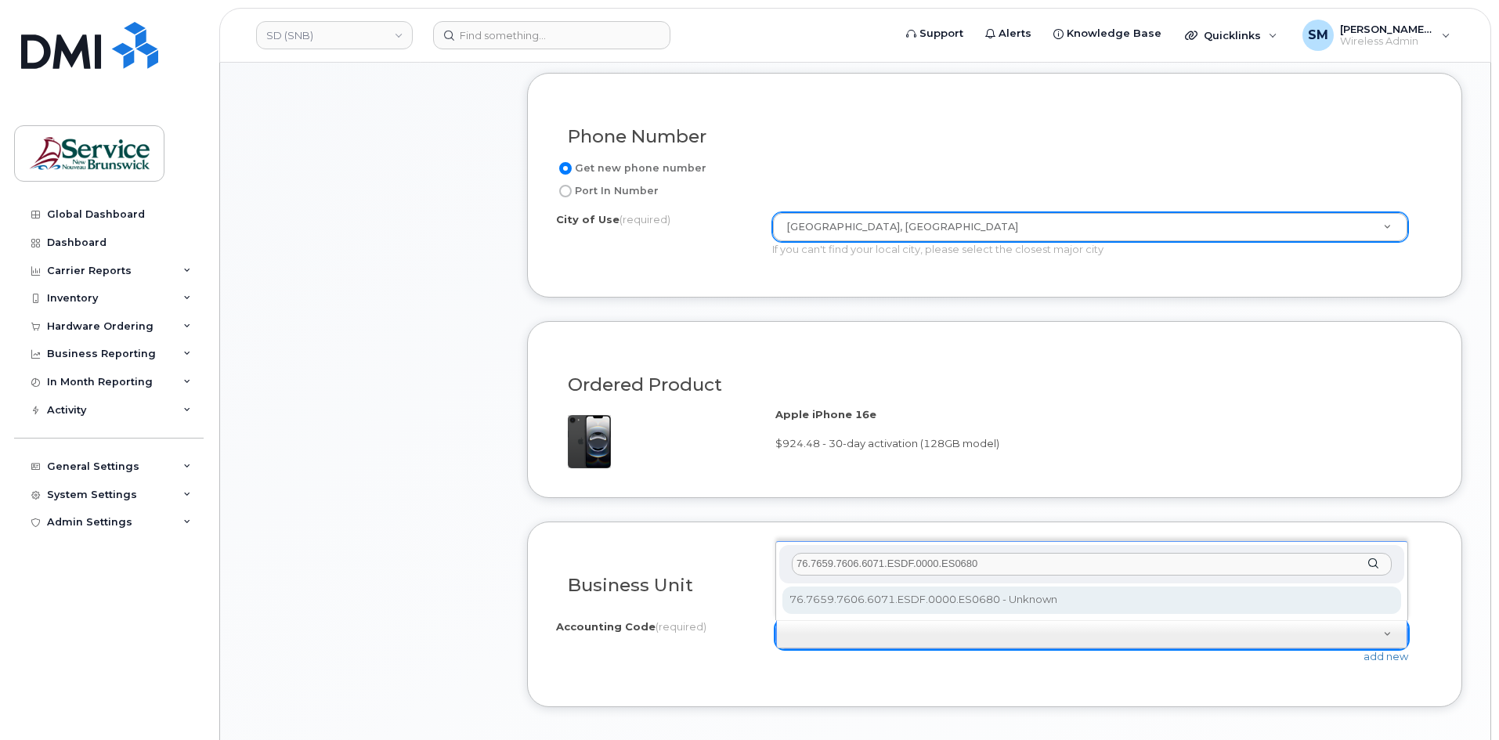
type input "76.7659.7606.6071.ESDF.0000.ES0680"
select select "76.7659.7606.6071.ESDF.0000.ES0680"
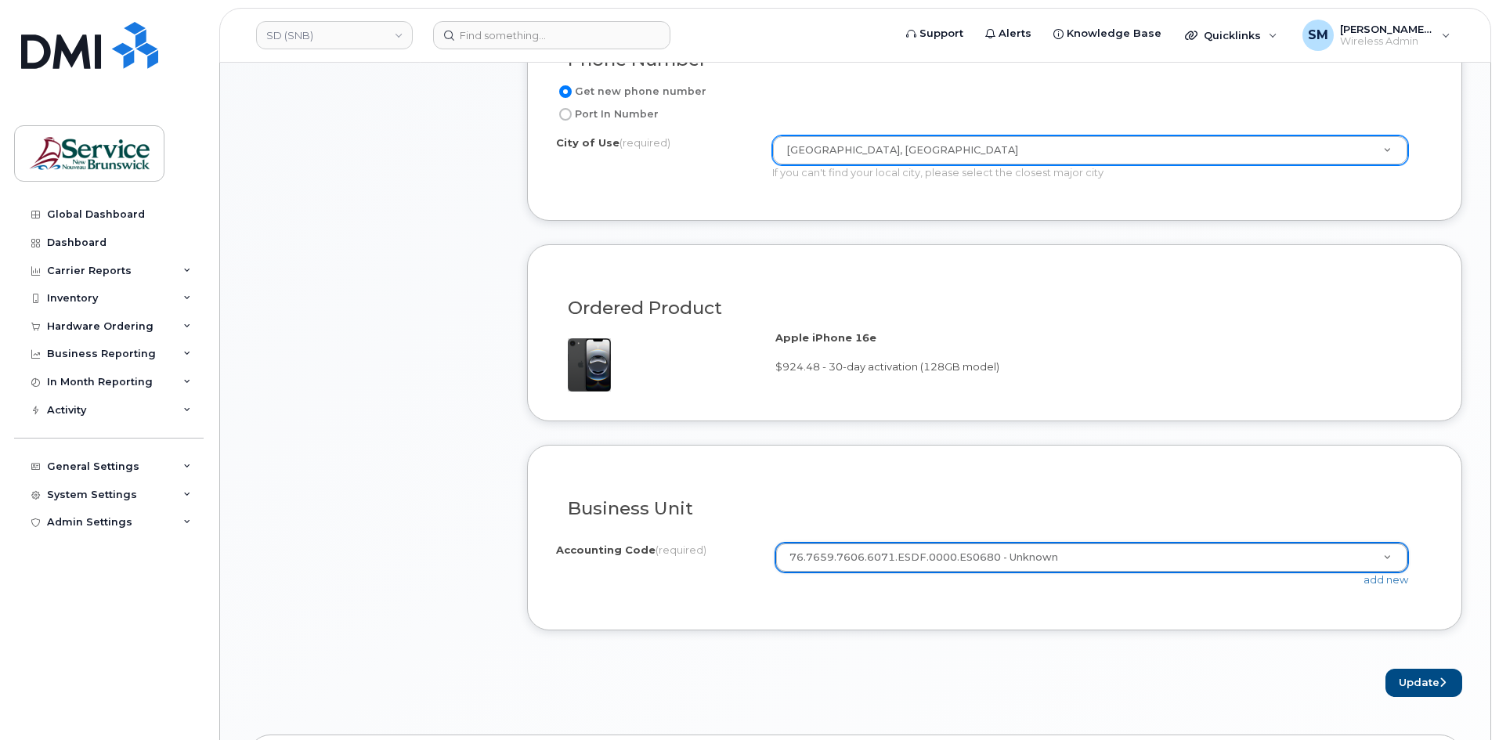
scroll to position [1018, 0]
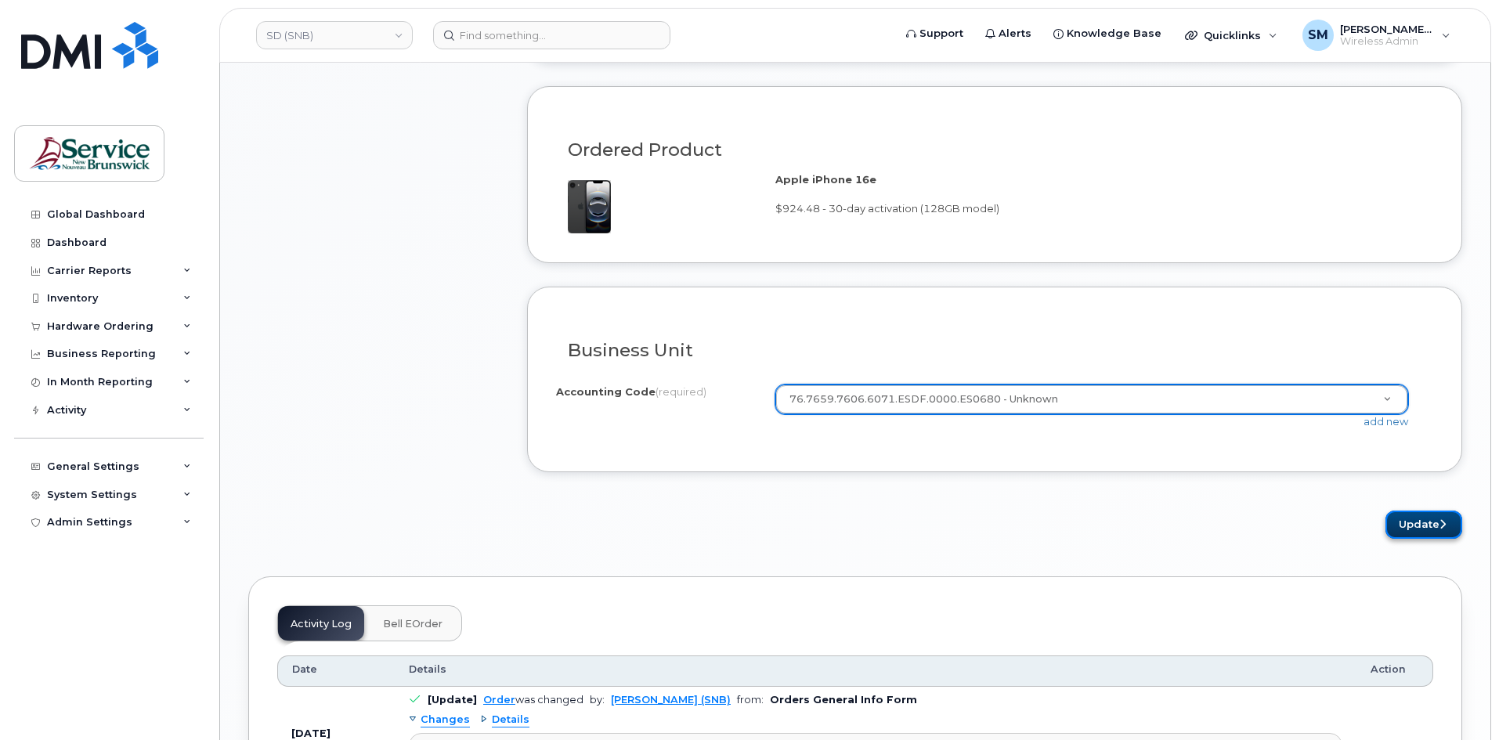
click at [1449, 538] on button "Update" at bounding box center [1424, 525] width 77 height 29
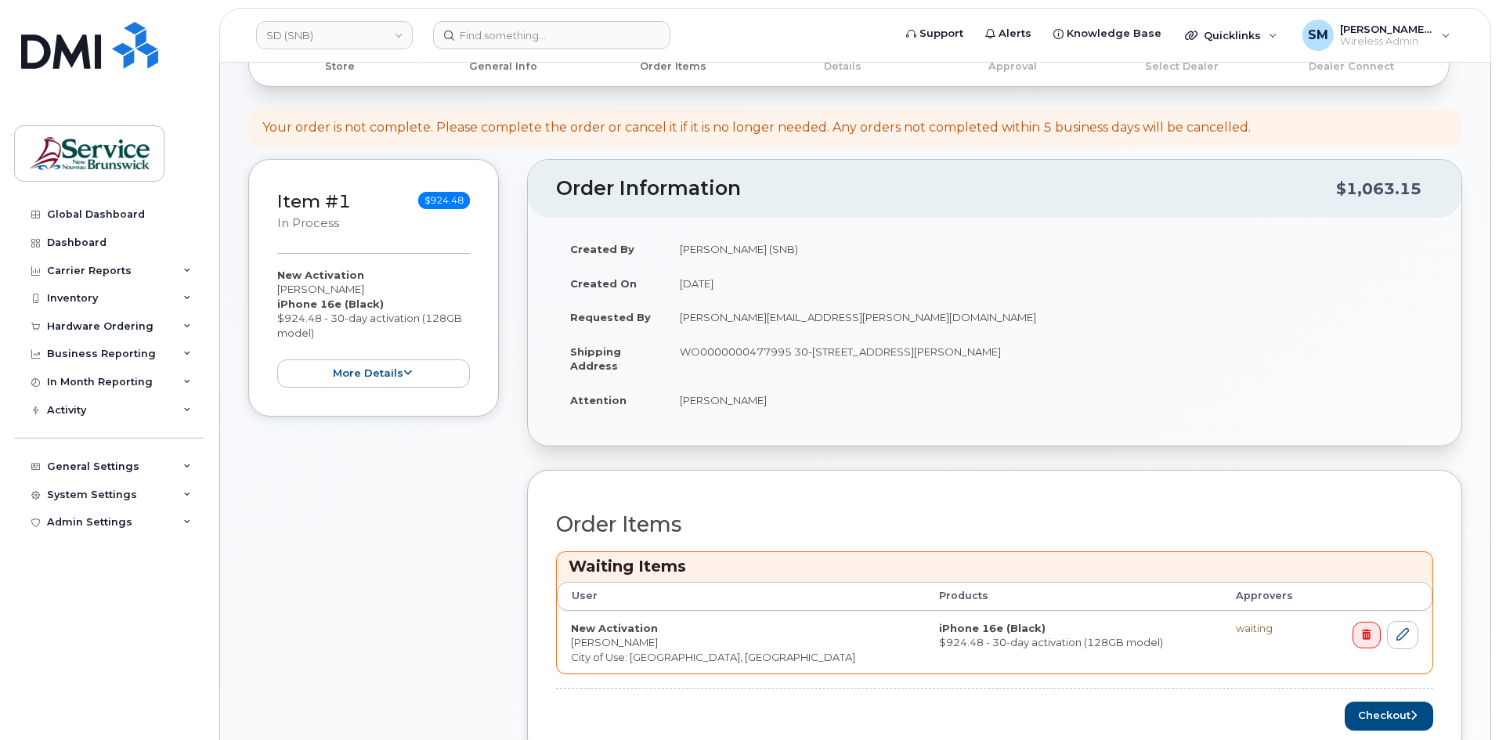
scroll to position [235, 0]
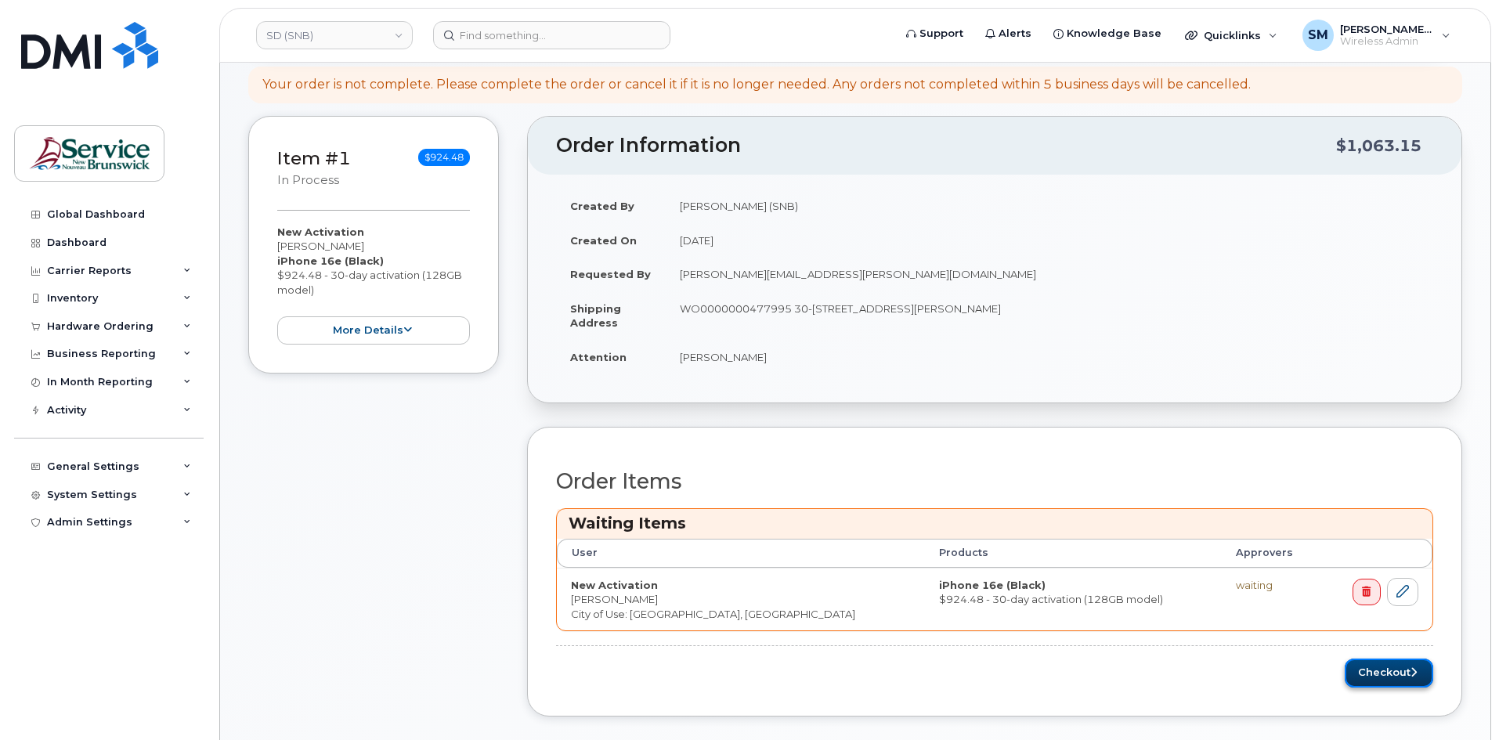
click at [1378, 668] on button "Checkout" at bounding box center [1389, 673] width 89 height 29
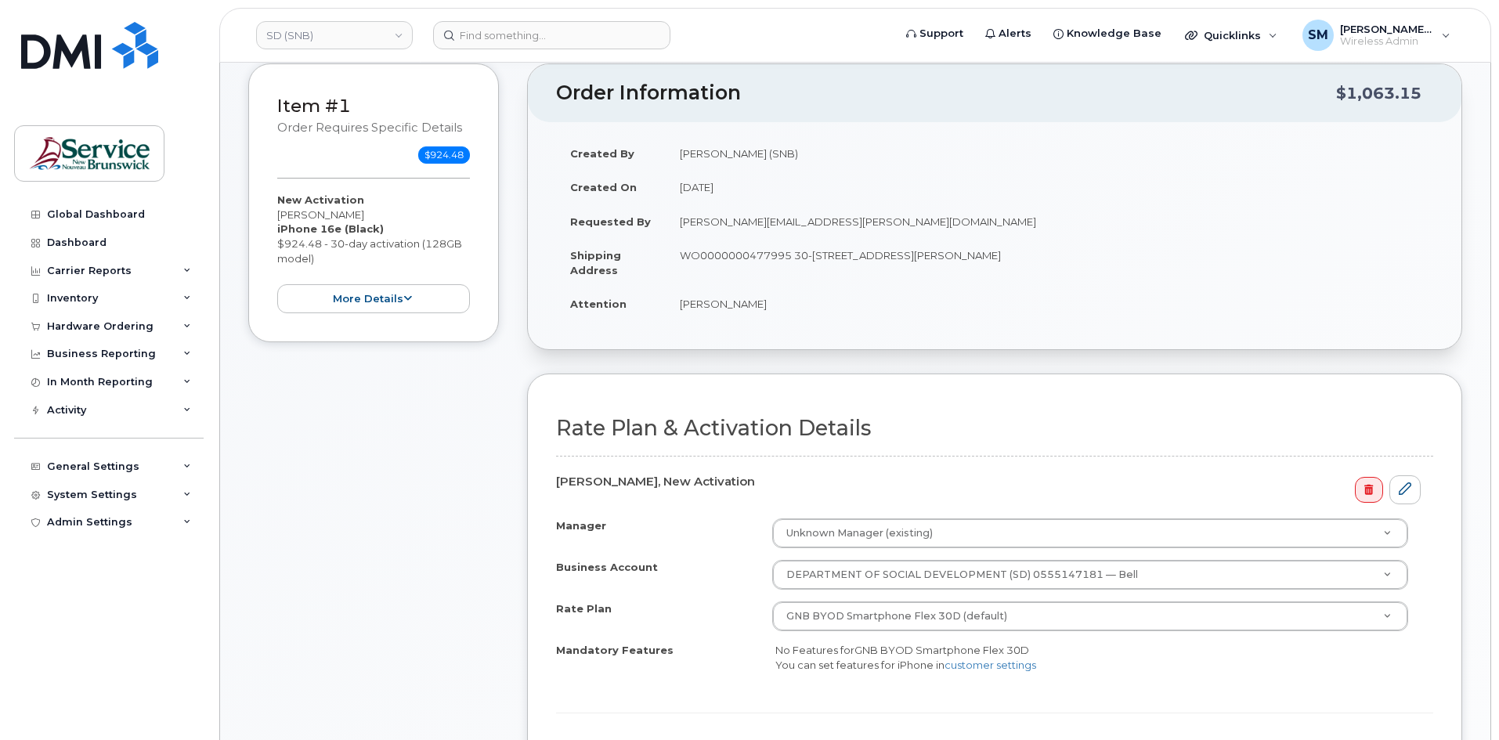
scroll to position [392, 0]
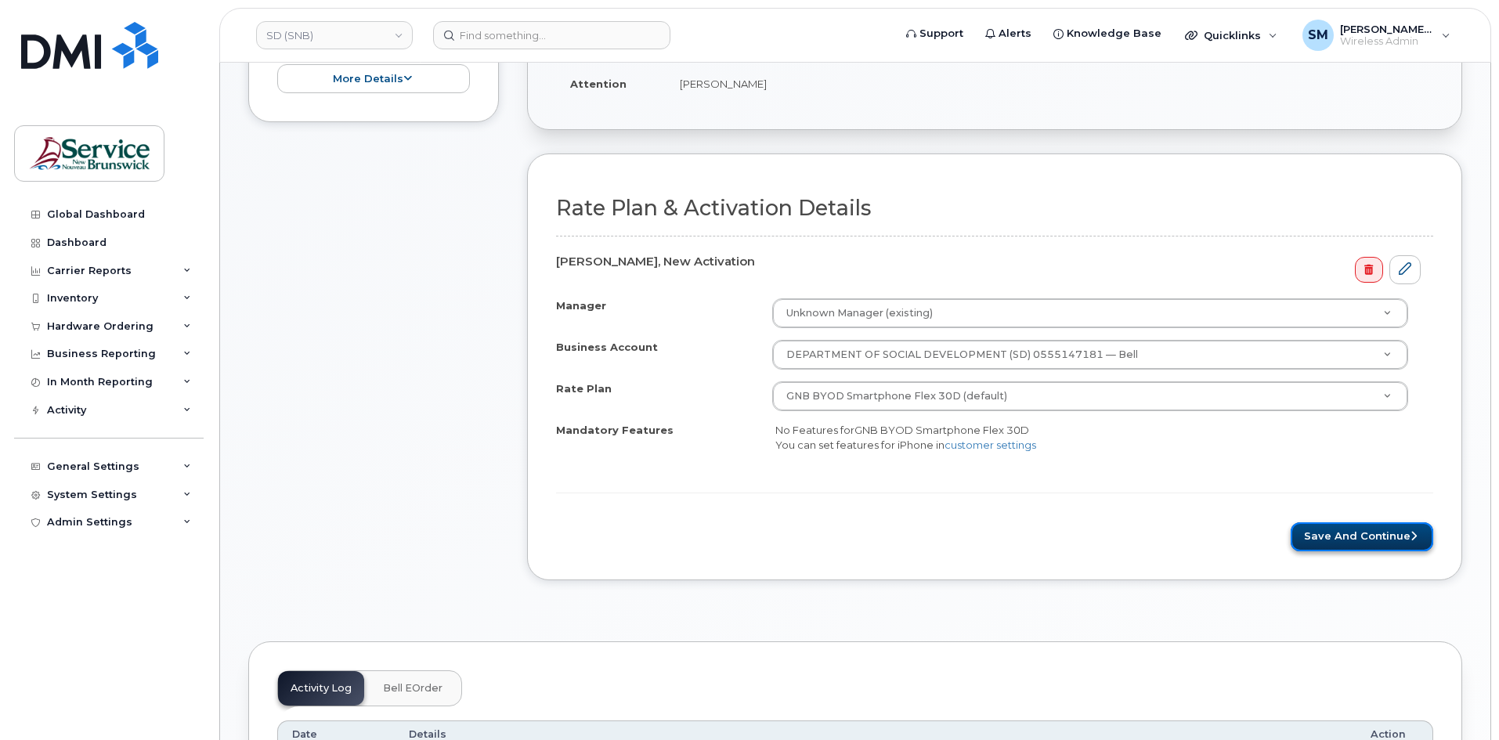
click at [1403, 525] on button "Save and Continue" at bounding box center [1362, 536] width 143 height 29
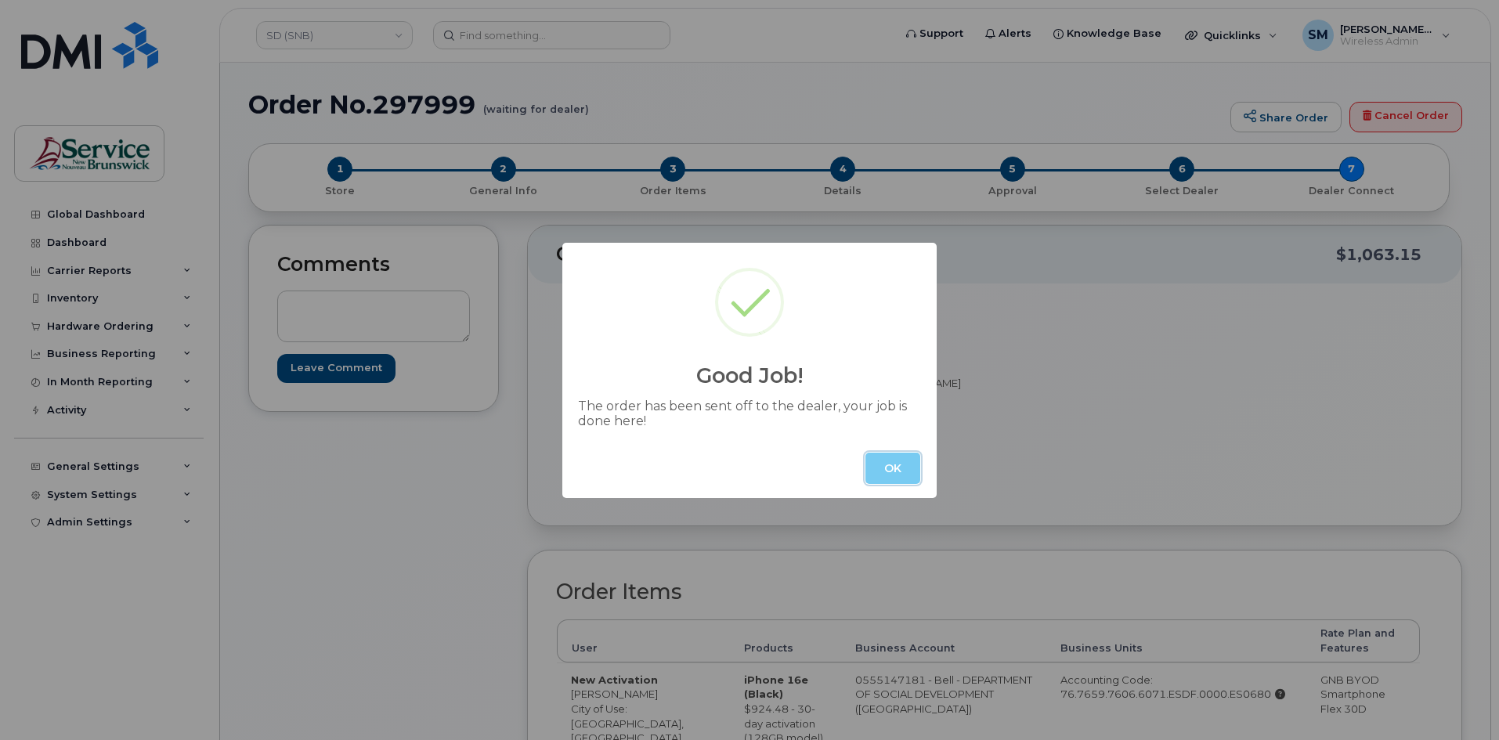
click at [904, 462] on button "OK" at bounding box center [893, 468] width 55 height 31
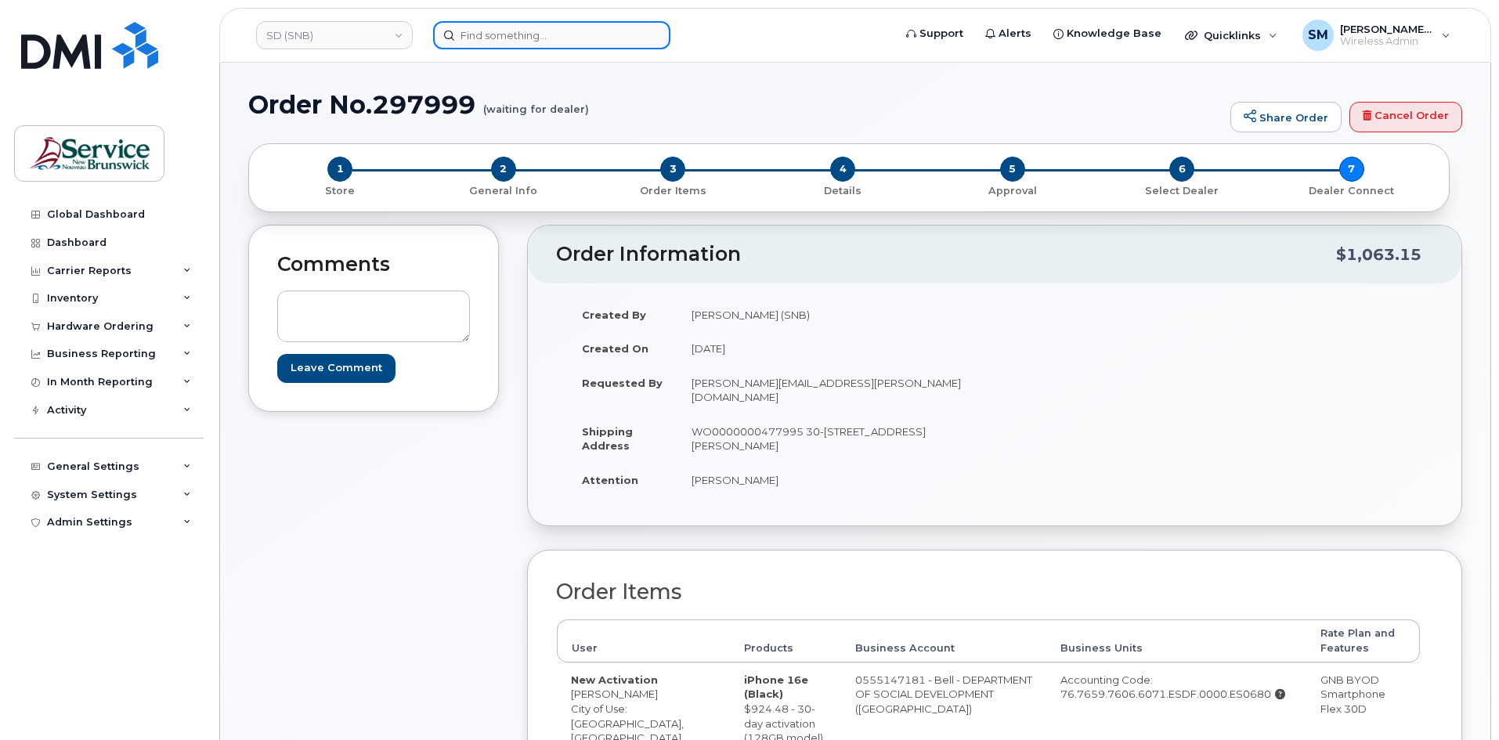
click at [517, 26] on input at bounding box center [551, 35] width 237 height 28
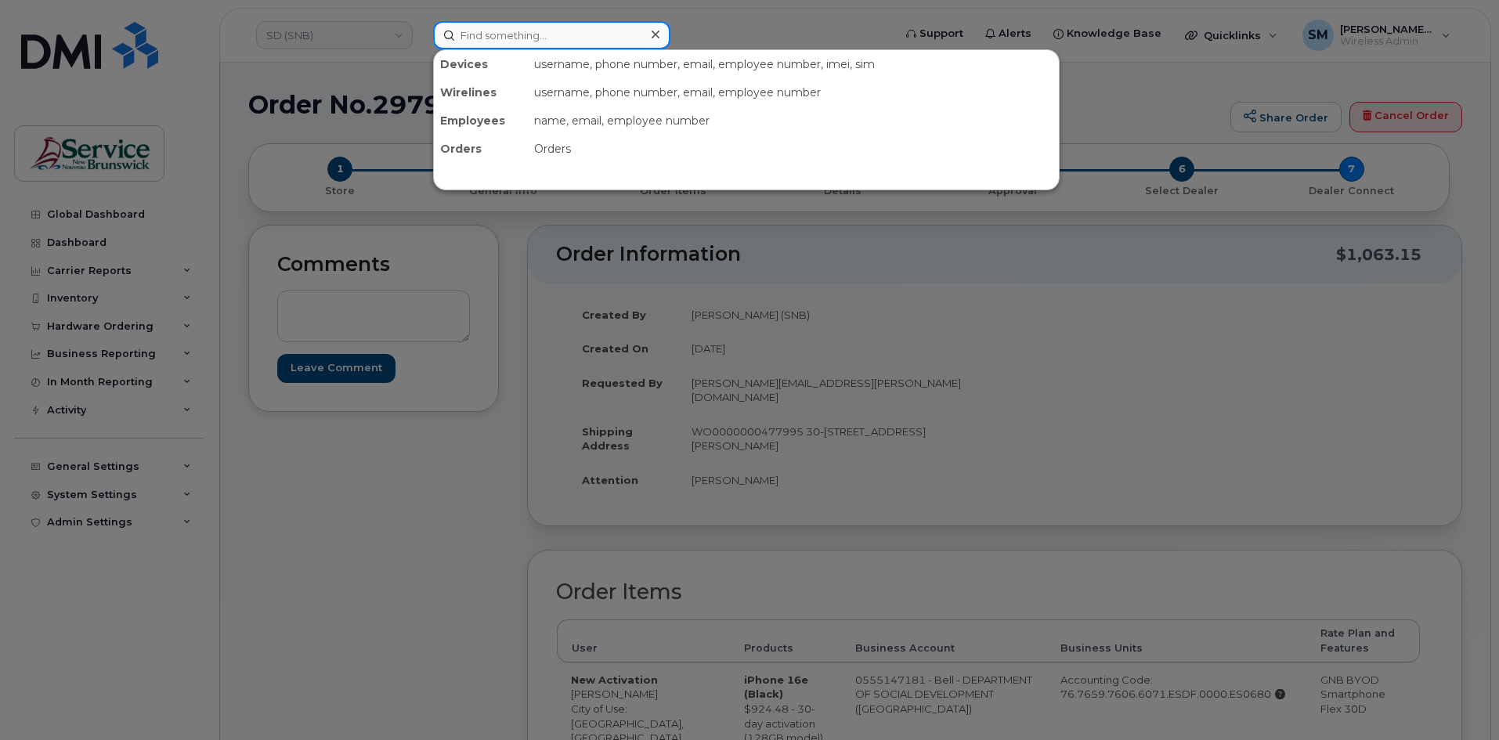
paste input "506-850-3843"
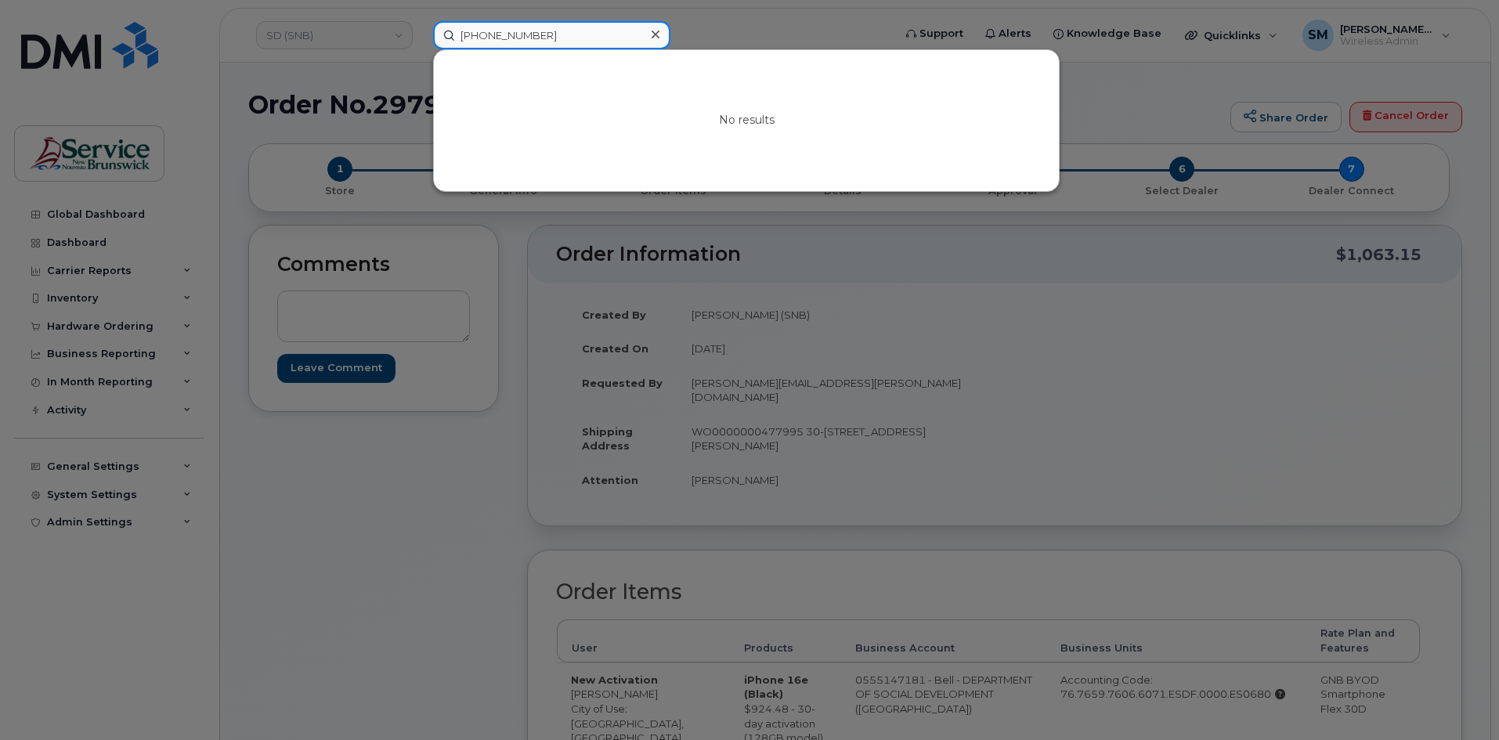
type input "506-850-3843"
click at [319, 32] on div at bounding box center [749, 370] width 1499 height 740
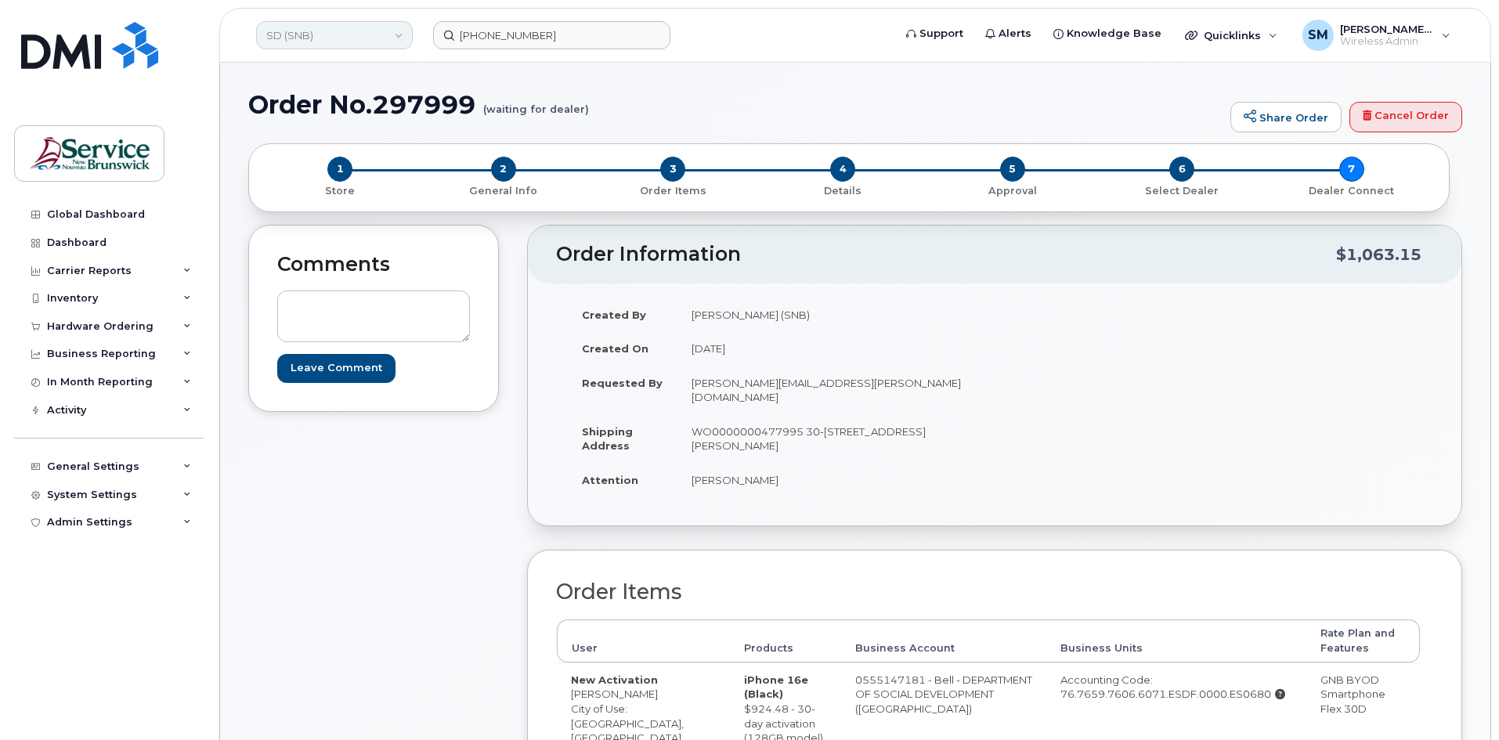
click at [318, 33] on link "SD (SNB)" at bounding box center [334, 35] width 157 height 28
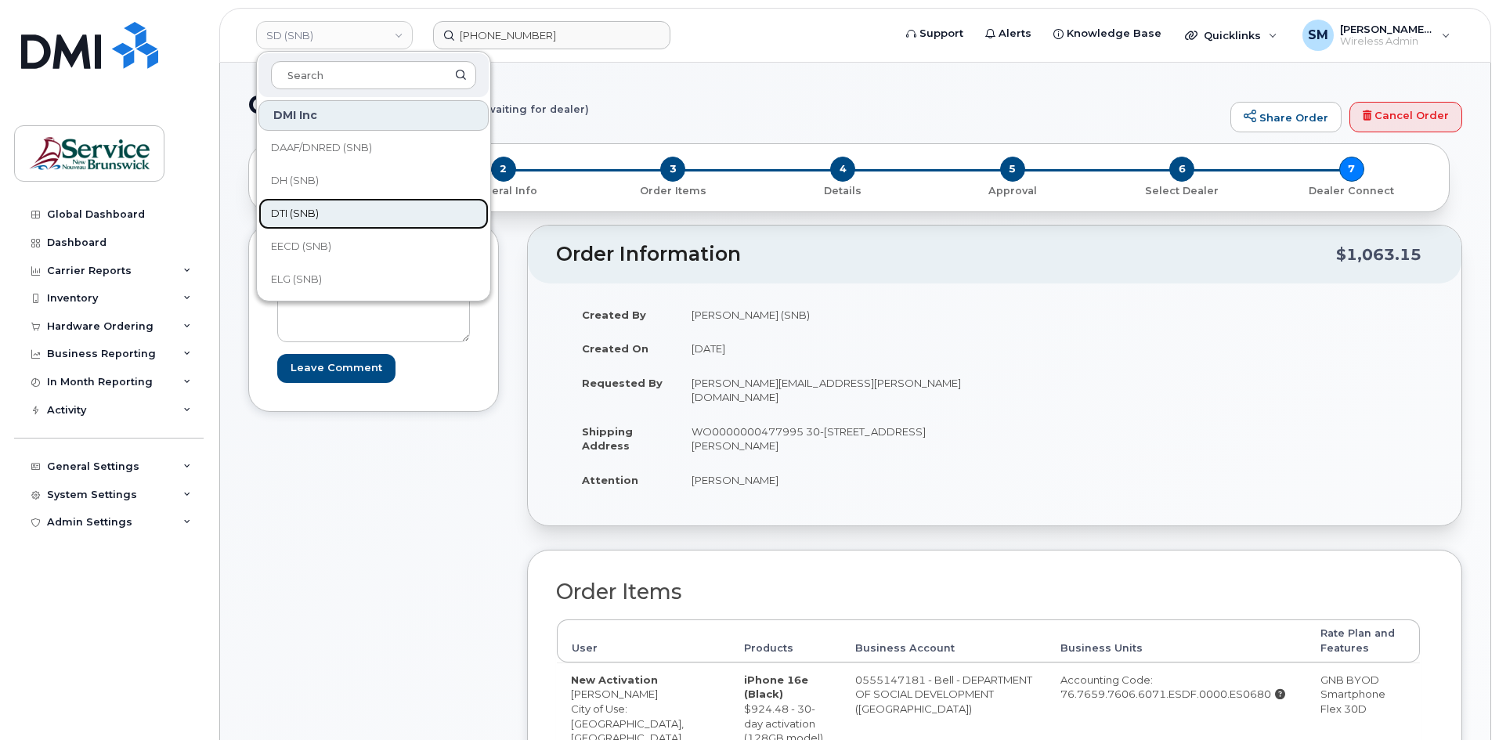
click at [289, 215] on span "DTI (SNB)" at bounding box center [295, 214] width 48 height 16
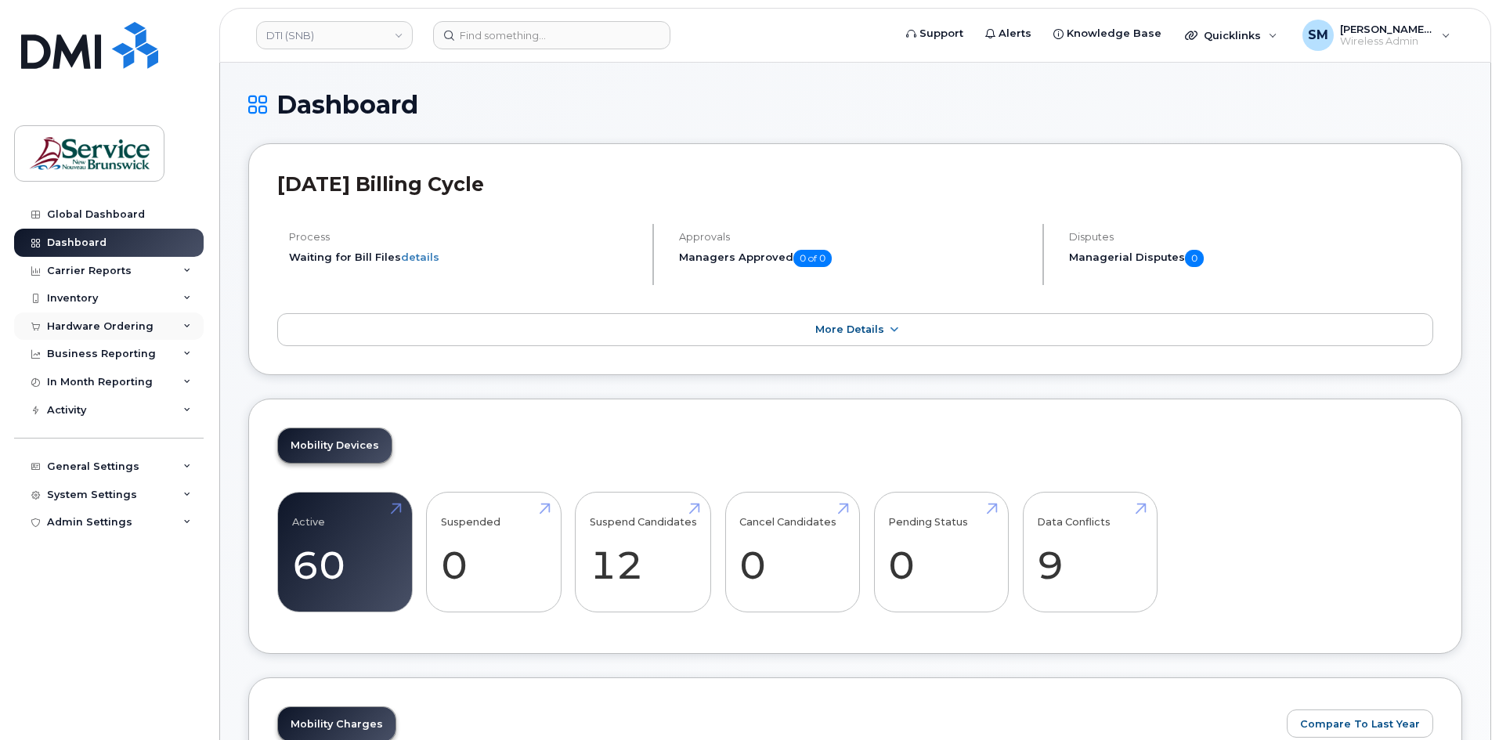
click at [82, 321] on div "Hardware Ordering" at bounding box center [100, 326] width 107 height 13
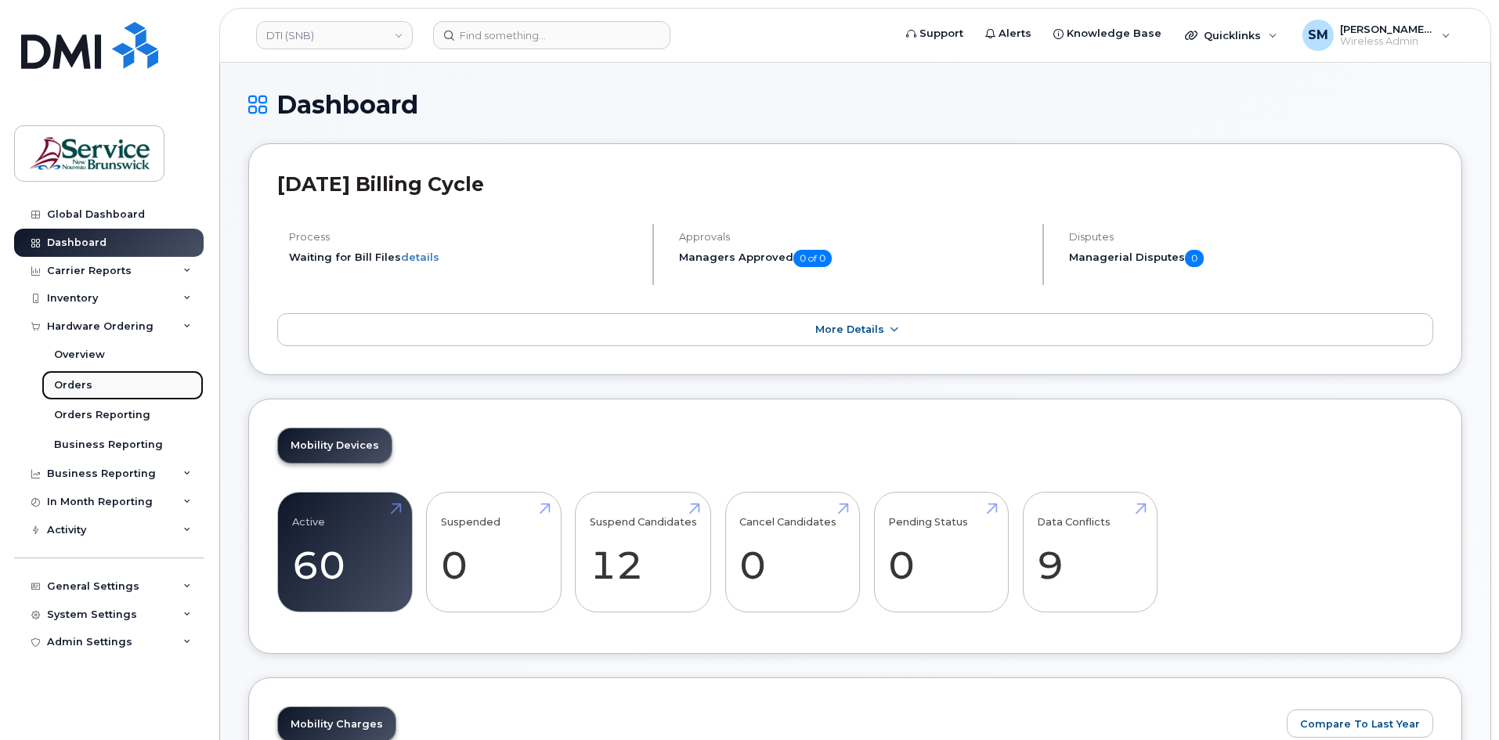
click at [101, 390] on link "Orders" at bounding box center [123, 385] width 162 height 30
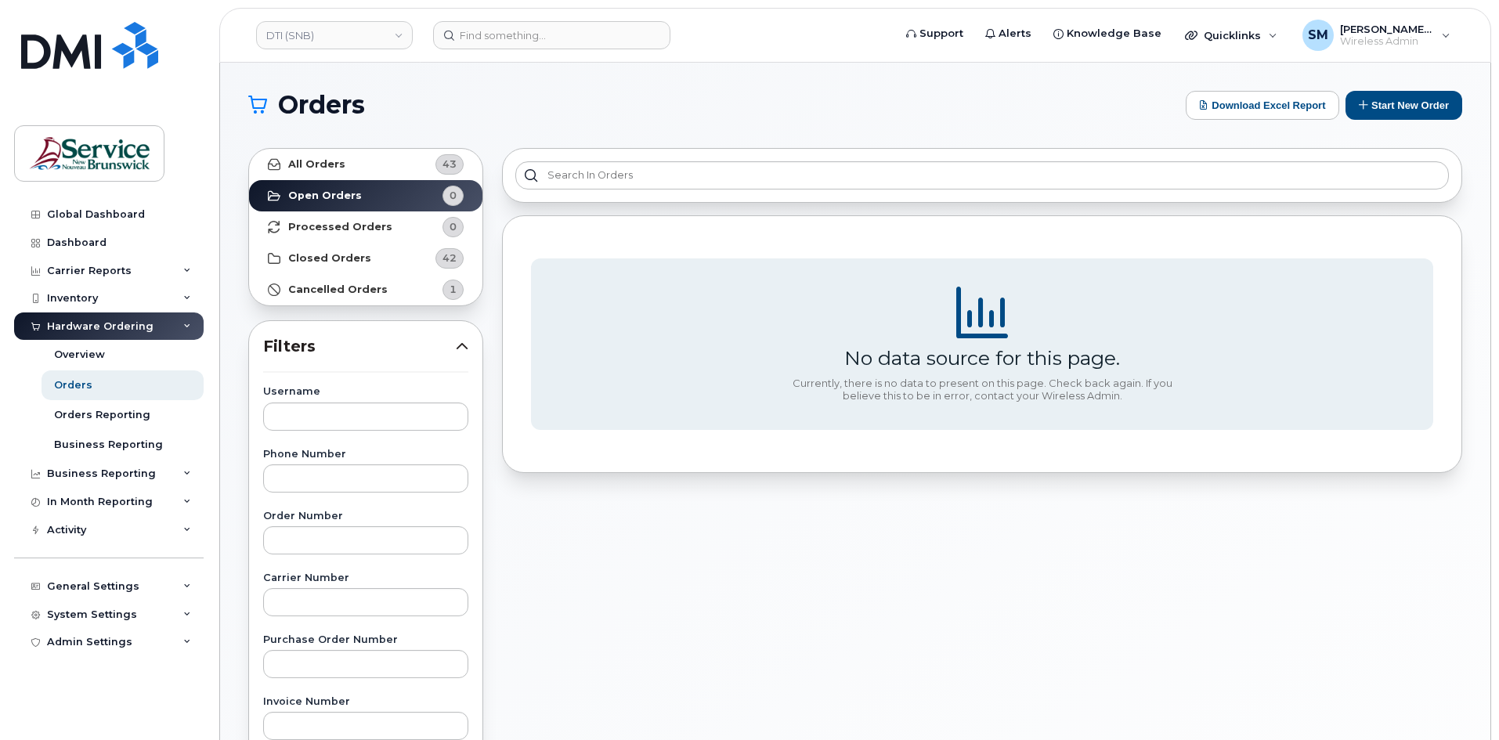
click at [1394, 89] on div "Orders Download Excel Report Start New Order All Orders 43 Open Orders 0 Proces…" at bounding box center [855, 660] width 1271 height 1195
drag, startPoint x: 1391, startPoint y: 95, endPoint x: 1363, endPoint y: 99, distance: 28.5
click at [1390, 95] on button "Start New Order" at bounding box center [1404, 105] width 117 height 29
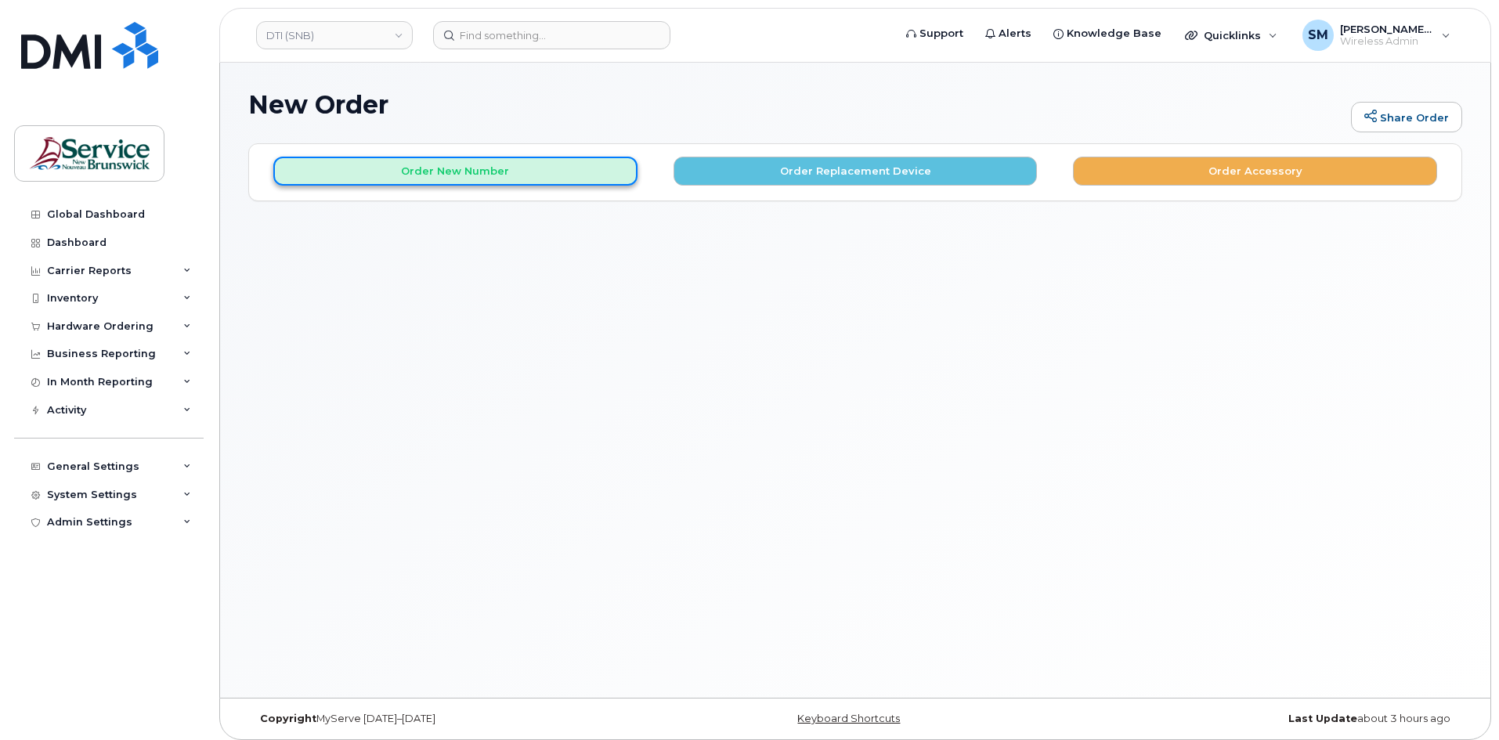
click at [473, 178] on button "Order New Number" at bounding box center [455, 171] width 364 height 29
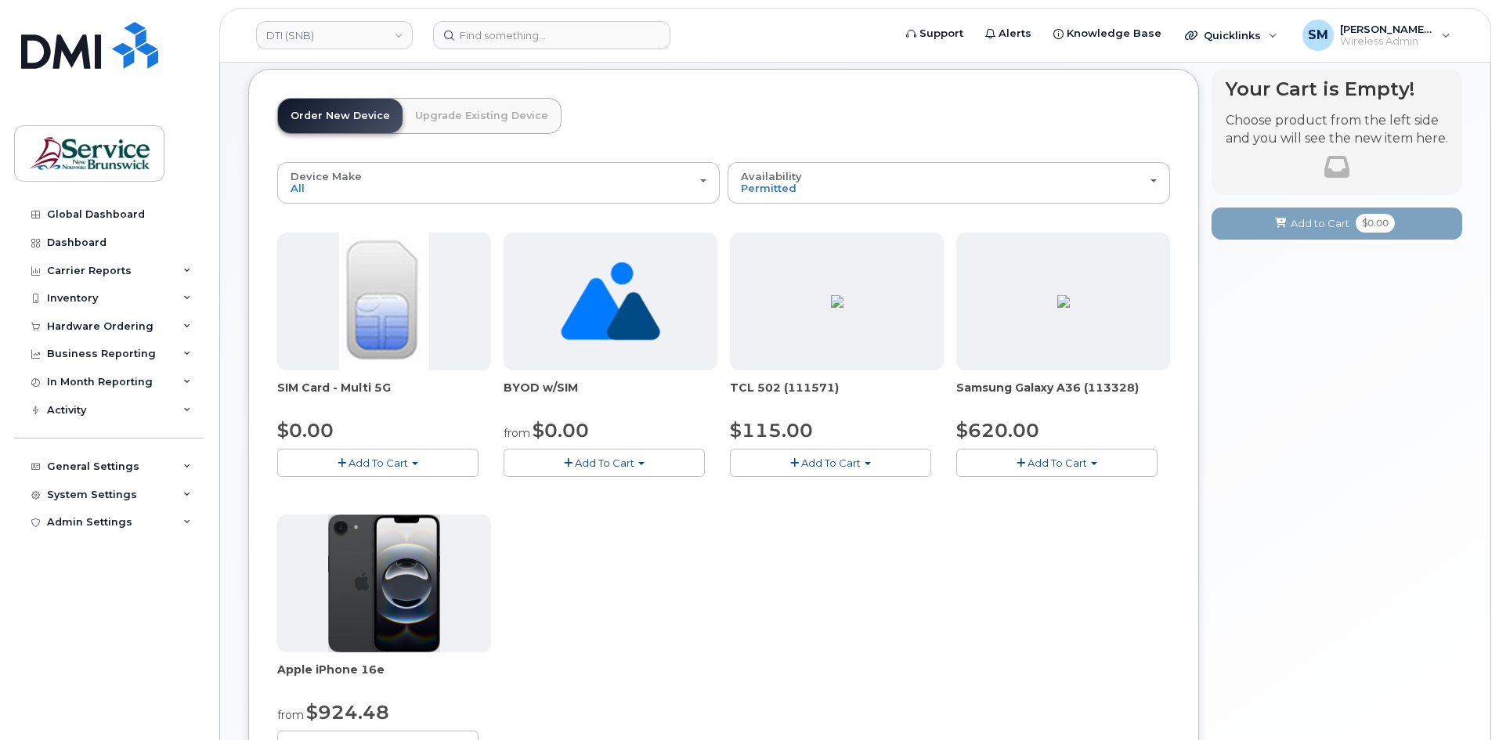
scroll to position [157, 0]
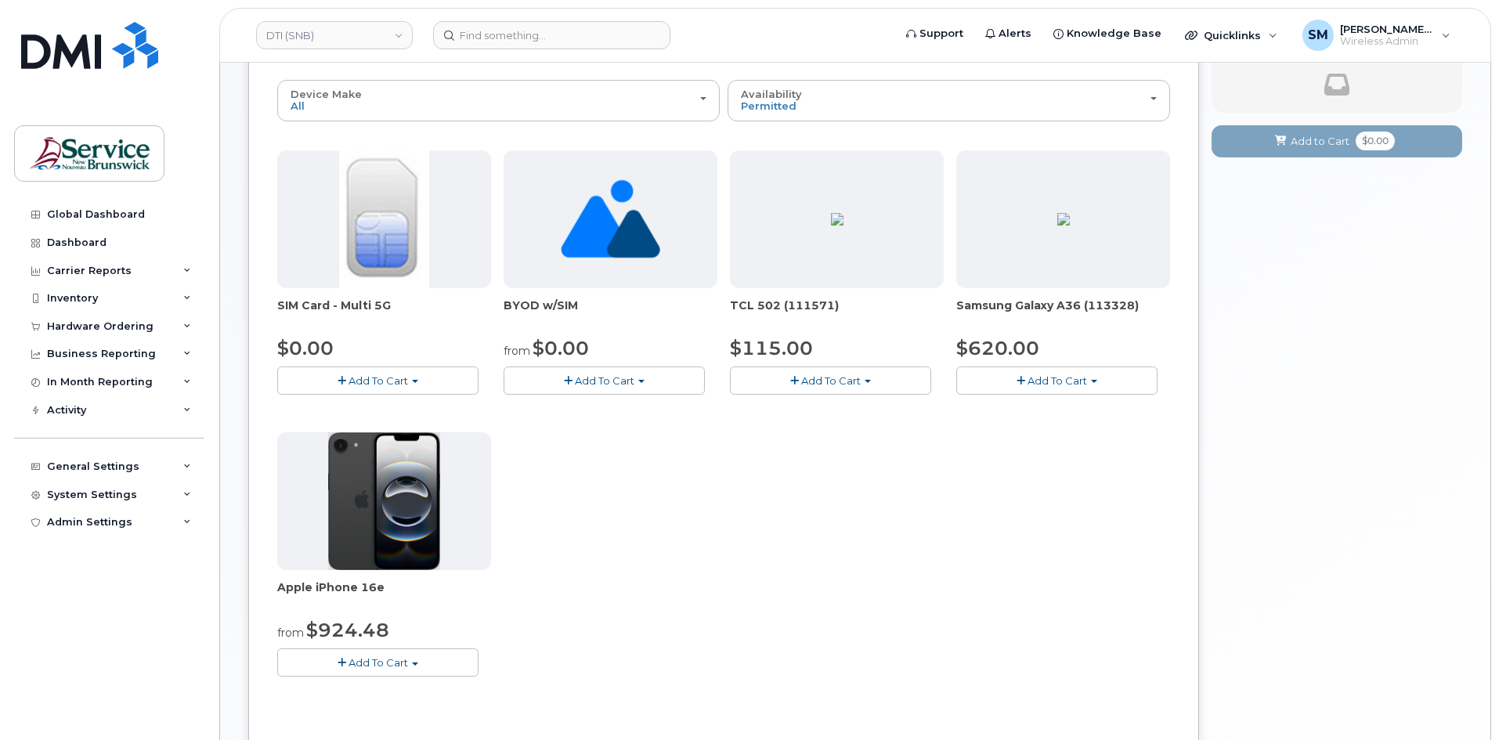
click at [409, 657] on button "Add To Cart" at bounding box center [377, 662] width 201 height 27
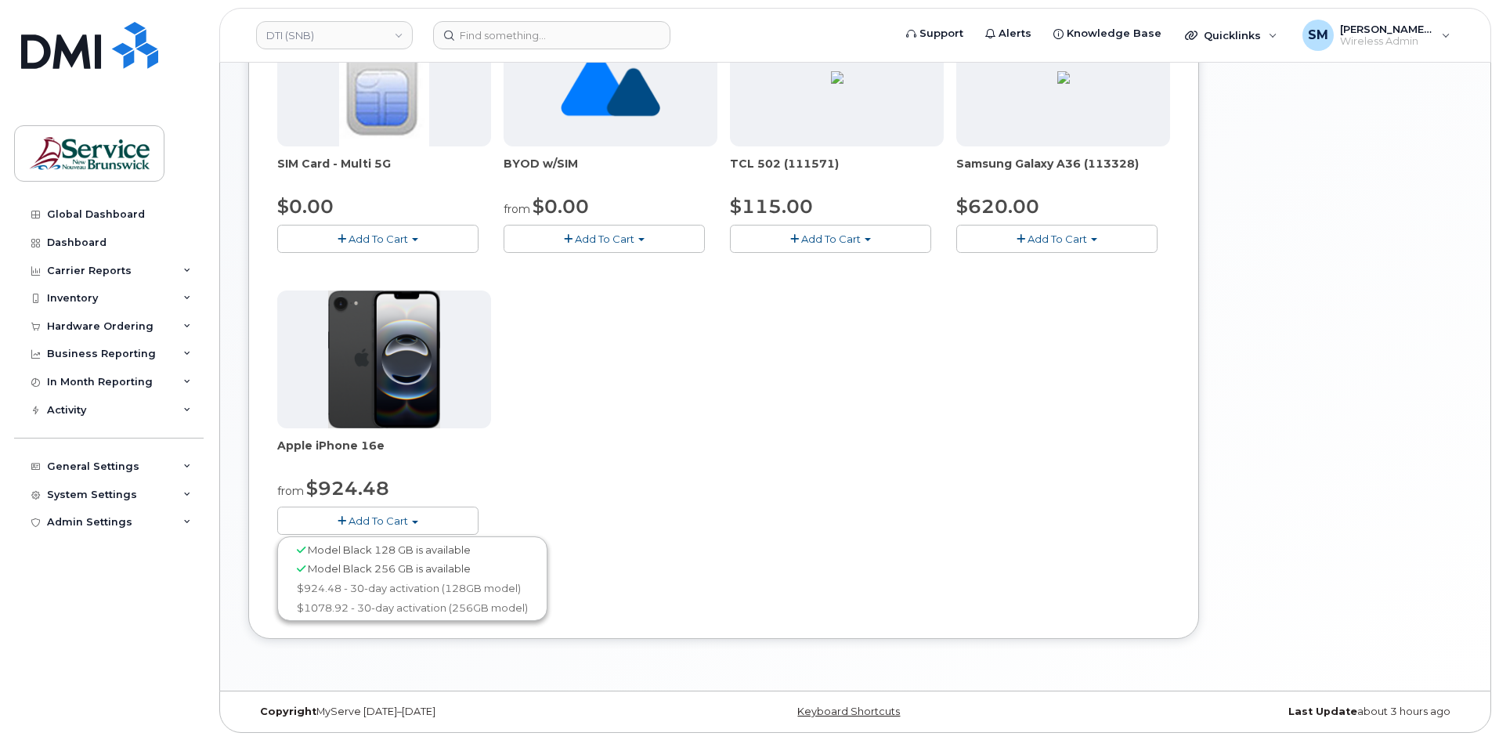
scroll to position [299, 0]
click at [390, 583] on link "$924.48 - 30-day activation (128GB model)" at bounding box center [412, 588] width 262 height 20
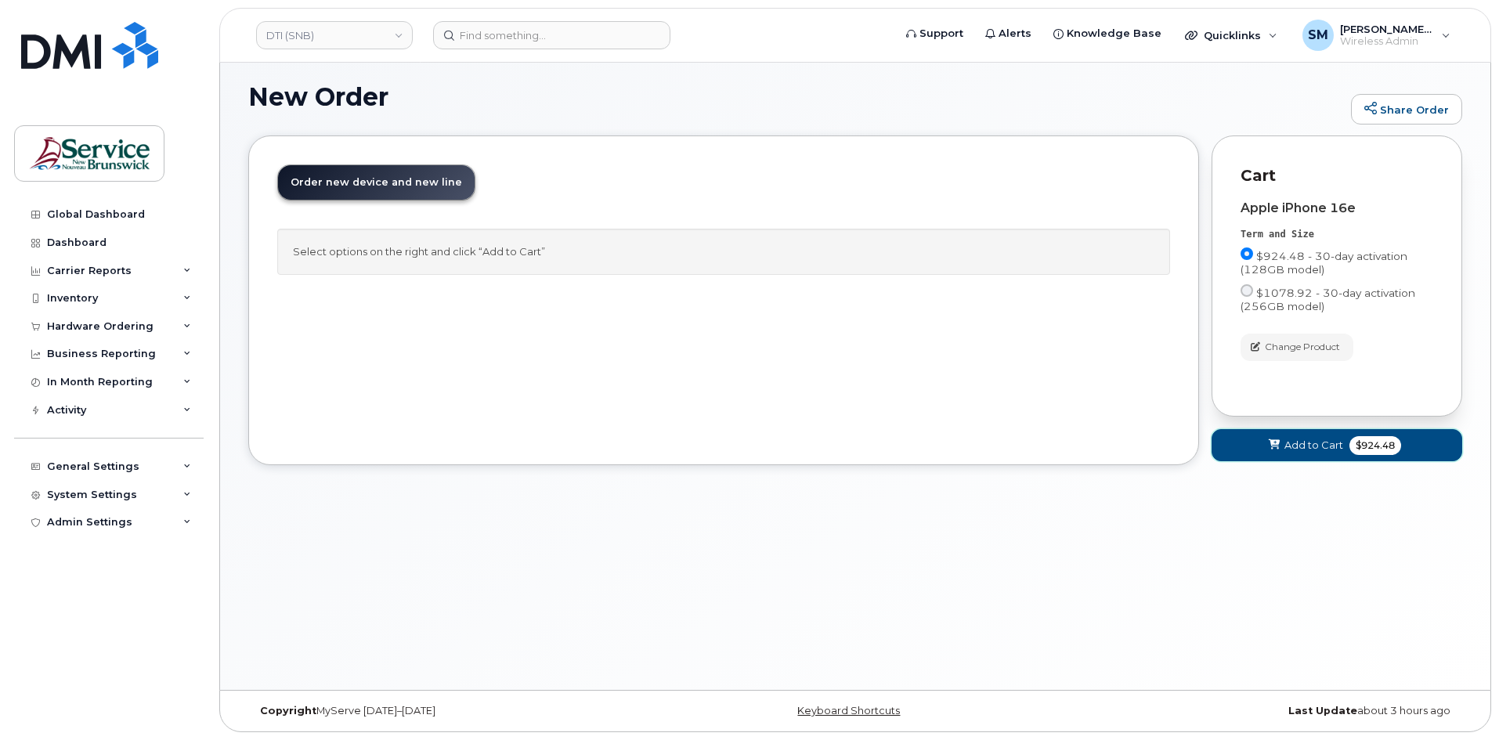
click at [1310, 445] on span "Add to Cart" at bounding box center [1314, 445] width 59 height 15
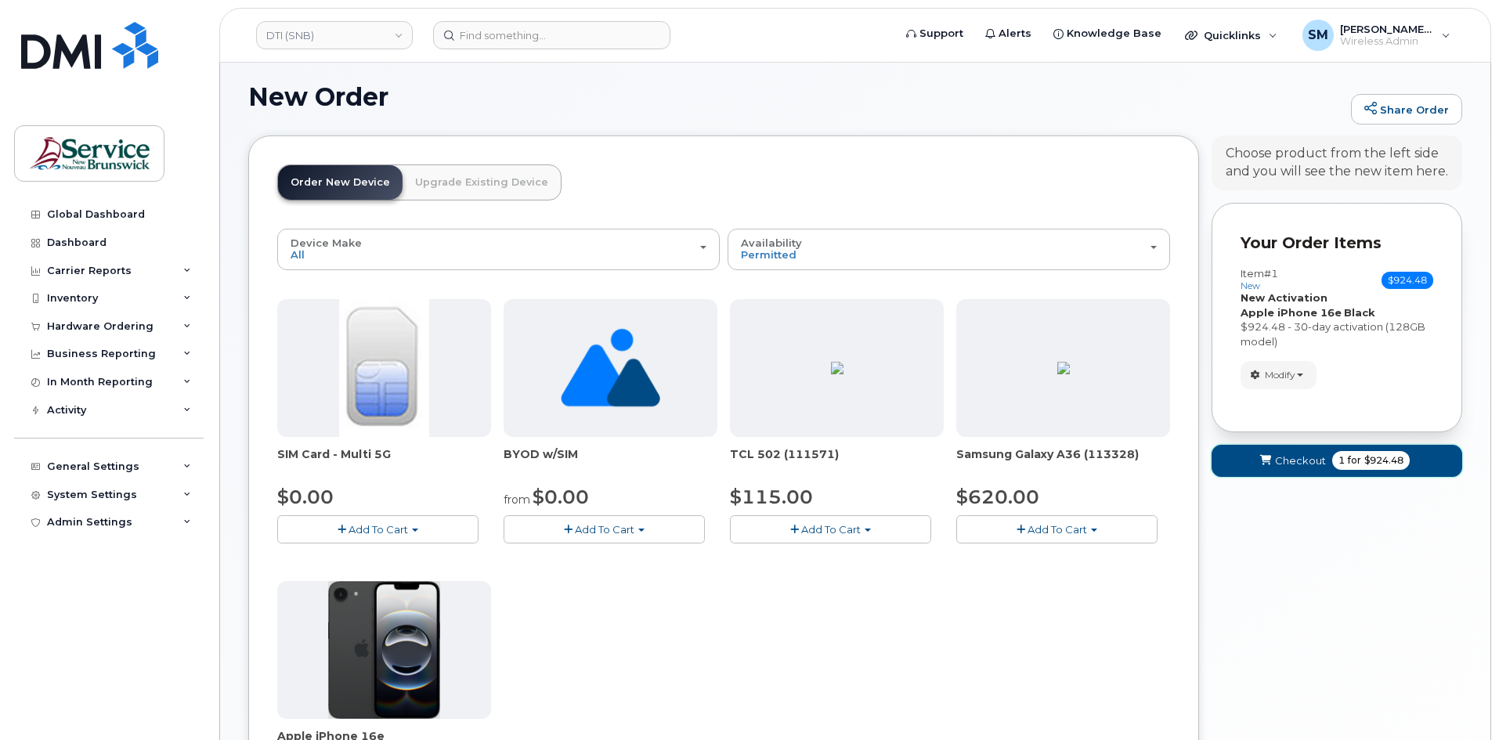
click at [1314, 460] on span "Checkout" at bounding box center [1300, 461] width 51 height 15
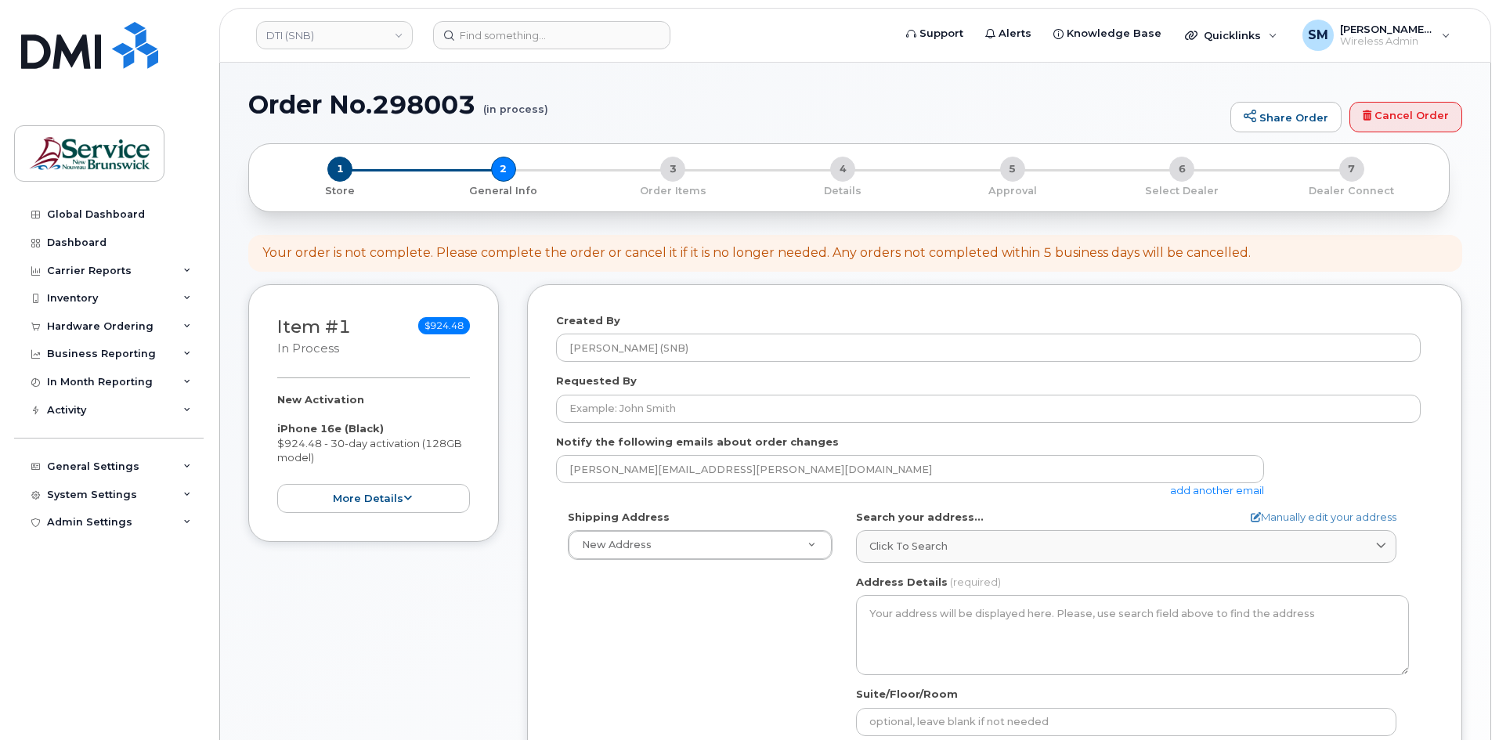
select select
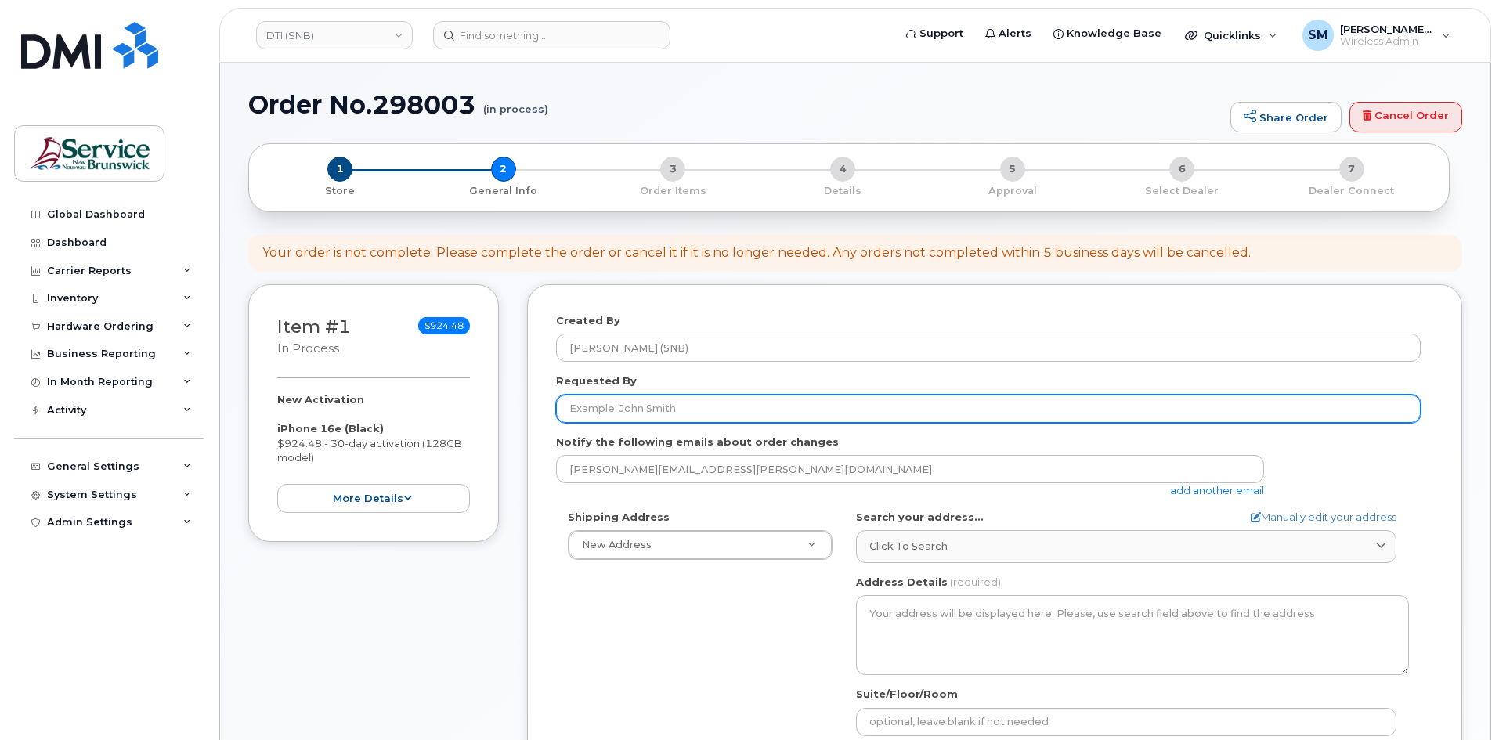
click at [689, 417] on input "Requested By" at bounding box center [988, 409] width 865 height 28
paste input "[PERSON_NAME][EMAIL_ADDRESS][DOMAIN_NAME]"
type input "[PERSON_NAME][EMAIL_ADDRESS][DOMAIN_NAME]"
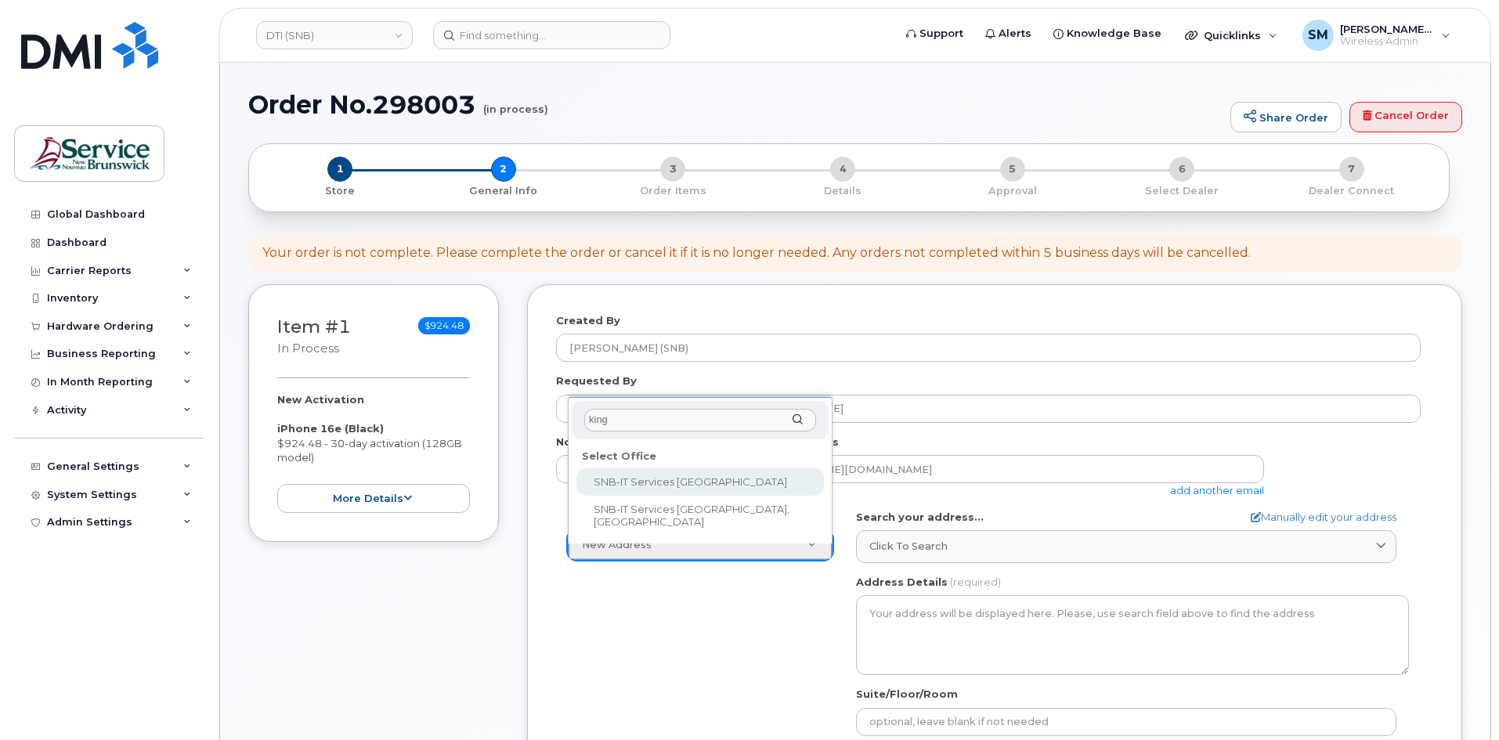
type input "kings"
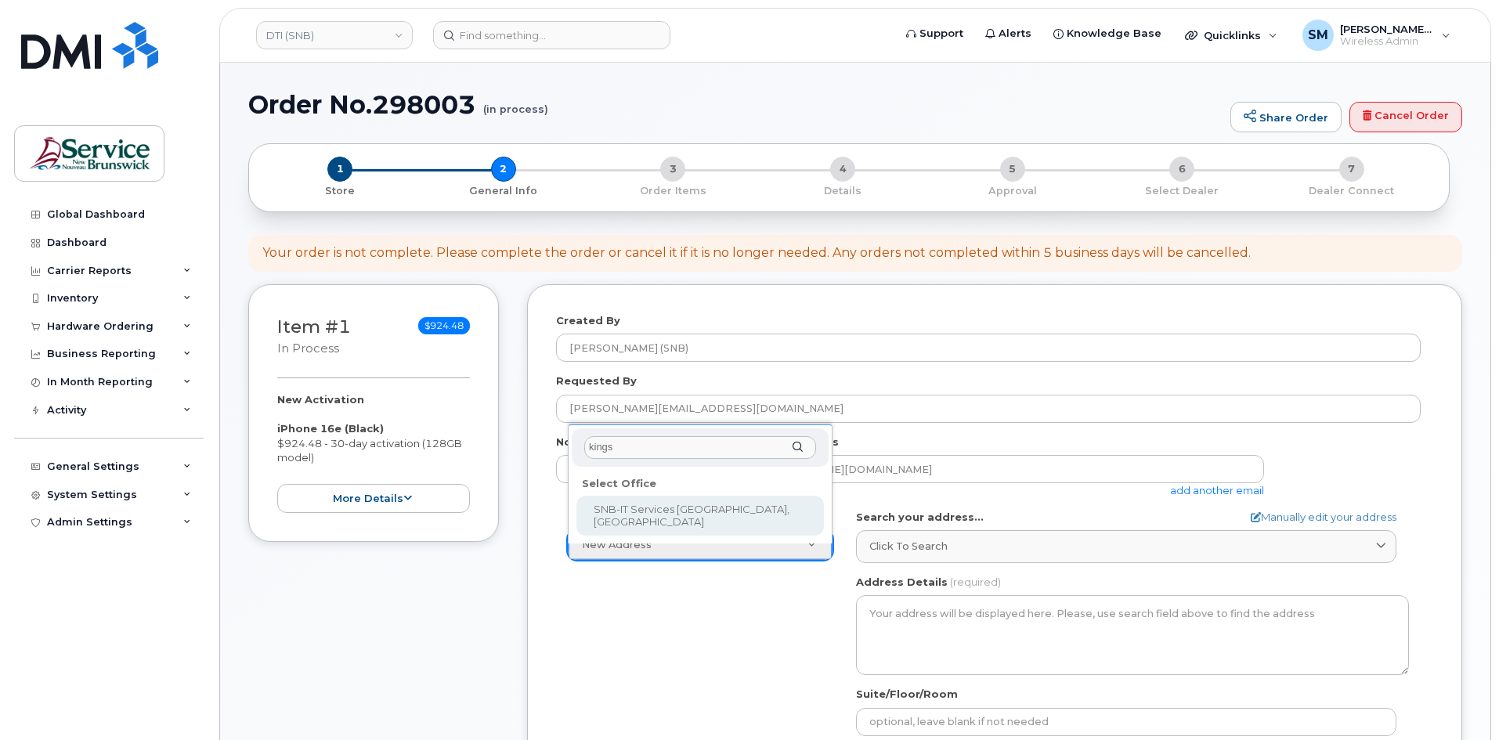
select select
type textarea "[STREET_ADDRESS]"
type input "[PERSON_NAME]/[PERSON_NAME]"
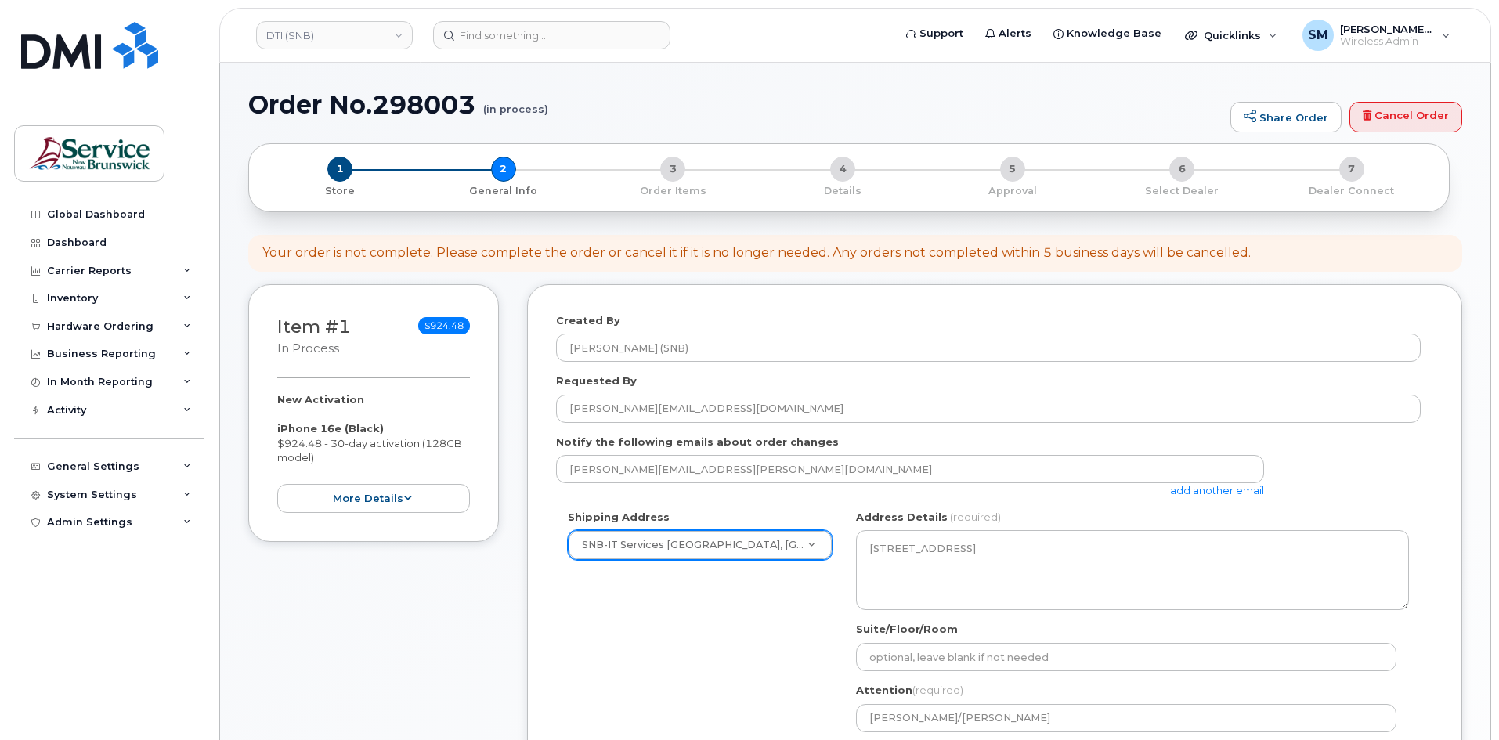
drag, startPoint x: 992, startPoint y: 688, endPoint x: 1008, endPoint y: 690, distance: 16.6
click at [992, 688] on div "Attention (required) [PERSON_NAME]/[PERSON_NAME]" at bounding box center [1132, 707] width 553 height 49
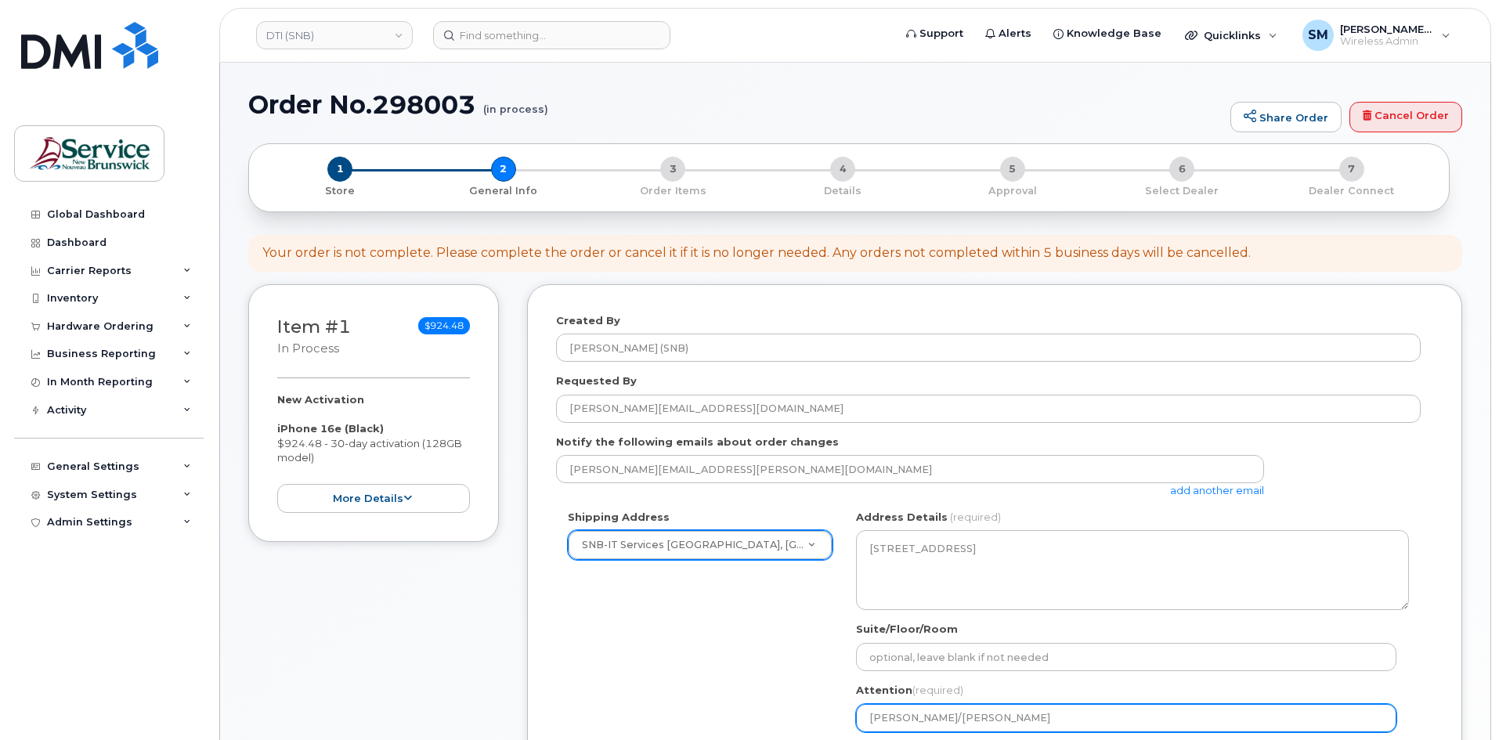
drag, startPoint x: 1026, startPoint y: 713, endPoint x: 679, endPoint y: 699, distance: 347.3
click at [679, 702] on div "Shipping Address SNB-IT Services King Tower, Kings Place New Address ASD-E Main…" at bounding box center [988, 657] width 865 height 295
paste input "/ Luc Cormier"
select select
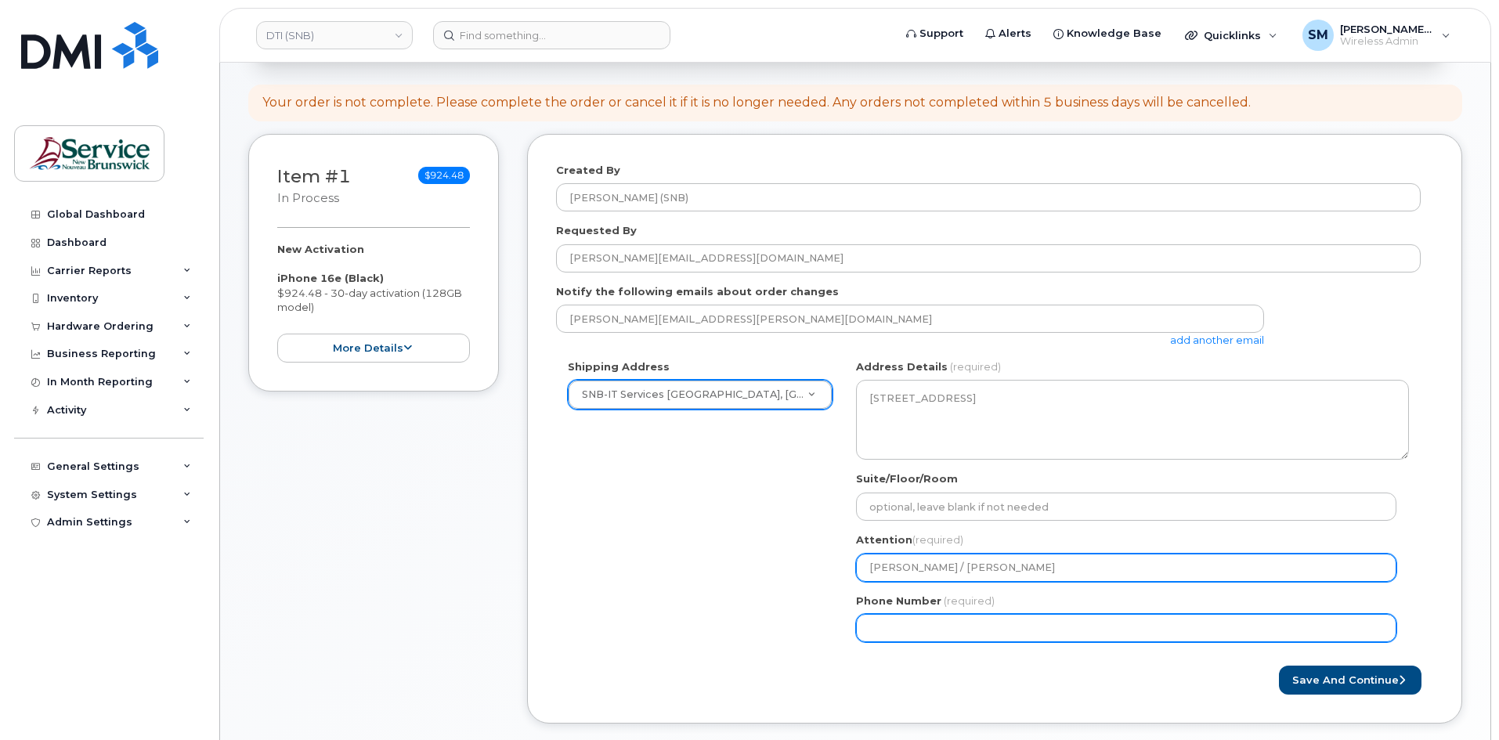
scroll to position [157, 0]
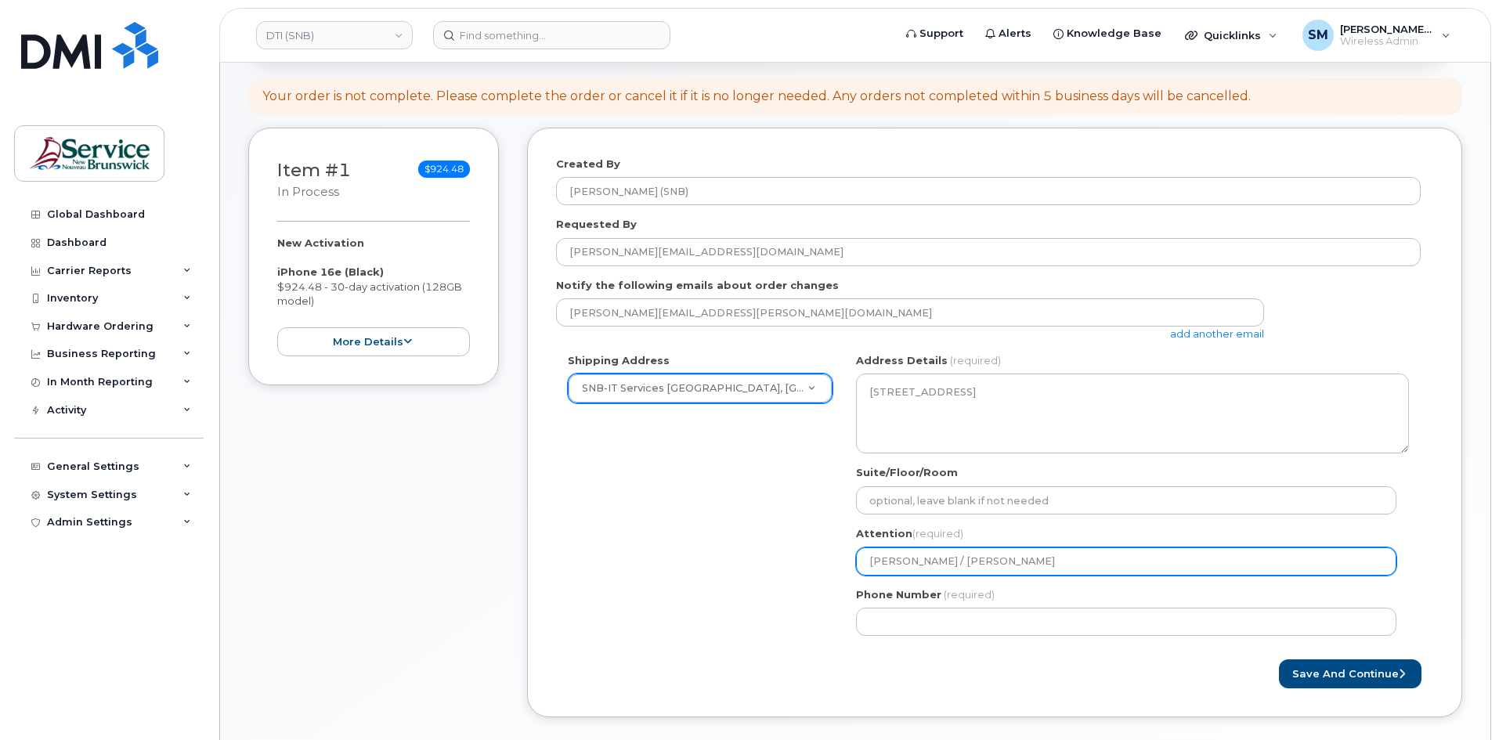
type input "[PERSON_NAME] / [PERSON_NAME]"
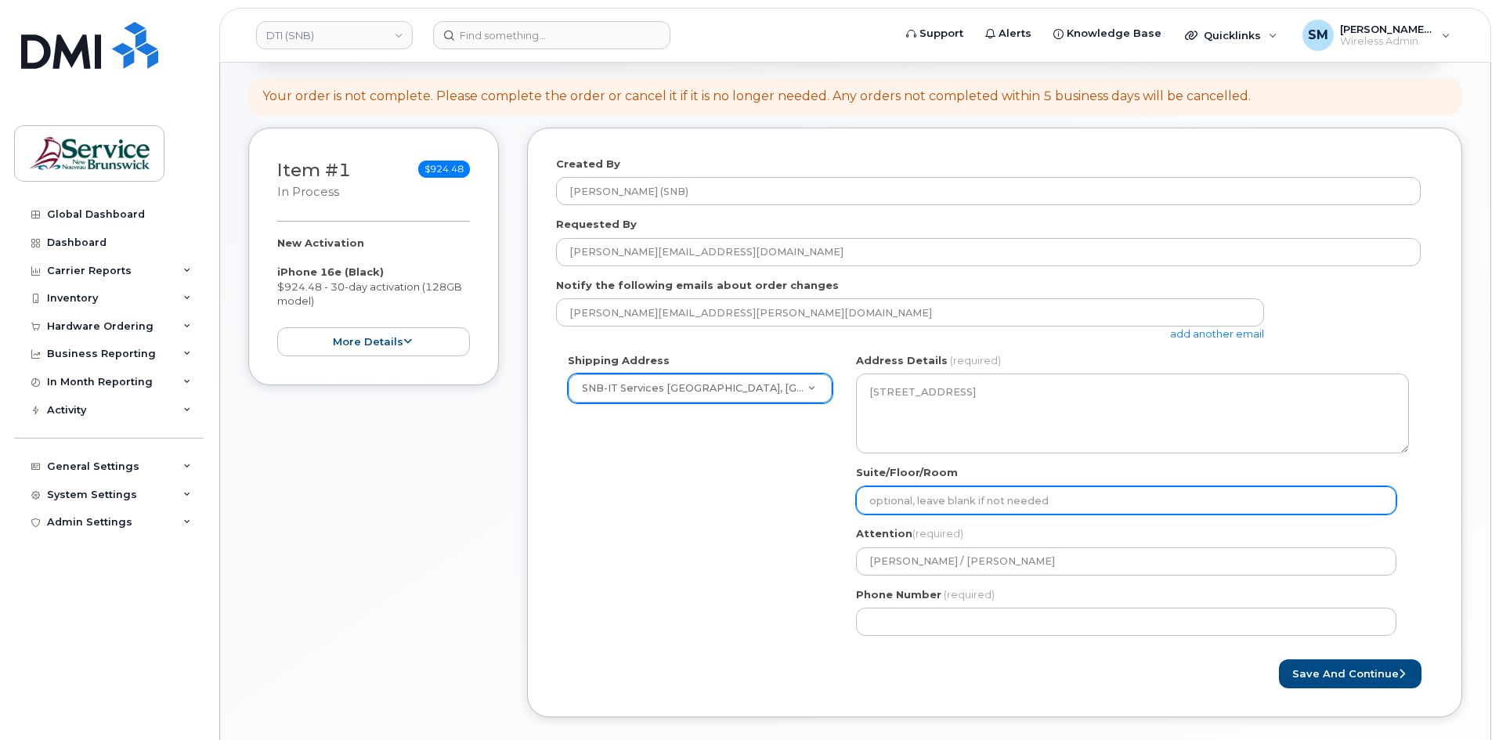
click at [1106, 502] on input "Suite/Floor/Room" at bounding box center [1126, 500] width 540 height 28
paste input "WO0000000478297"
select select
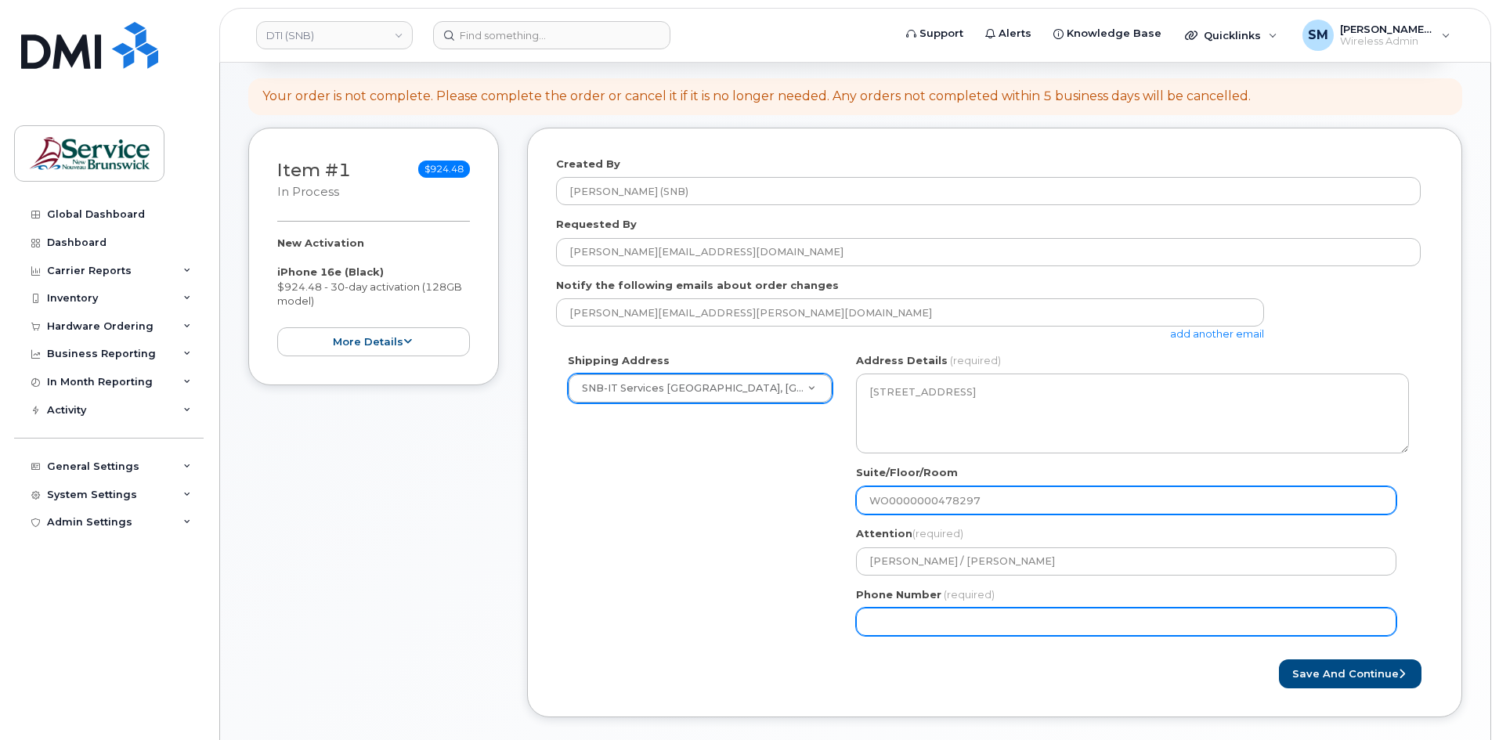
type input "WO0000000478297"
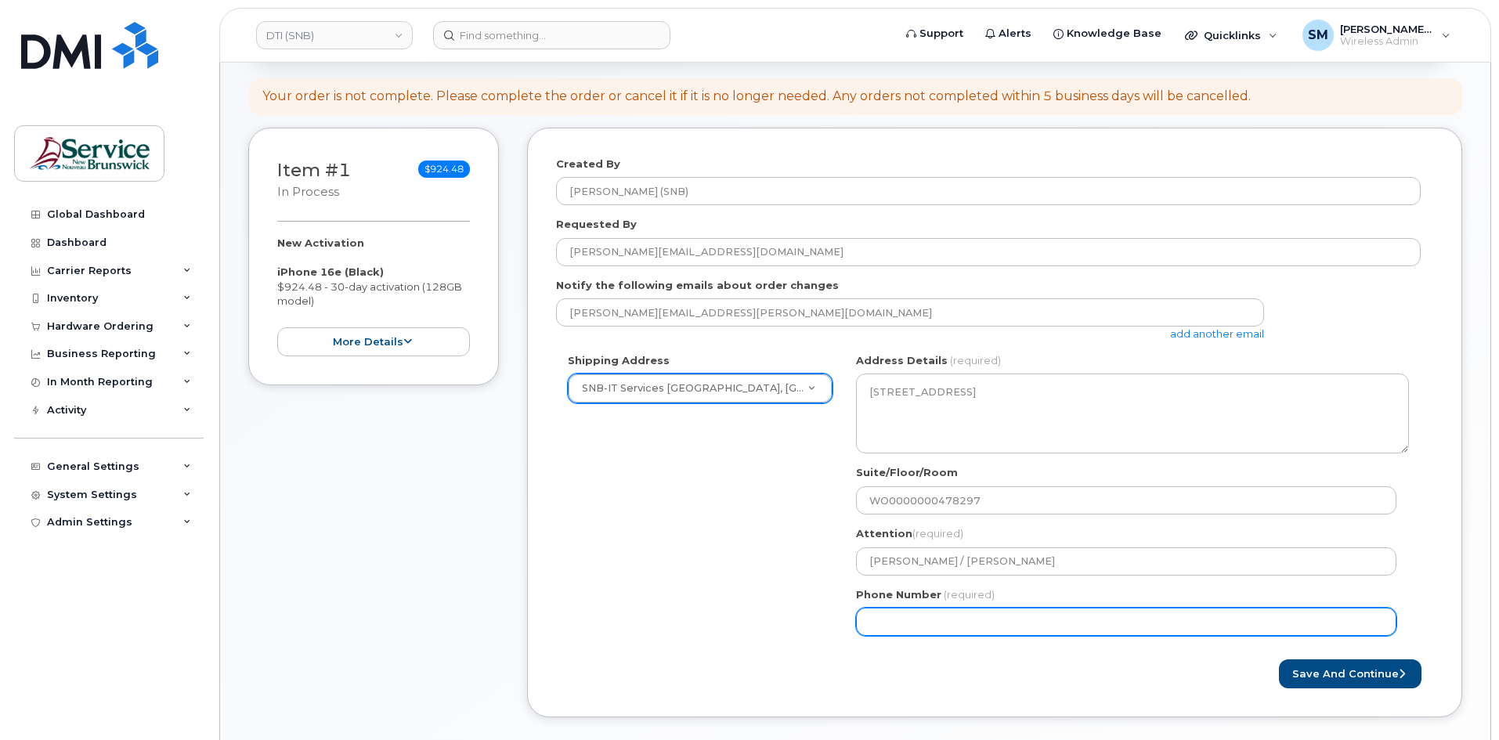
click at [887, 627] on input "Phone Number" at bounding box center [1126, 622] width 540 height 28
select select
type input "506639633"
select select
type input "5066396338"
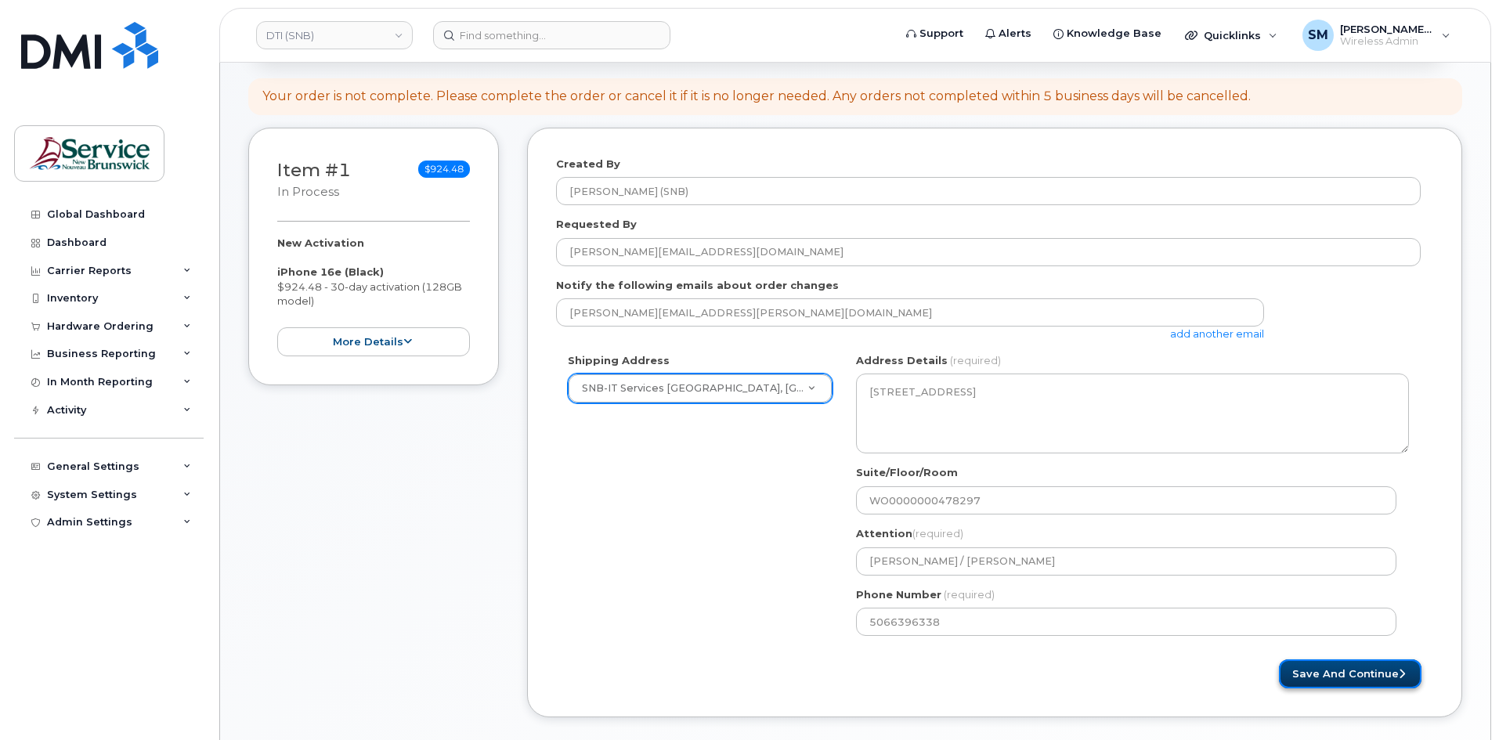
click at [1353, 681] on button "Save and Continue" at bounding box center [1350, 674] width 143 height 29
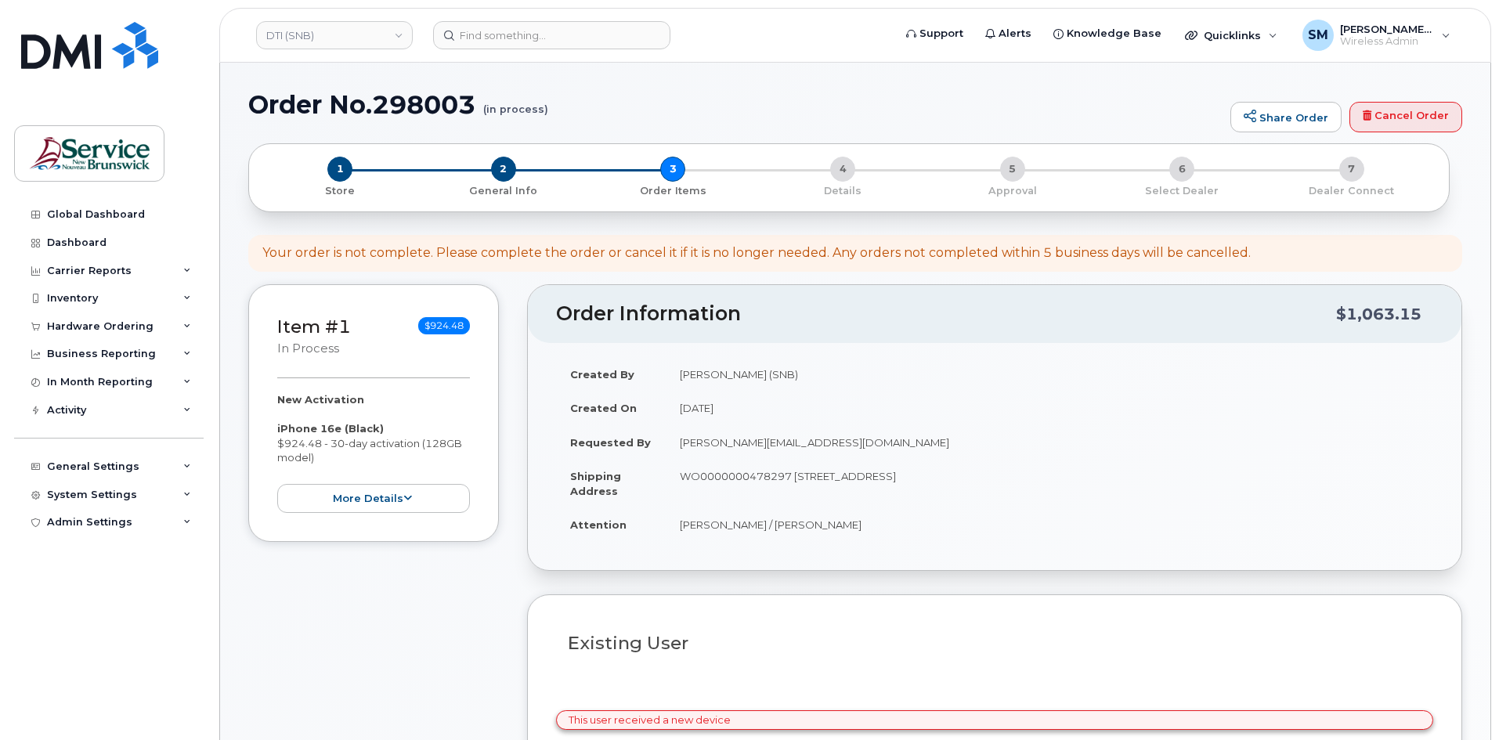
select select
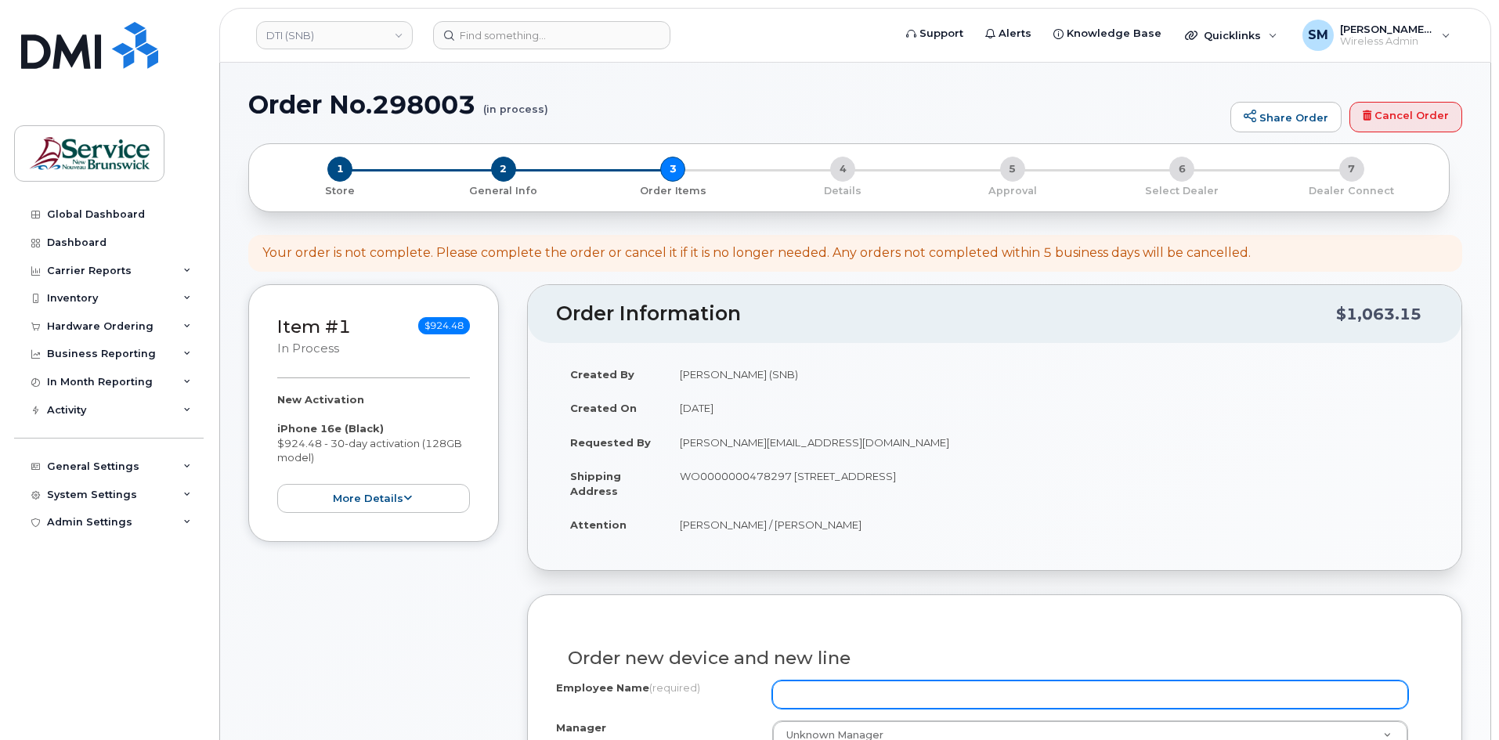
click at [830, 694] on input "Employee Name (required)" at bounding box center [1090, 695] width 636 height 28
paste input "[PERSON_NAME]"
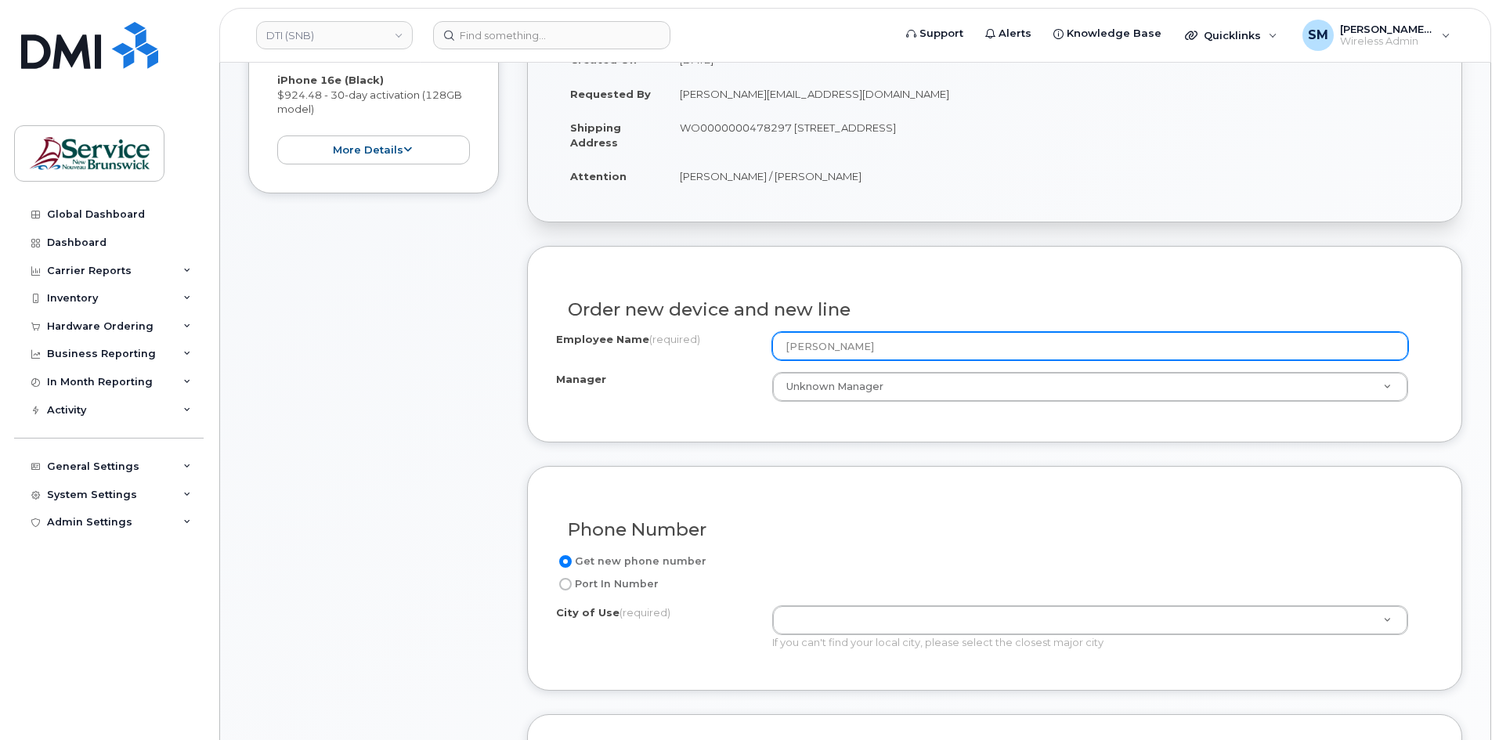
scroll to position [392, 0]
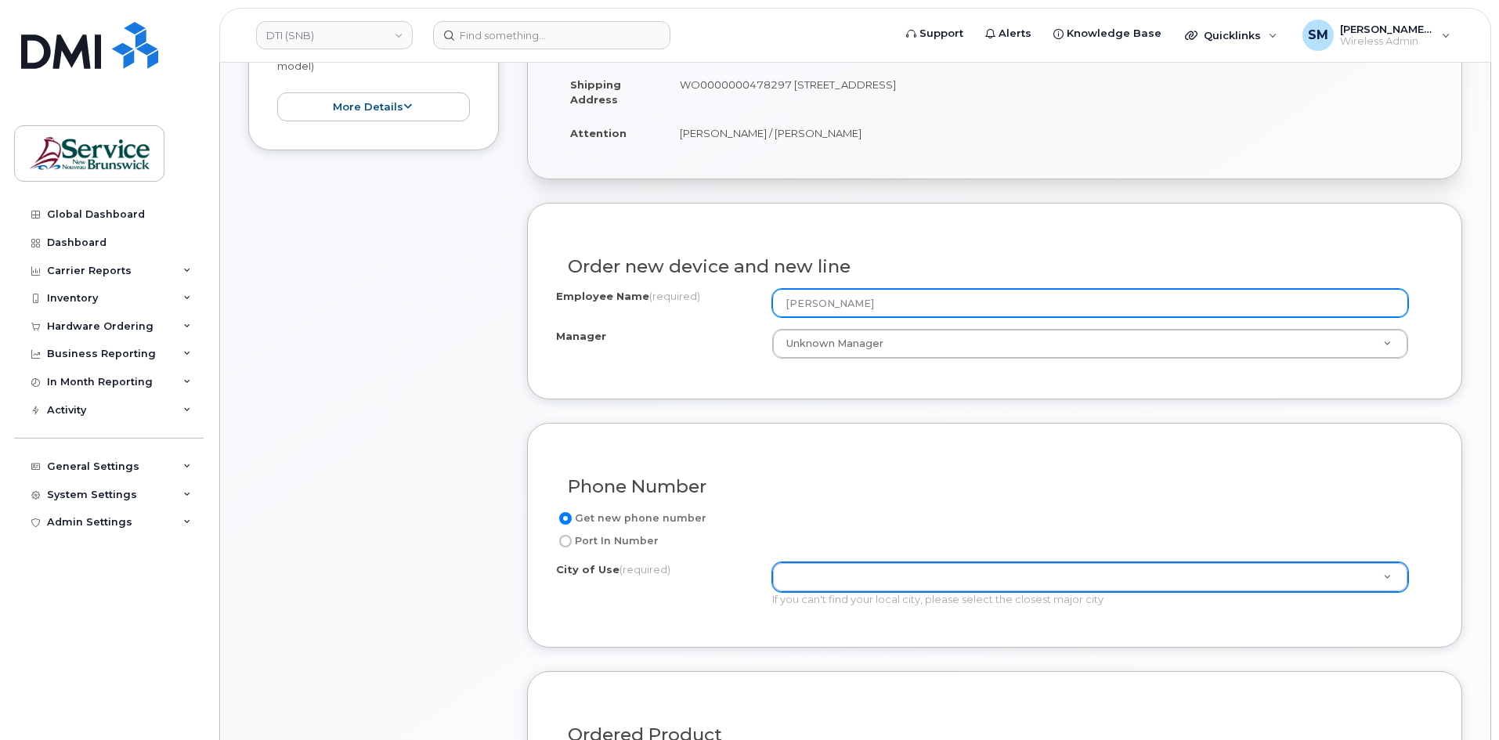
type input "[PERSON_NAME]"
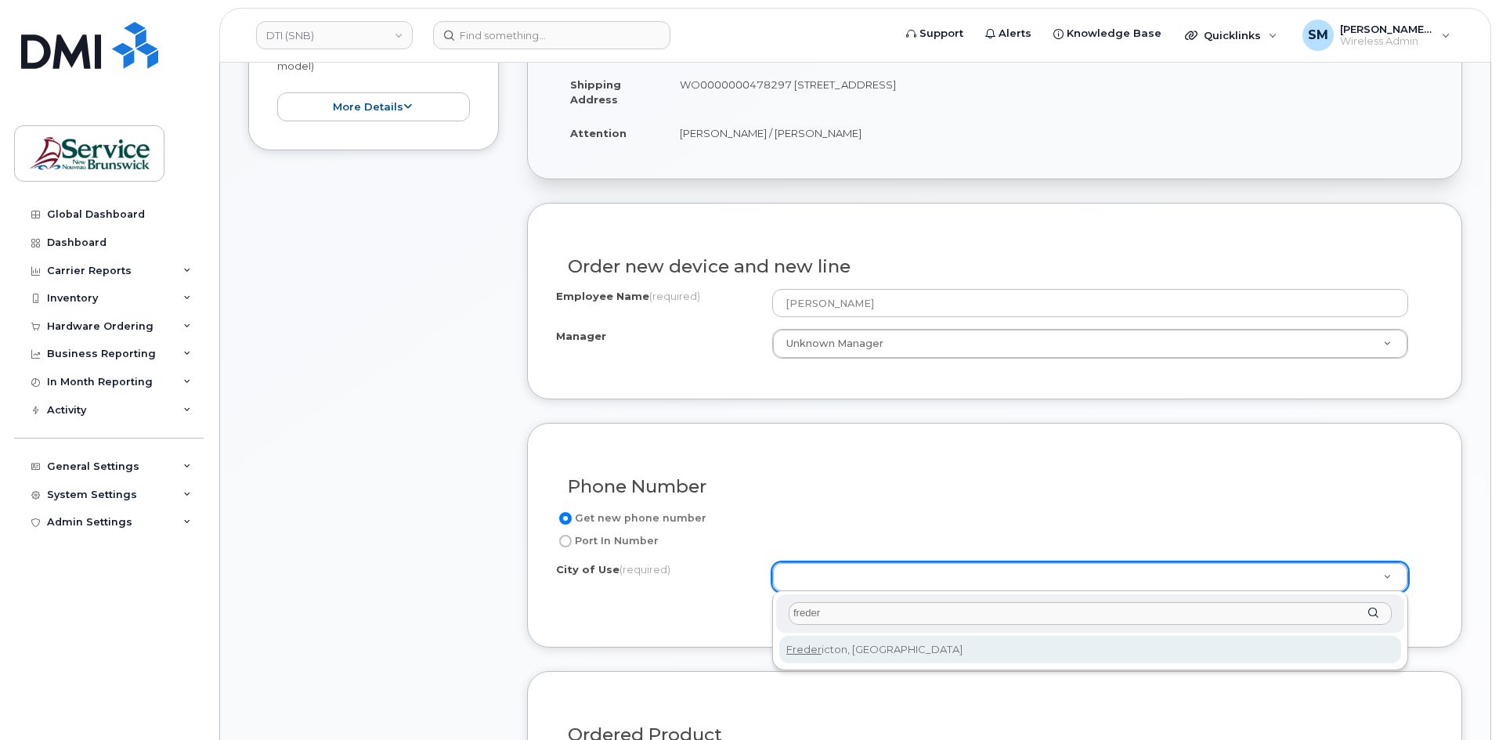
type input "freder"
type input "1578"
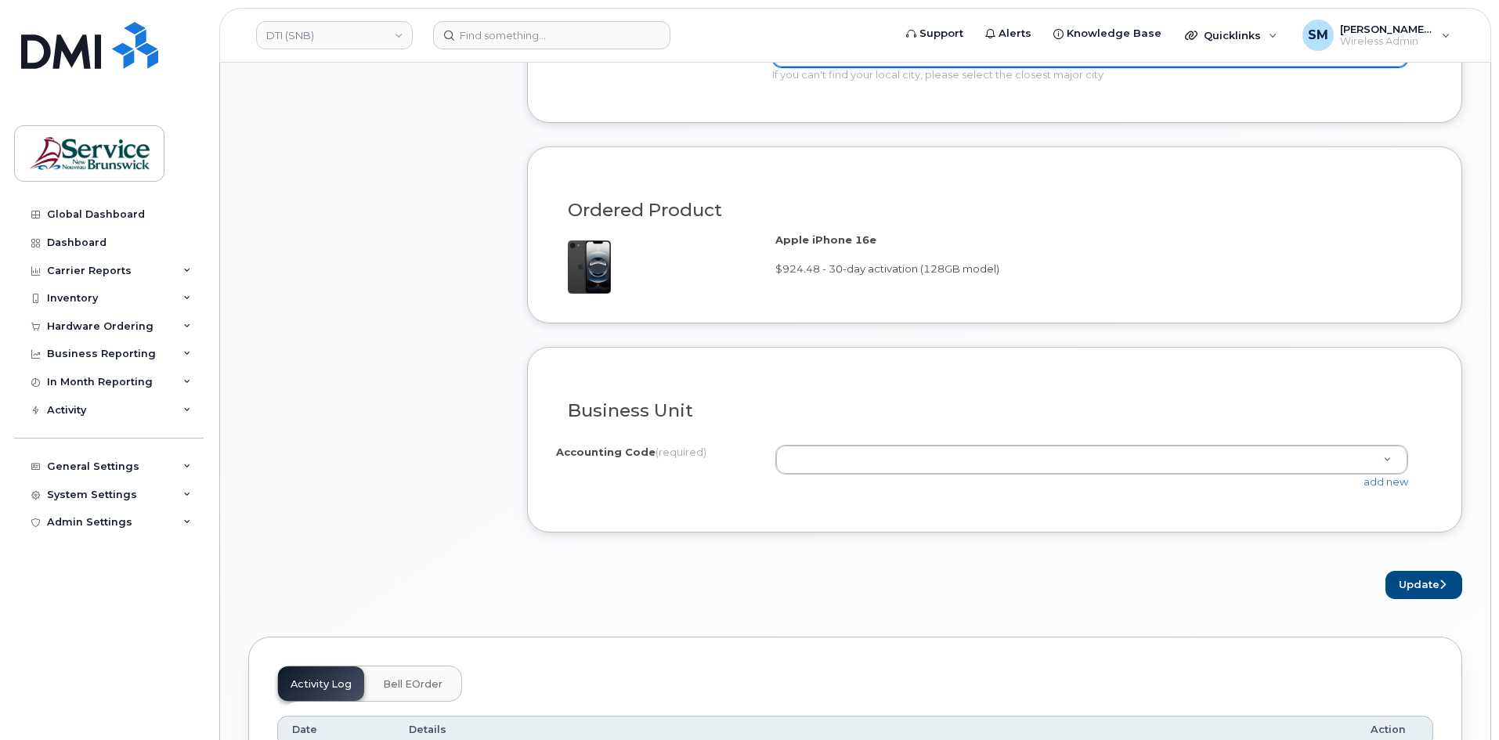
scroll to position [940, 0]
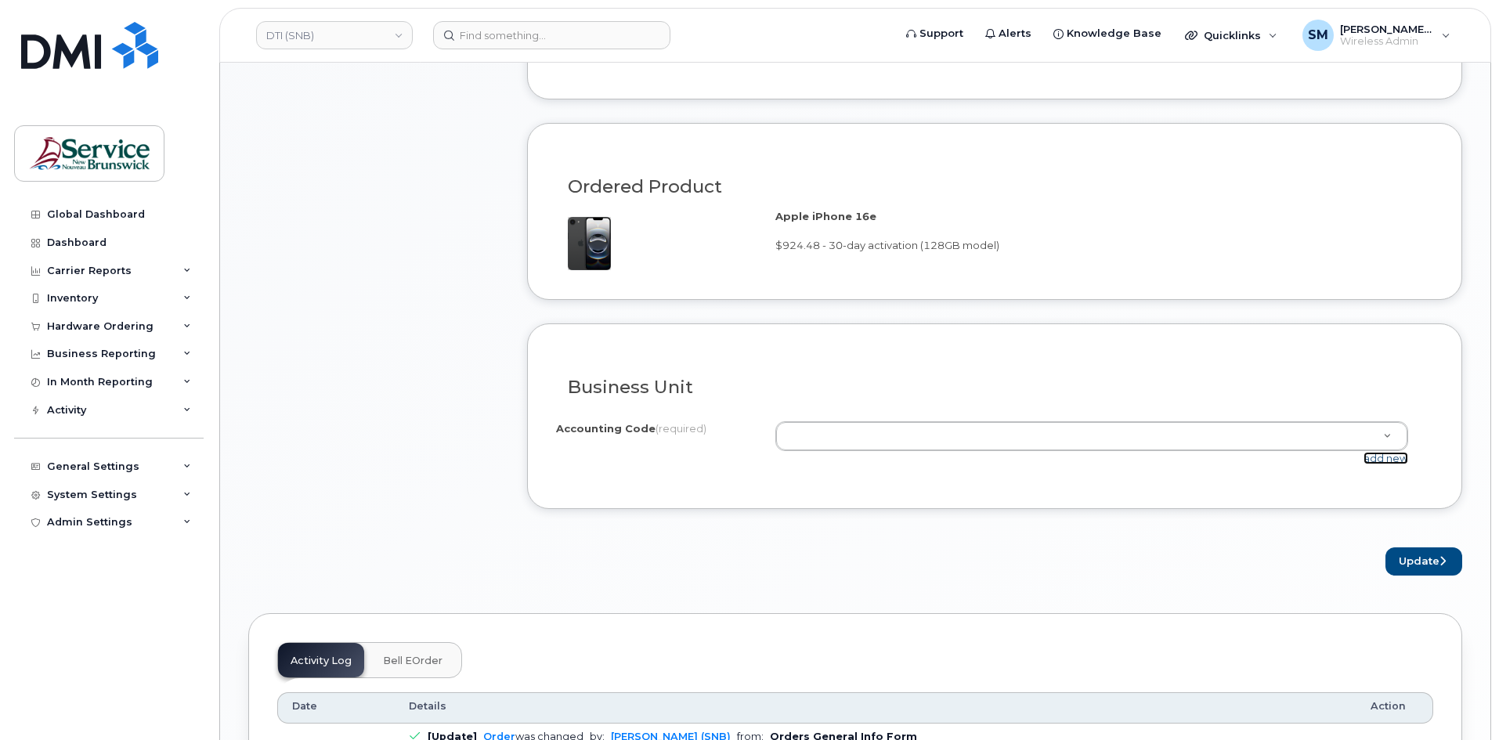
click at [1408, 462] on link "add new" at bounding box center [1386, 458] width 45 height 13
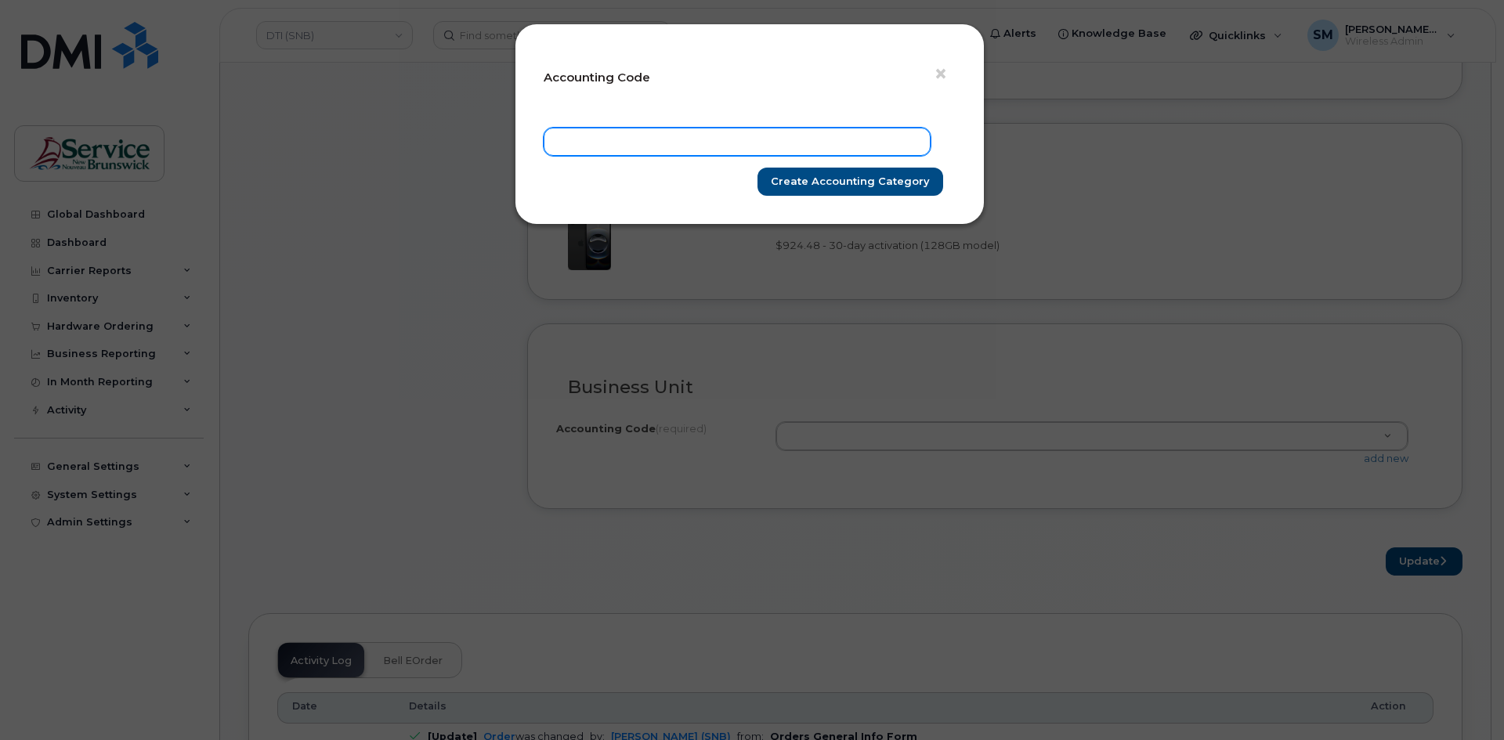
click at [715, 142] on input "text" at bounding box center [737, 142] width 387 height 28
paste input "40.4068.4051.XXXX.BBBB.BE99.BCH001"
type input "40.4068.4051.XXXX.BBBB.BE99.BCH001"
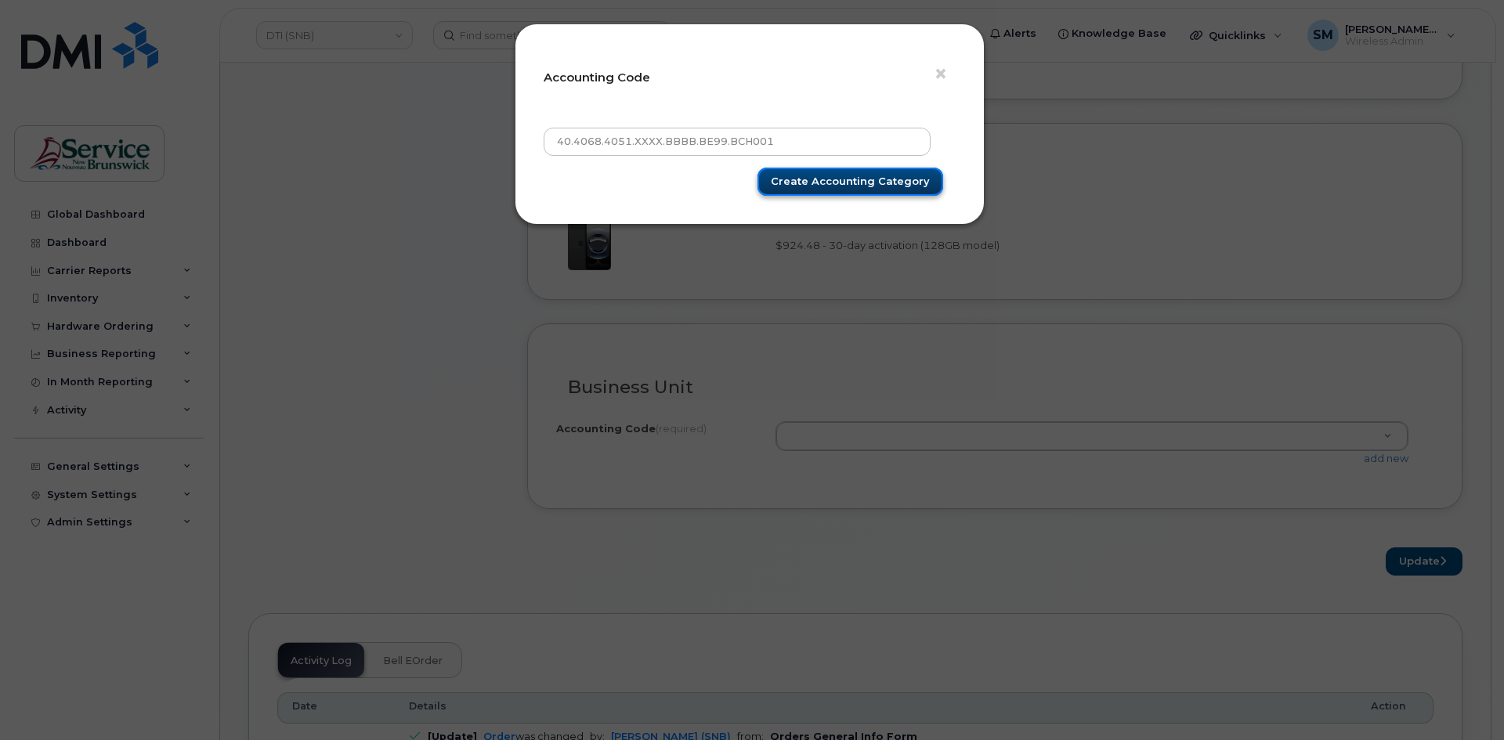
click at [869, 177] on input "Create Accounting category" at bounding box center [850, 182] width 186 height 29
type input "Create Accounting category"
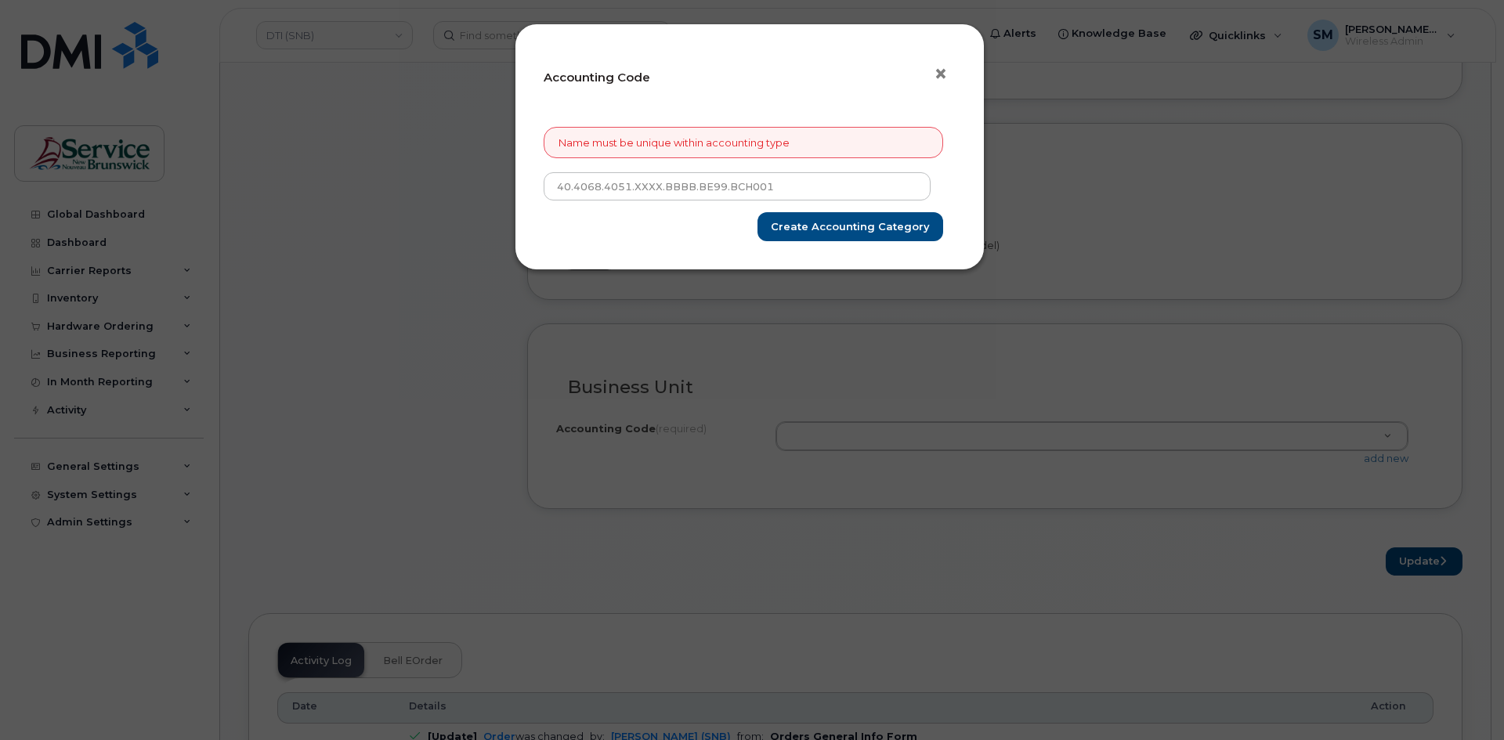
click at [953, 69] on button "×" at bounding box center [945, 74] width 22 height 23
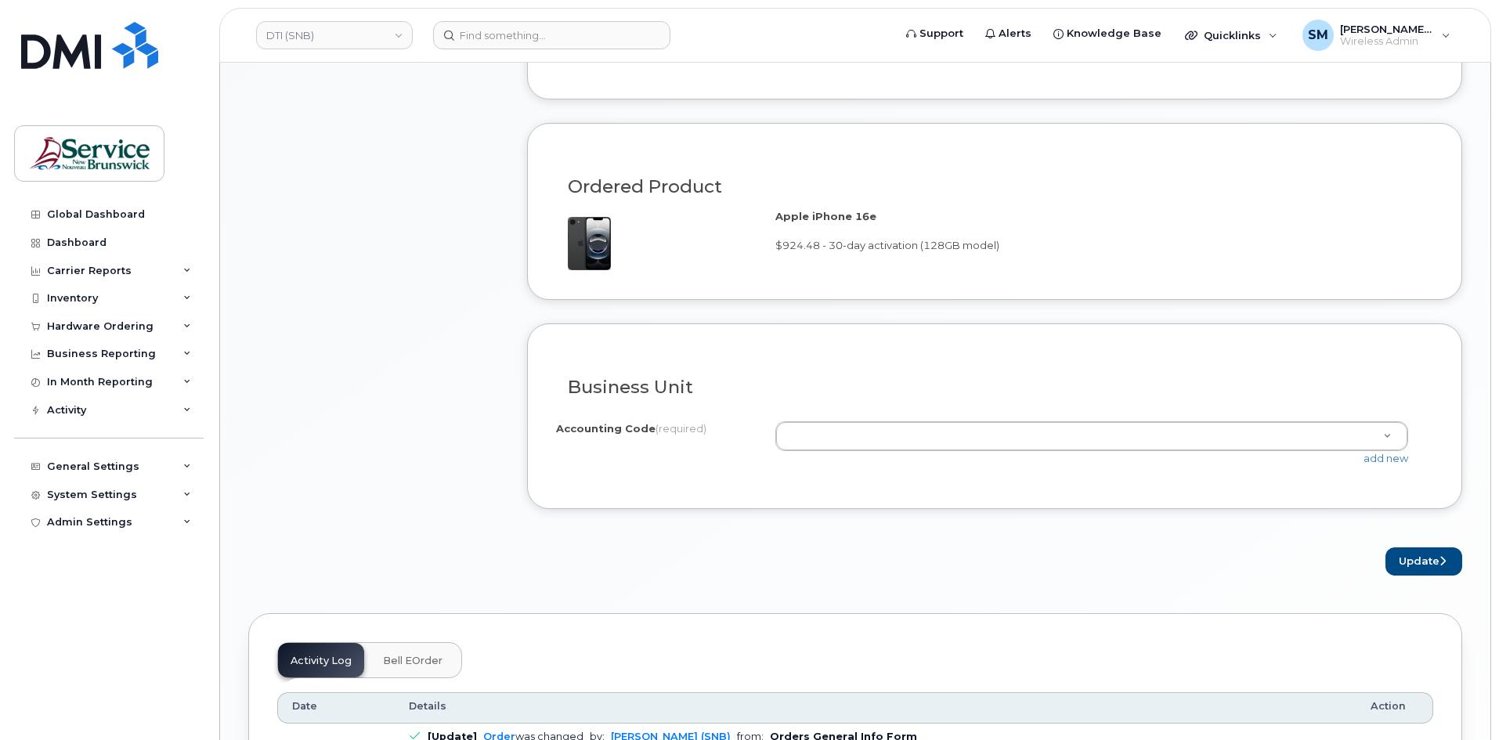
drag, startPoint x: 1087, startPoint y: 443, endPoint x: 1079, endPoint y: 436, distance: 11.1
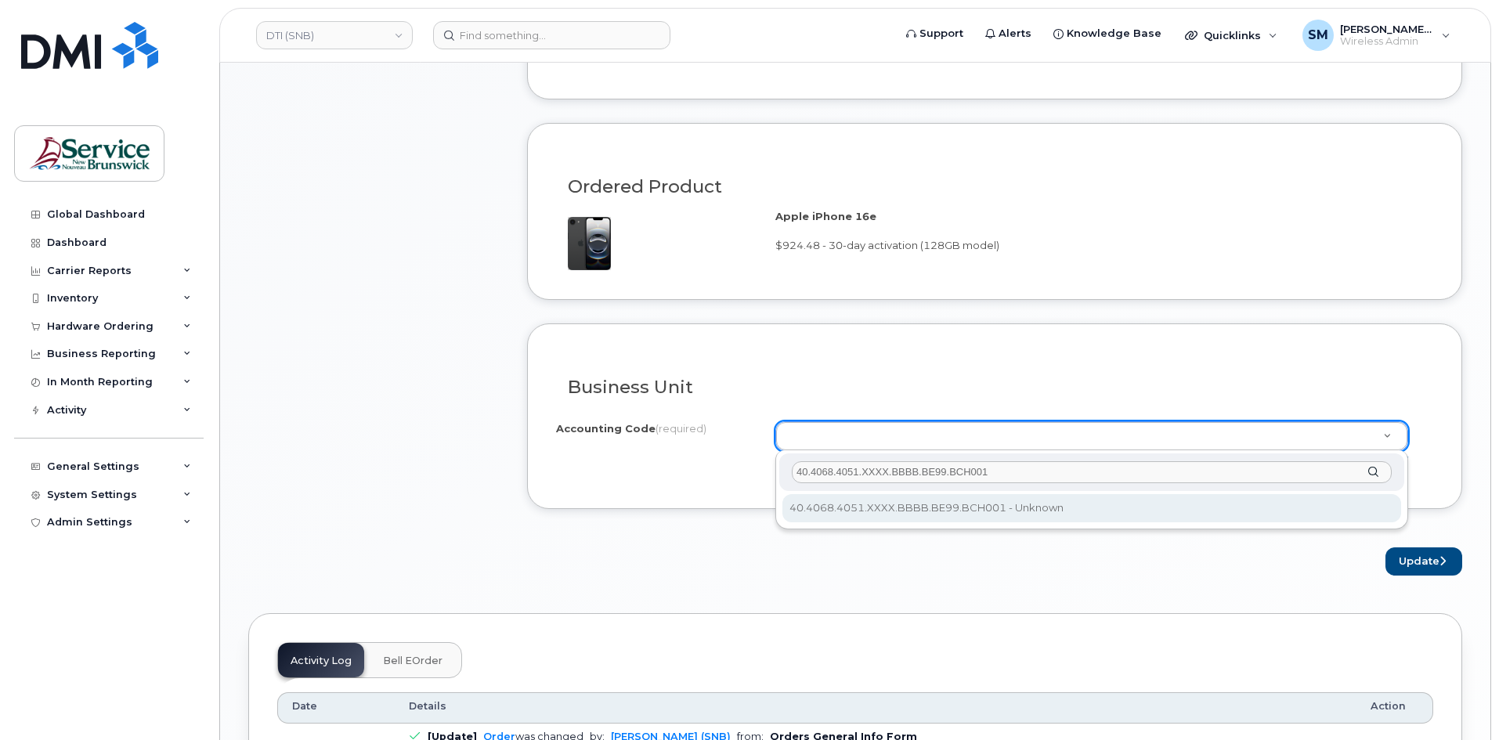
type input "40.4068.4051.XXXX.BBBB.BE99.BCH001"
select select "40.4068.4051.XXXX.BBBB.BE99.BCH001"
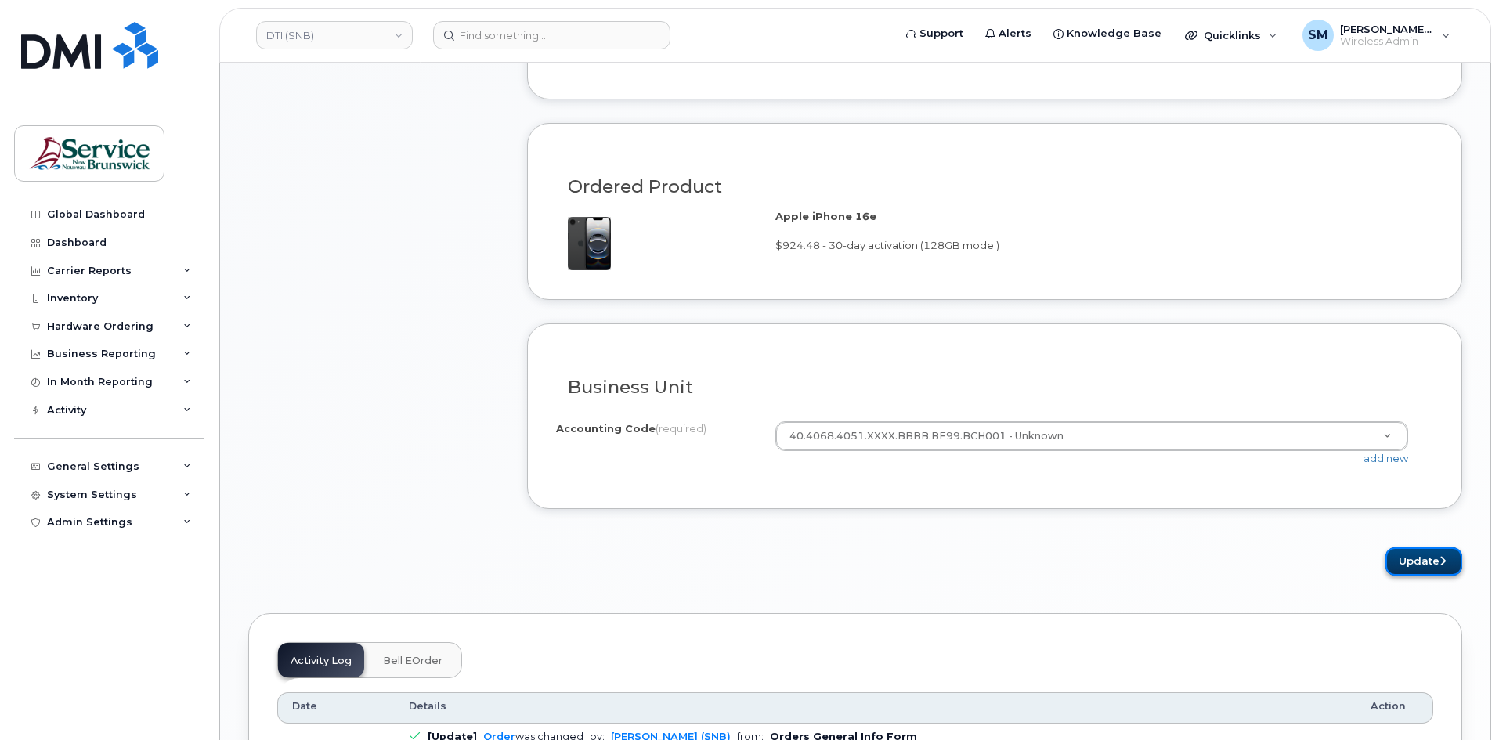
click at [1441, 565] on icon "submit" at bounding box center [1443, 561] width 6 height 10
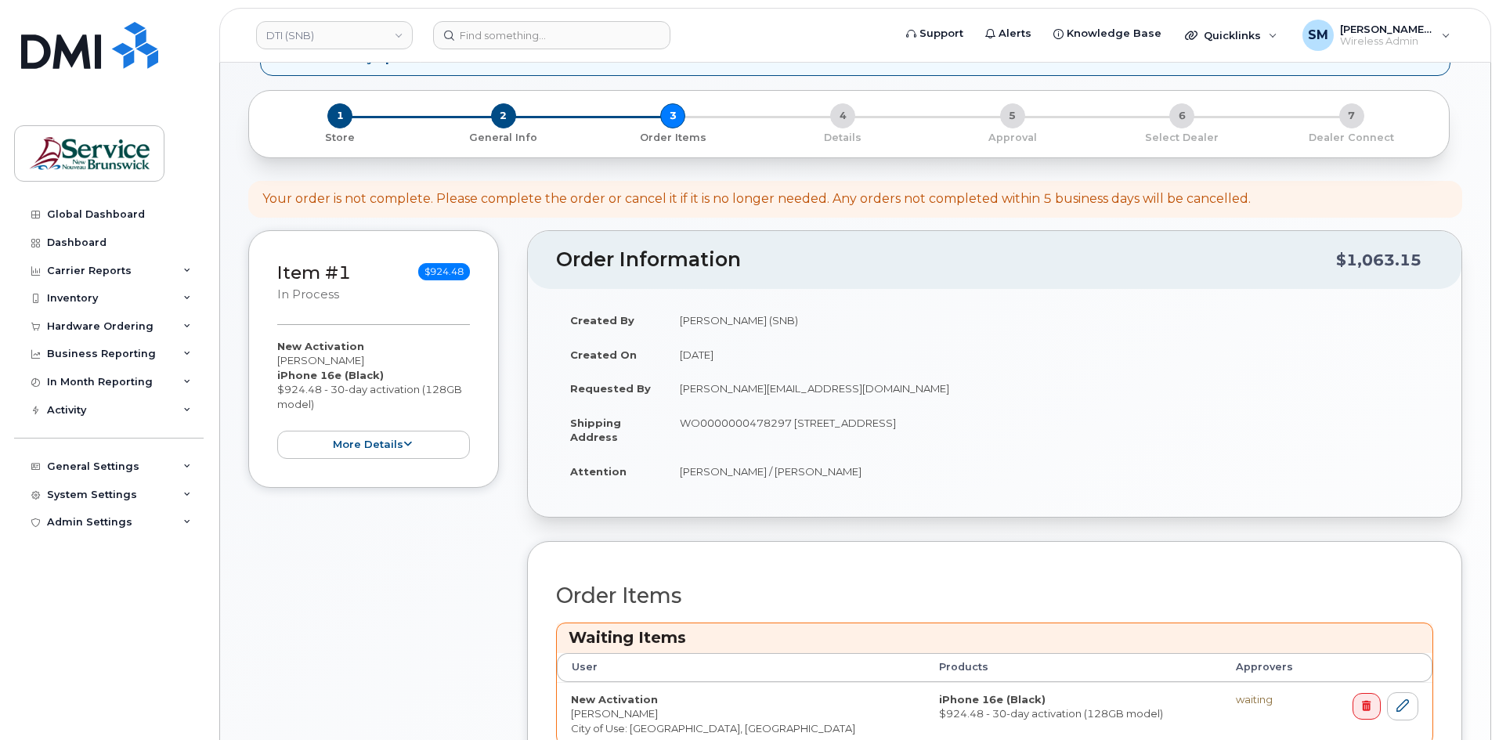
scroll to position [313, 0]
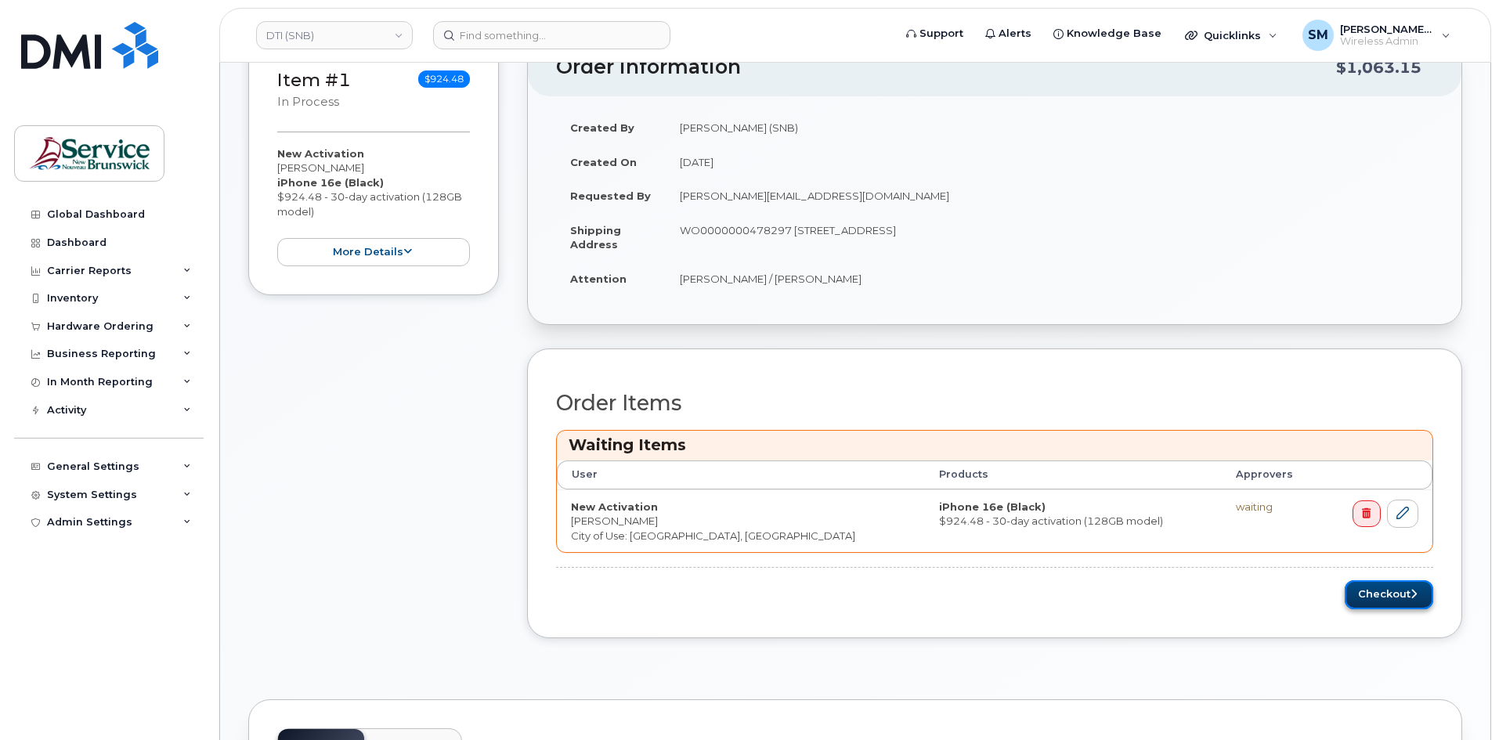
click at [1383, 596] on button "Checkout" at bounding box center [1389, 594] width 89 height 29
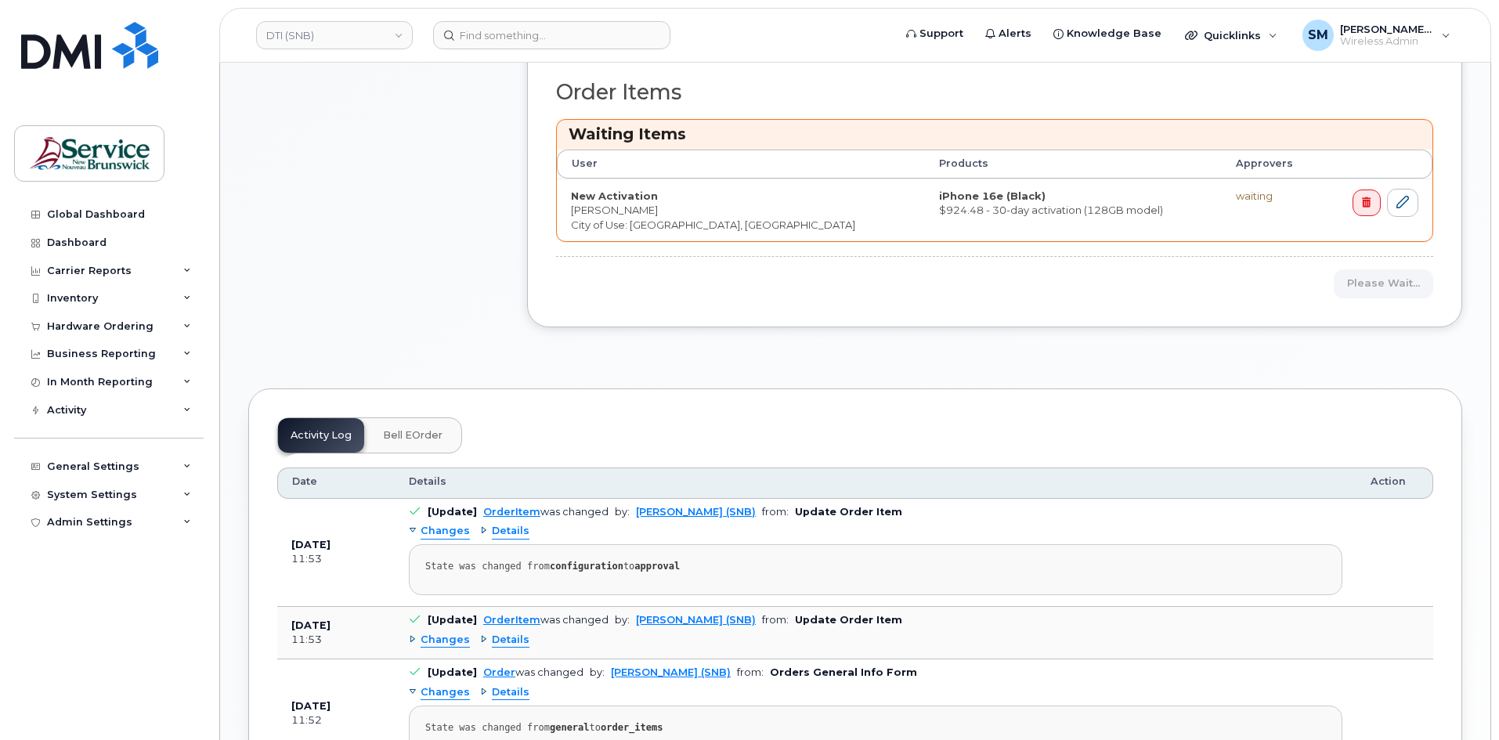
scroll to position [627, 0]
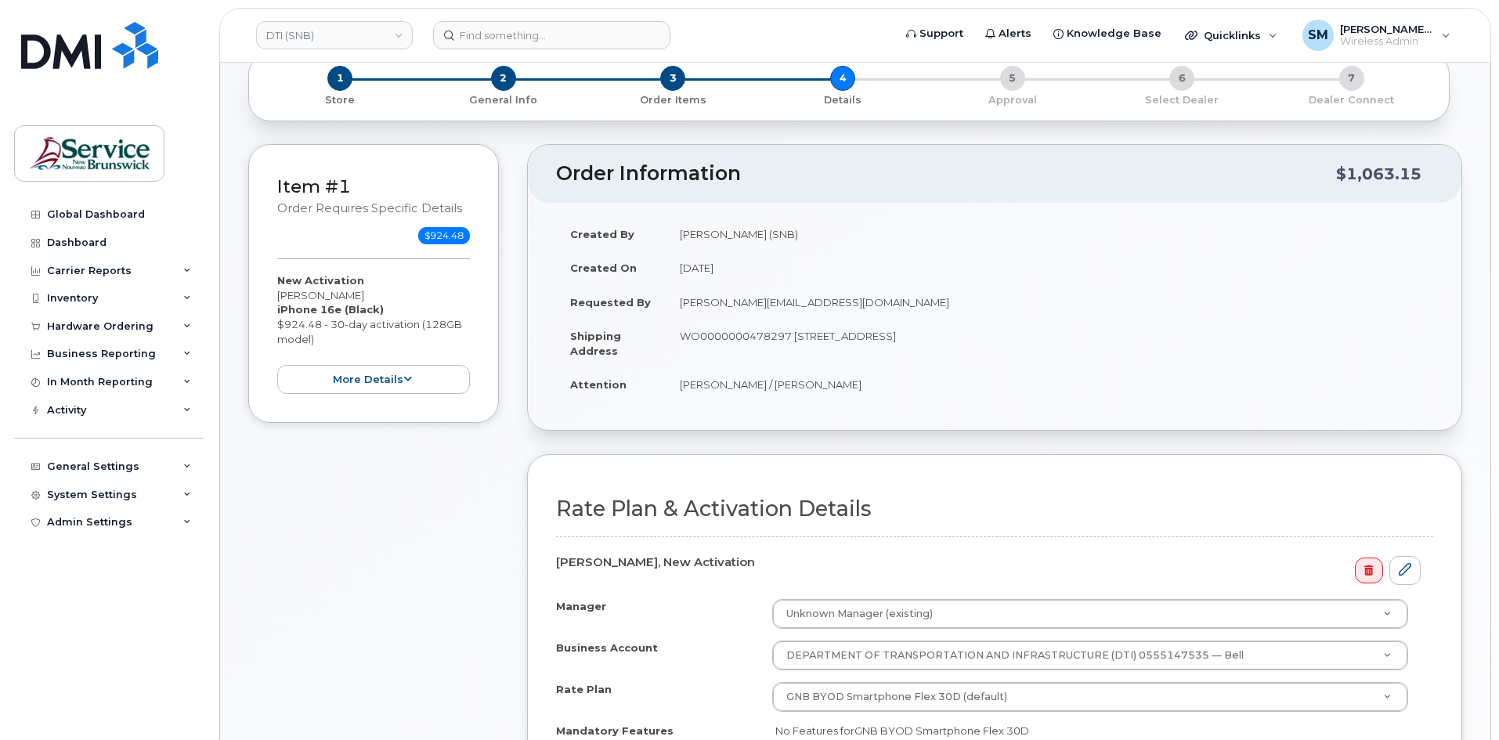
scroll to position [235, 0]
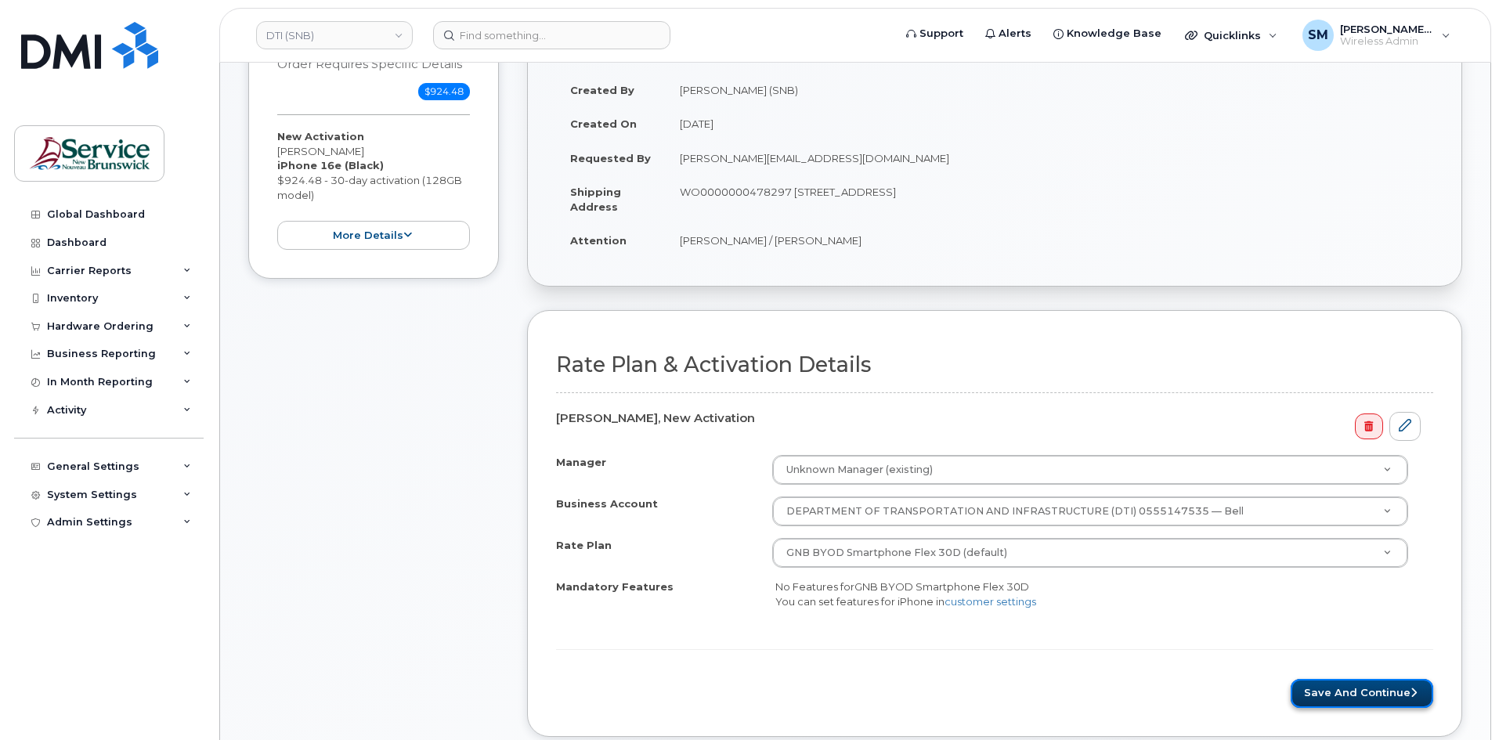
click at [1359, 691] on button "Save and Continue" at bounding box center [1362, 693] width 143 height 29
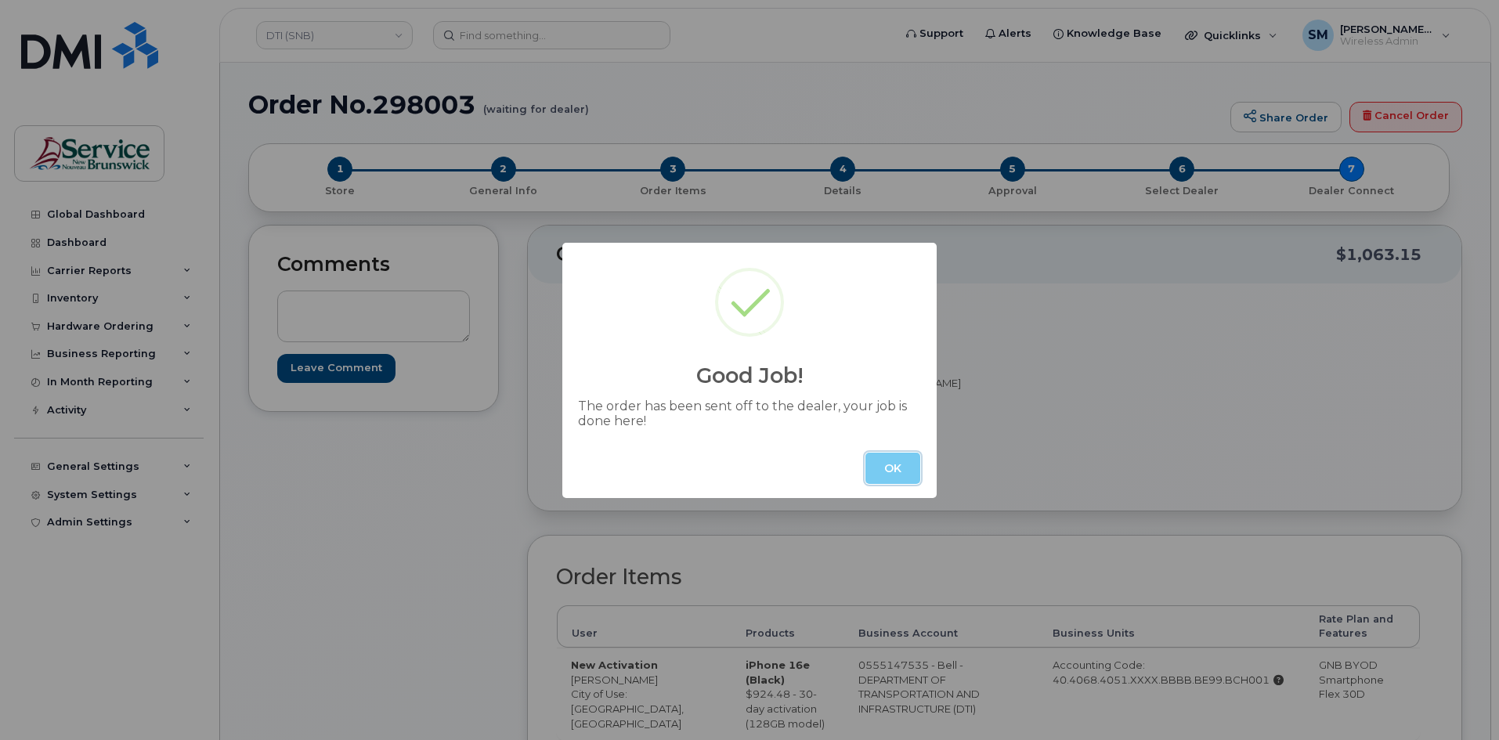
click at [887, 462] on button "OK" at bounding box center [893, 468] width 55 height 31
